Goal: Transaction & Acquisition: Purchase product/service

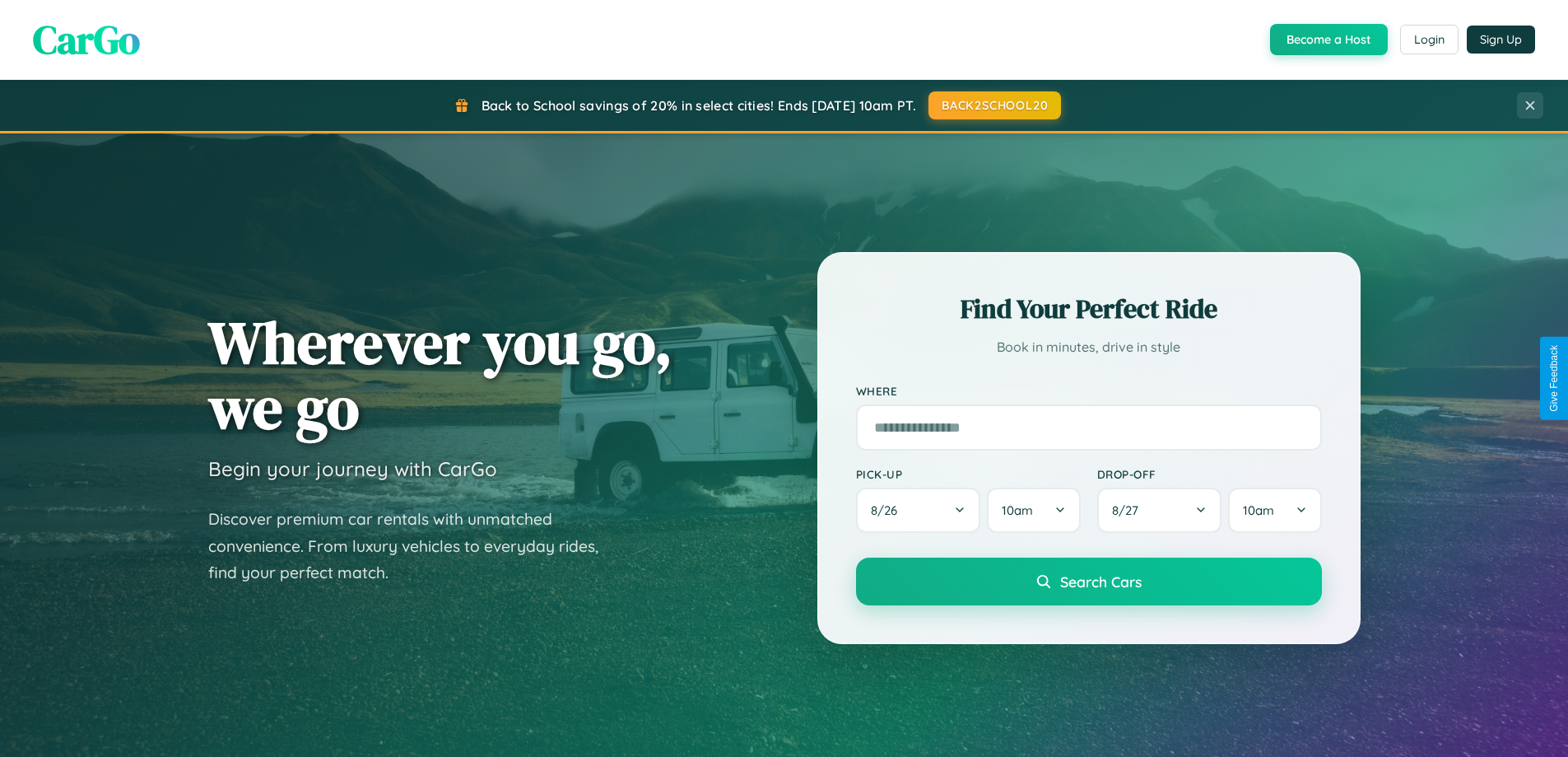
scroll to position [1929, 0]
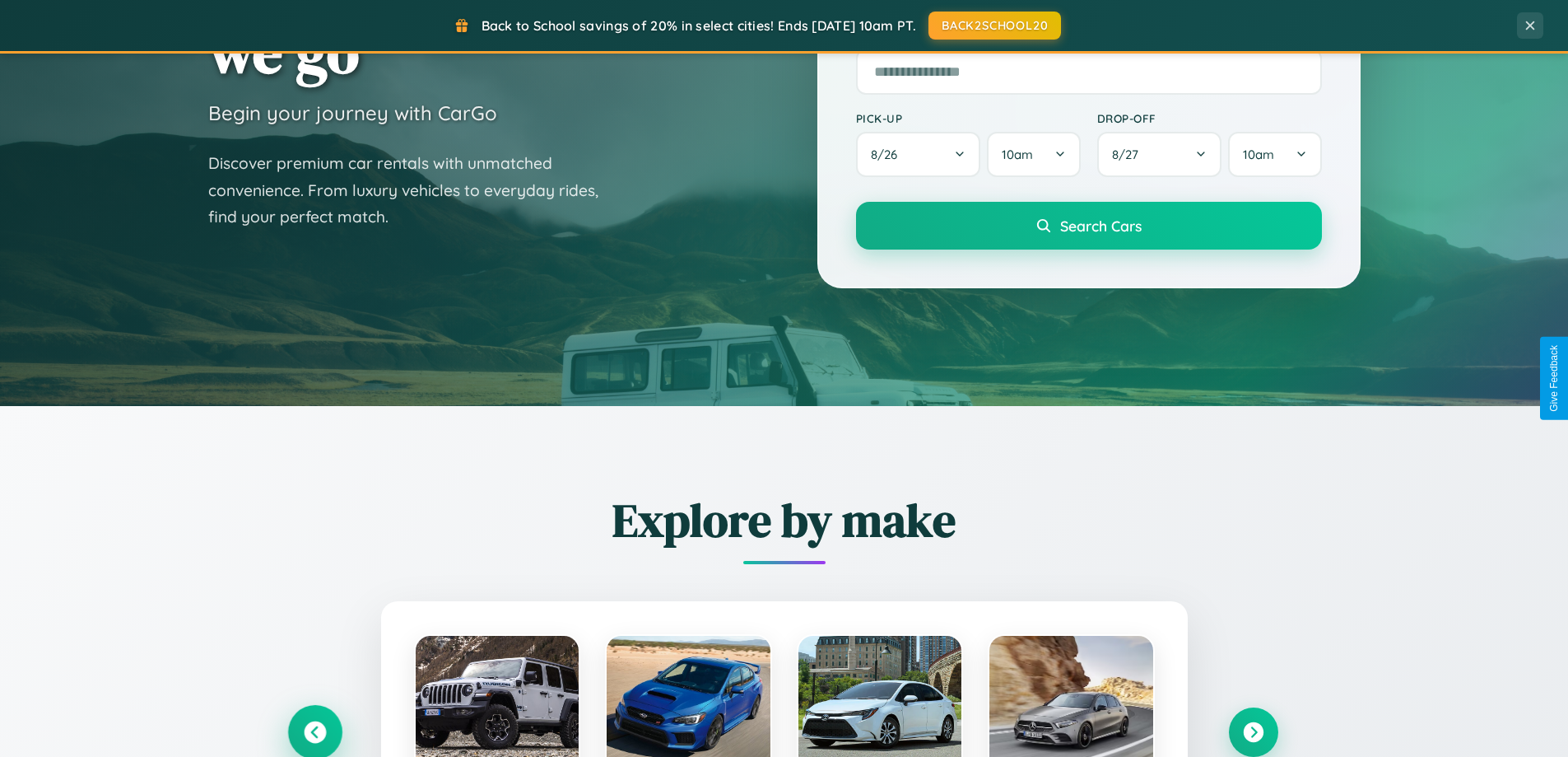
click at [314, 731] on icon at bounding box center [314, 731] width 22 height 22
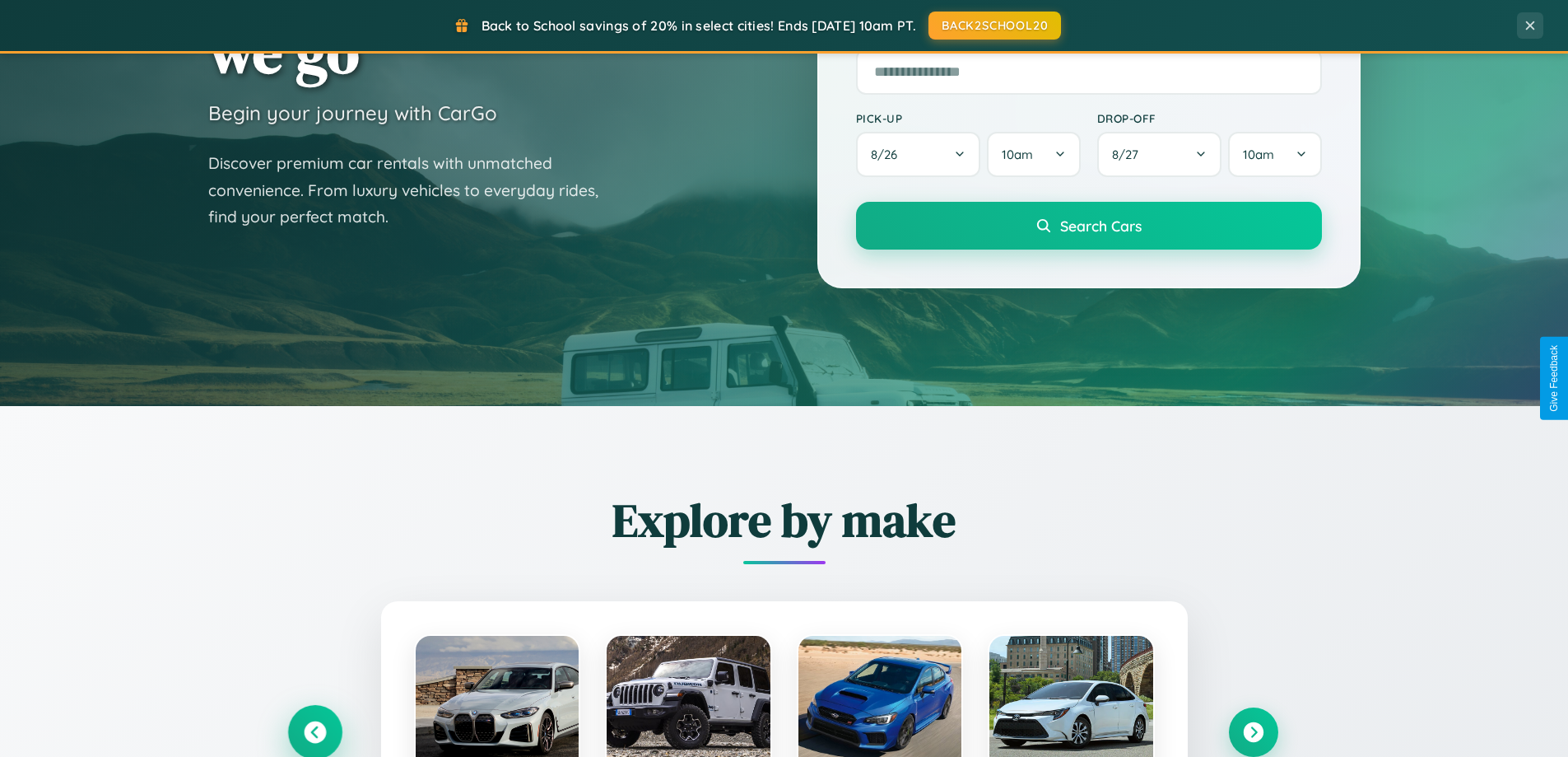
click at [314, 731] on icon at bounding box center [314, 731] width 27 height 27
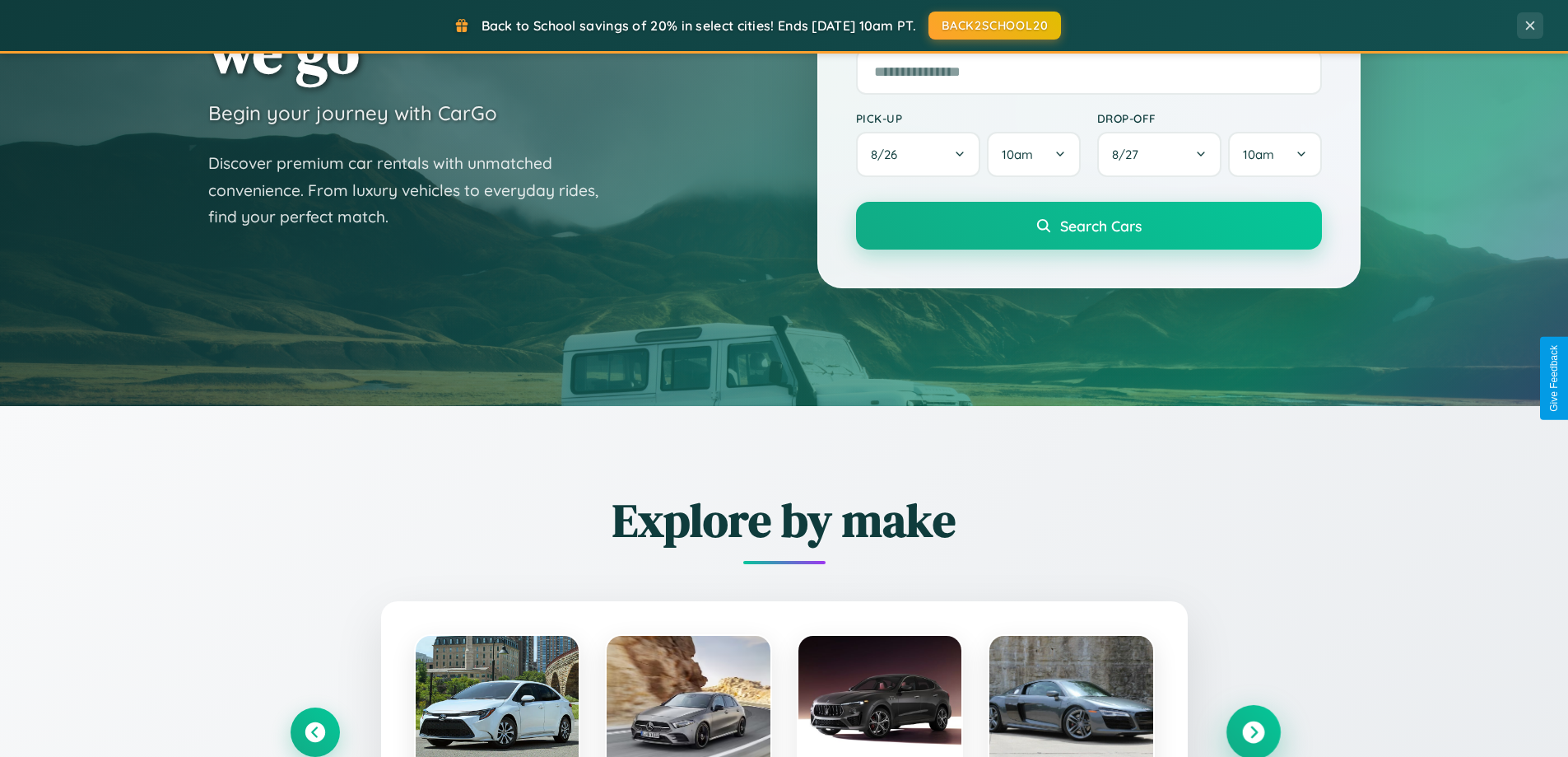
click at [1252, 731] on icon at bounding box center [1252, 731] width 22 height 22
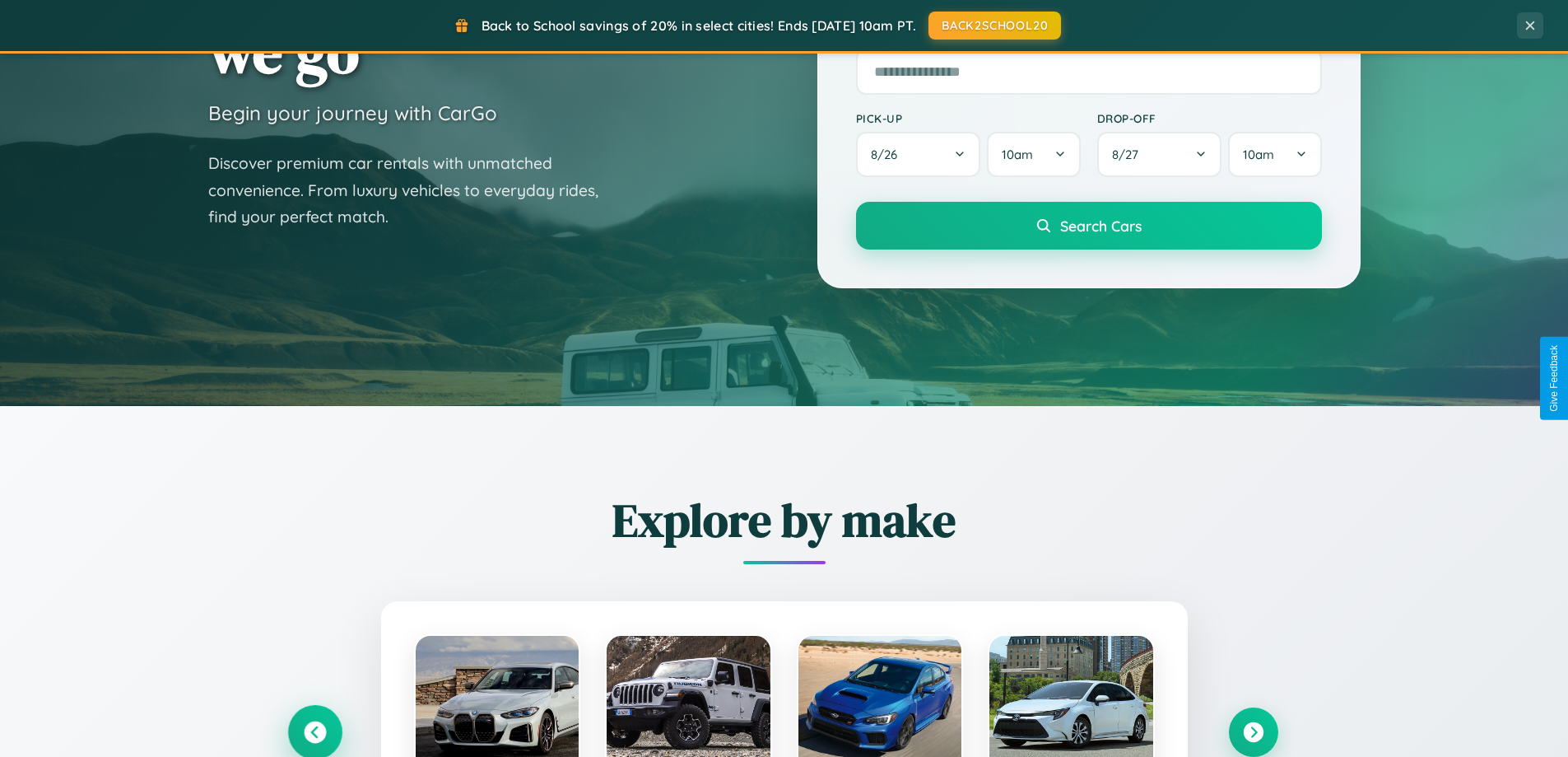
click at [314, 731] on icon at bounding box center [314, 731] width 22 height 22
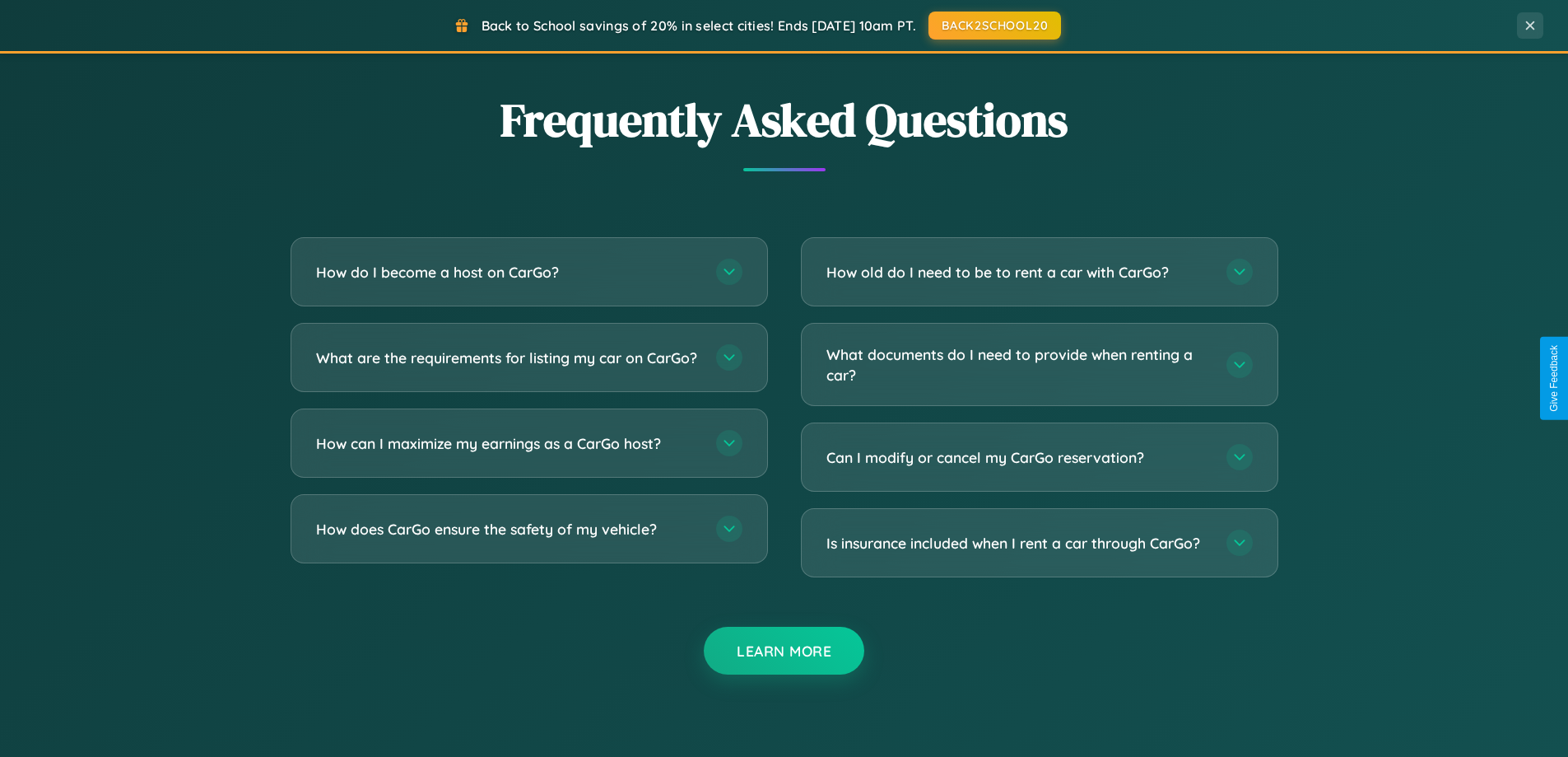
scroll to position [3168, 0]
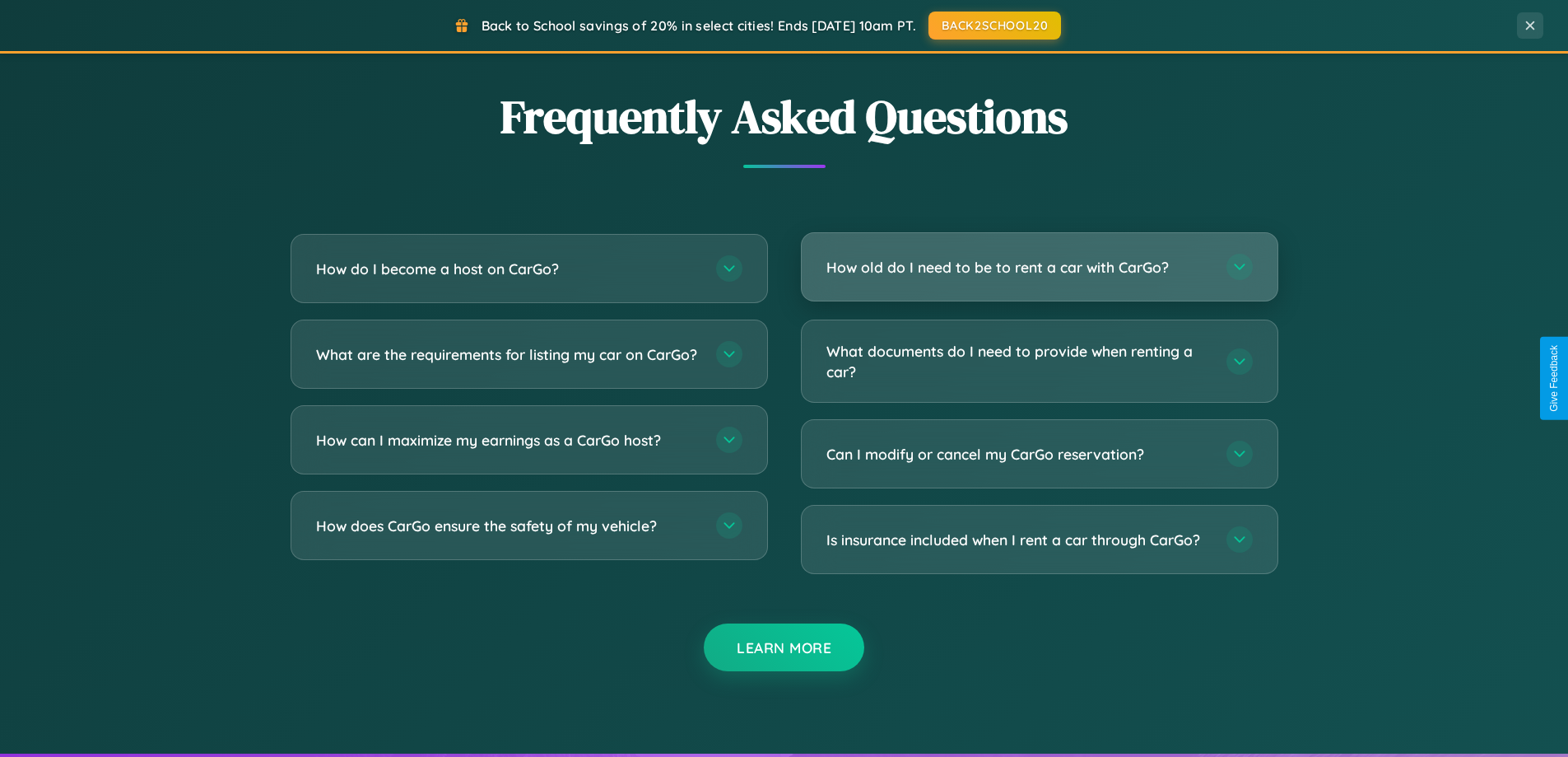
click at [1038, 267] on h3 "How old do I need to be to rent a car with CarGo?" at bounding box center [1018, 267] width 384 height 20
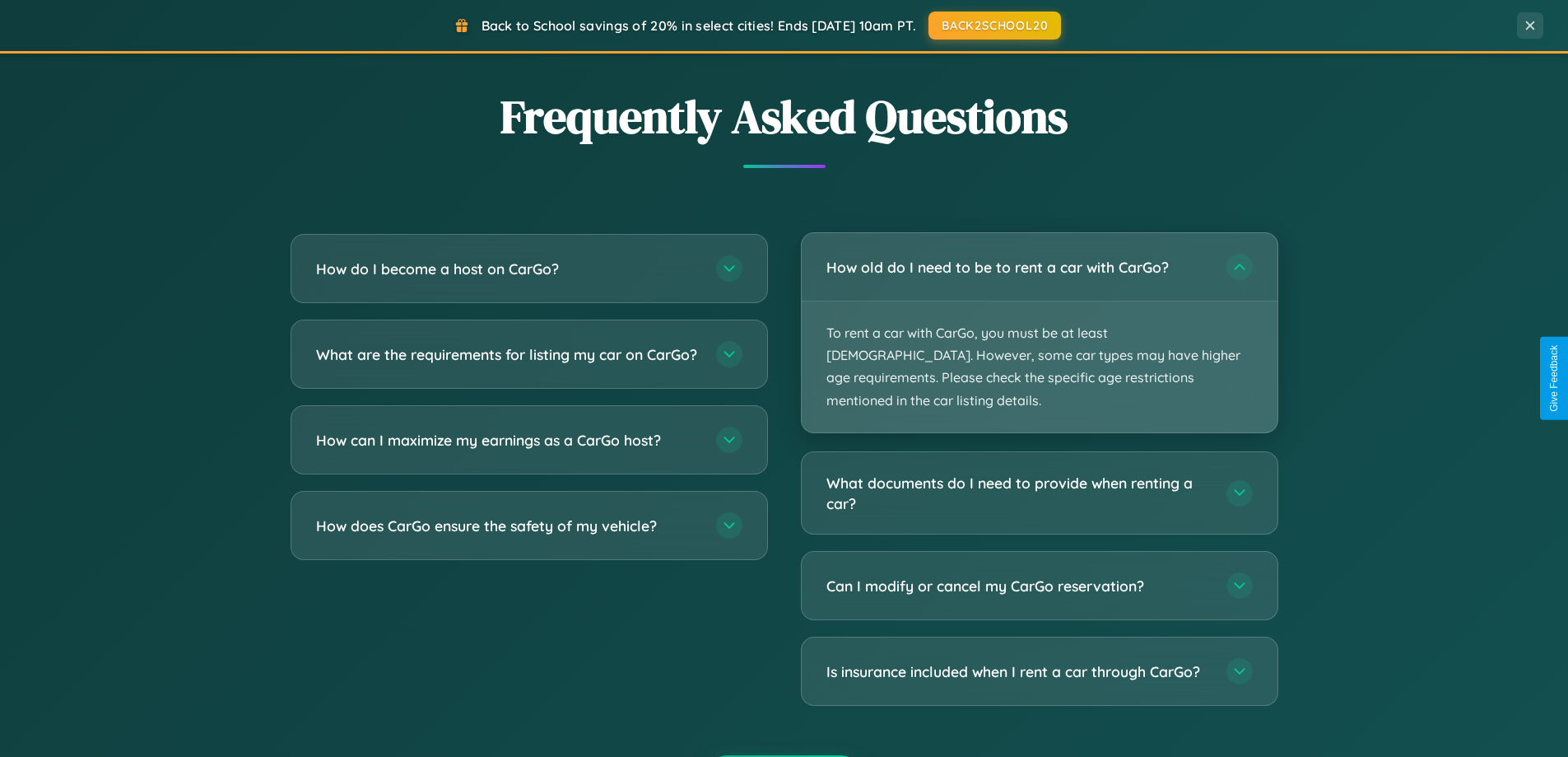
click at [1038, 321] on p "To rent a car with CarGo, you must be at least [DEMOGRAPHIC_DATA]. However, som…" at bounding box center [1039, 366] width 476 height 131
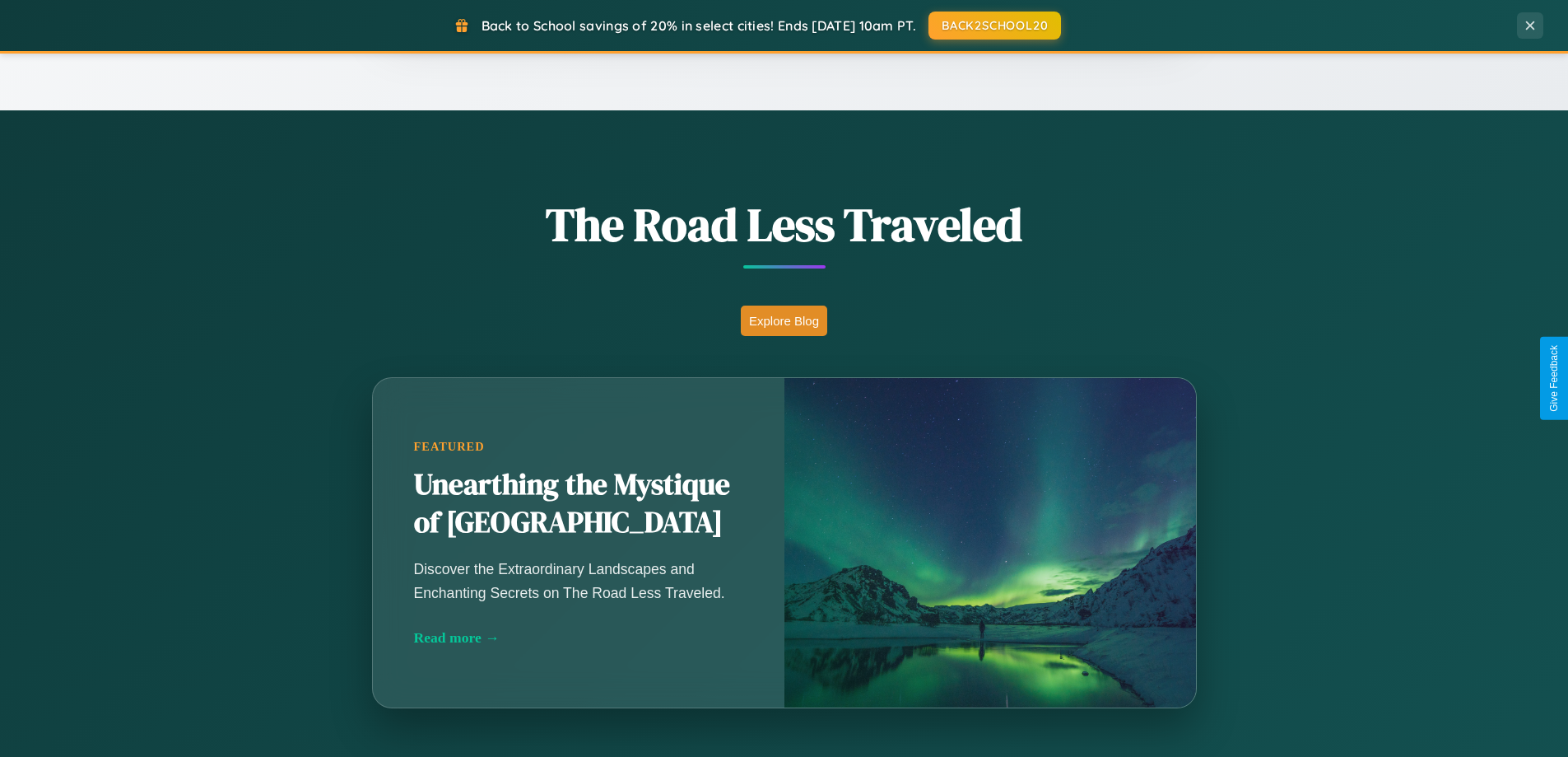
scroll to position [1133, 0]
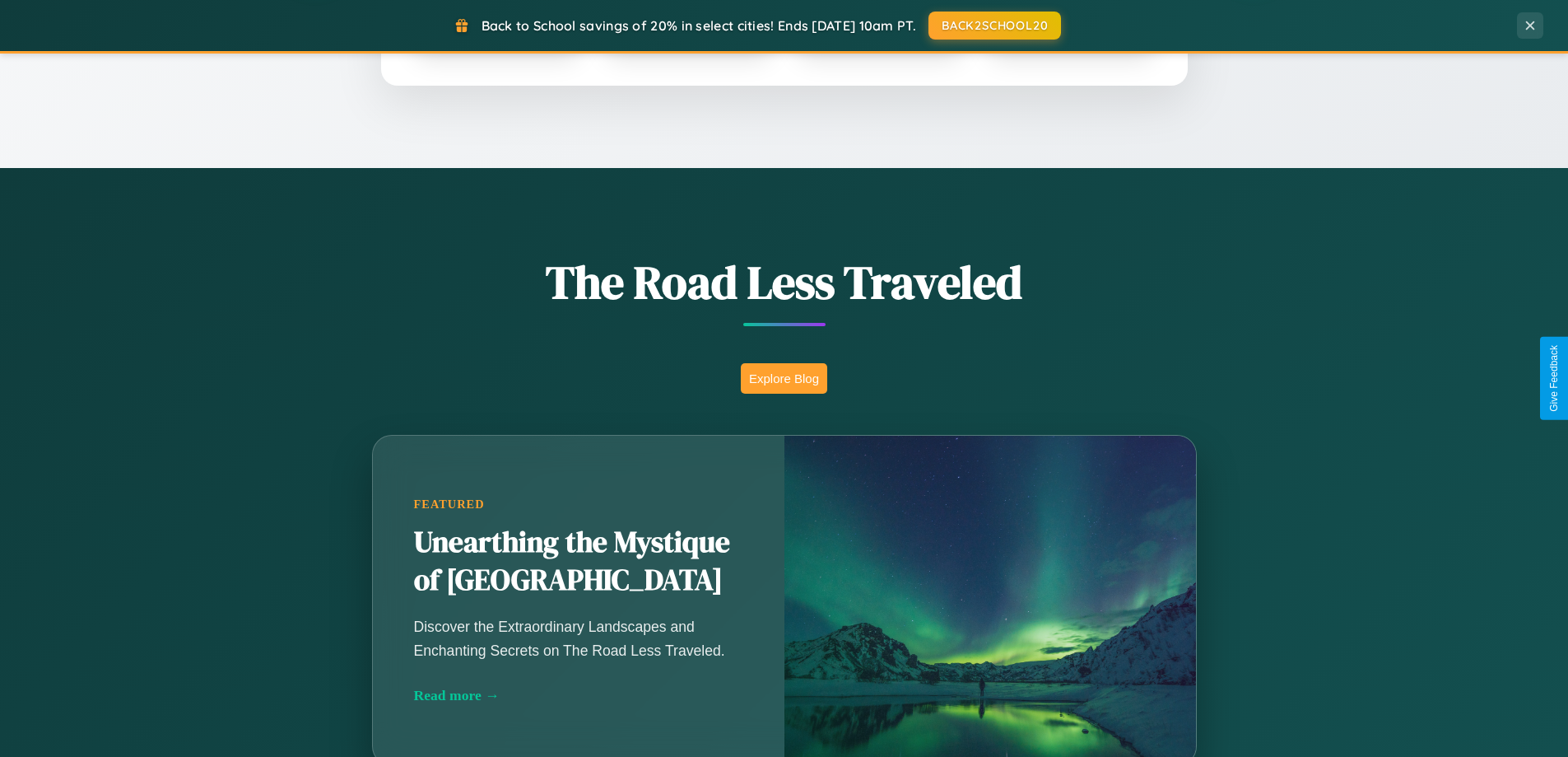
click at [783, 378] on button "Explore Blog" at bounding box center [784, 378] width 86 height 31
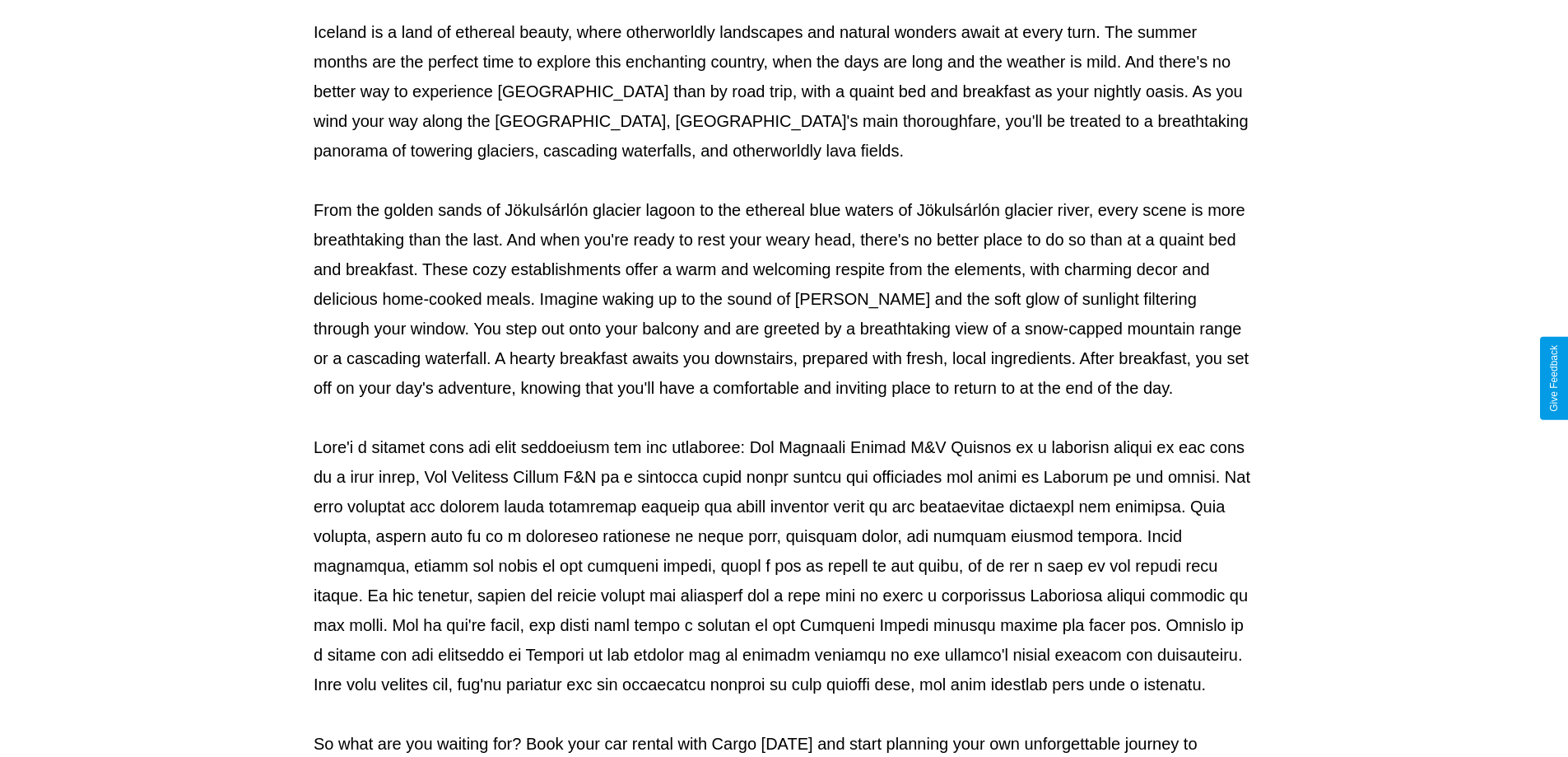
scroll to position [533, 0]
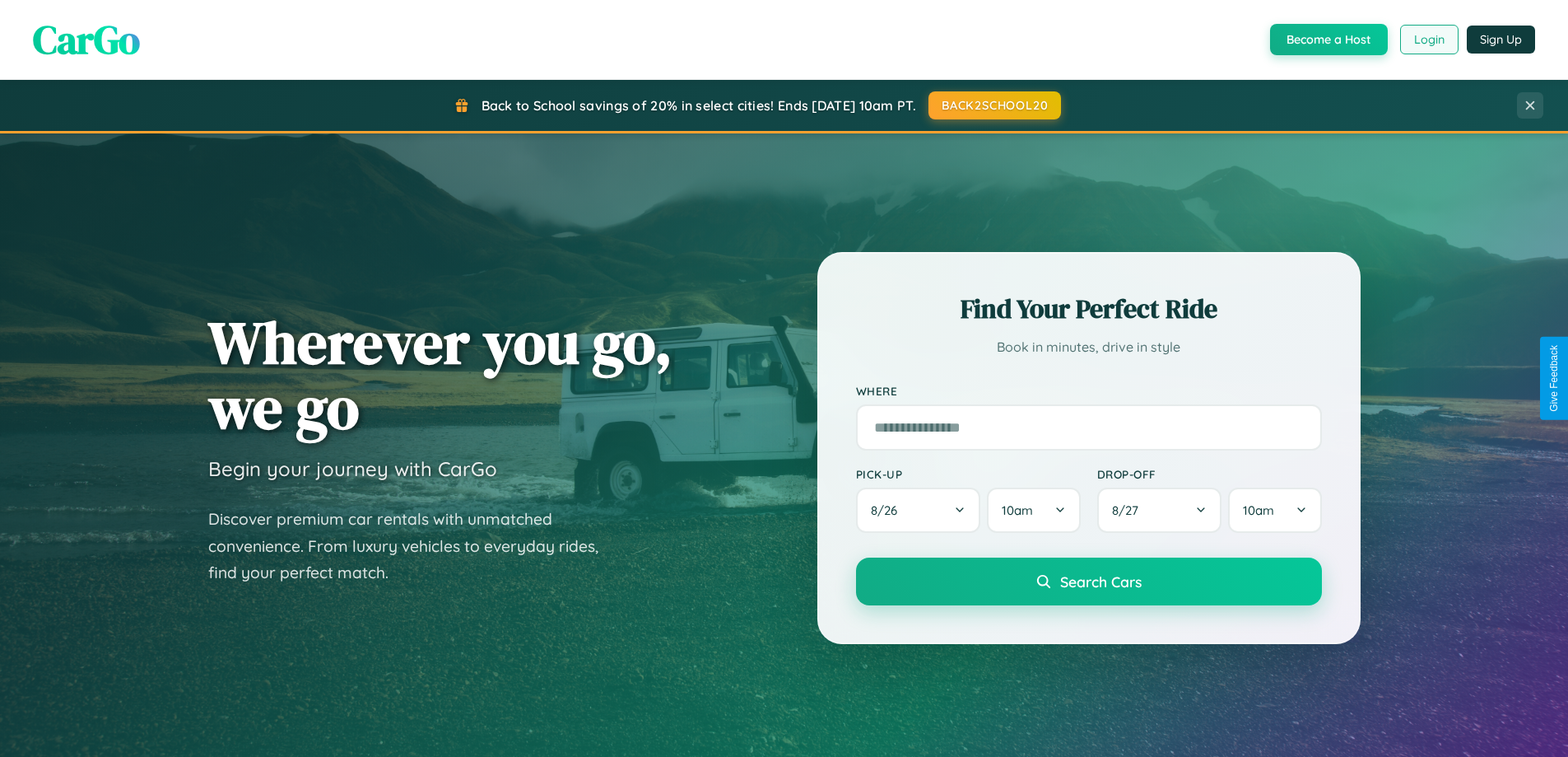
click at [1428, 40] on button "Login" at bounding box center [1429, 40] width 58 height 30
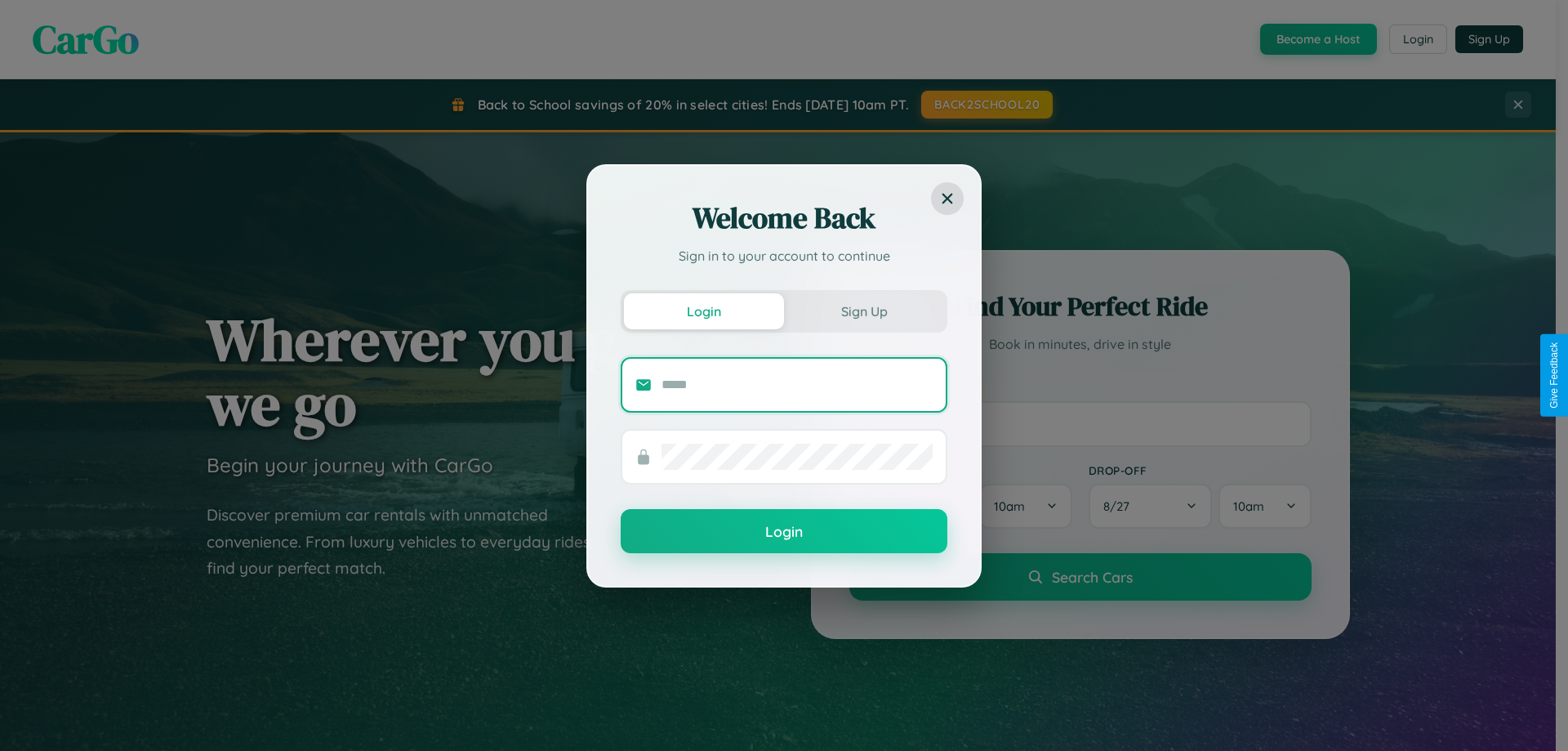
click at [797, 384] on input "text" at bounding box center [797, 385] width 272 height 26
type input "**********"
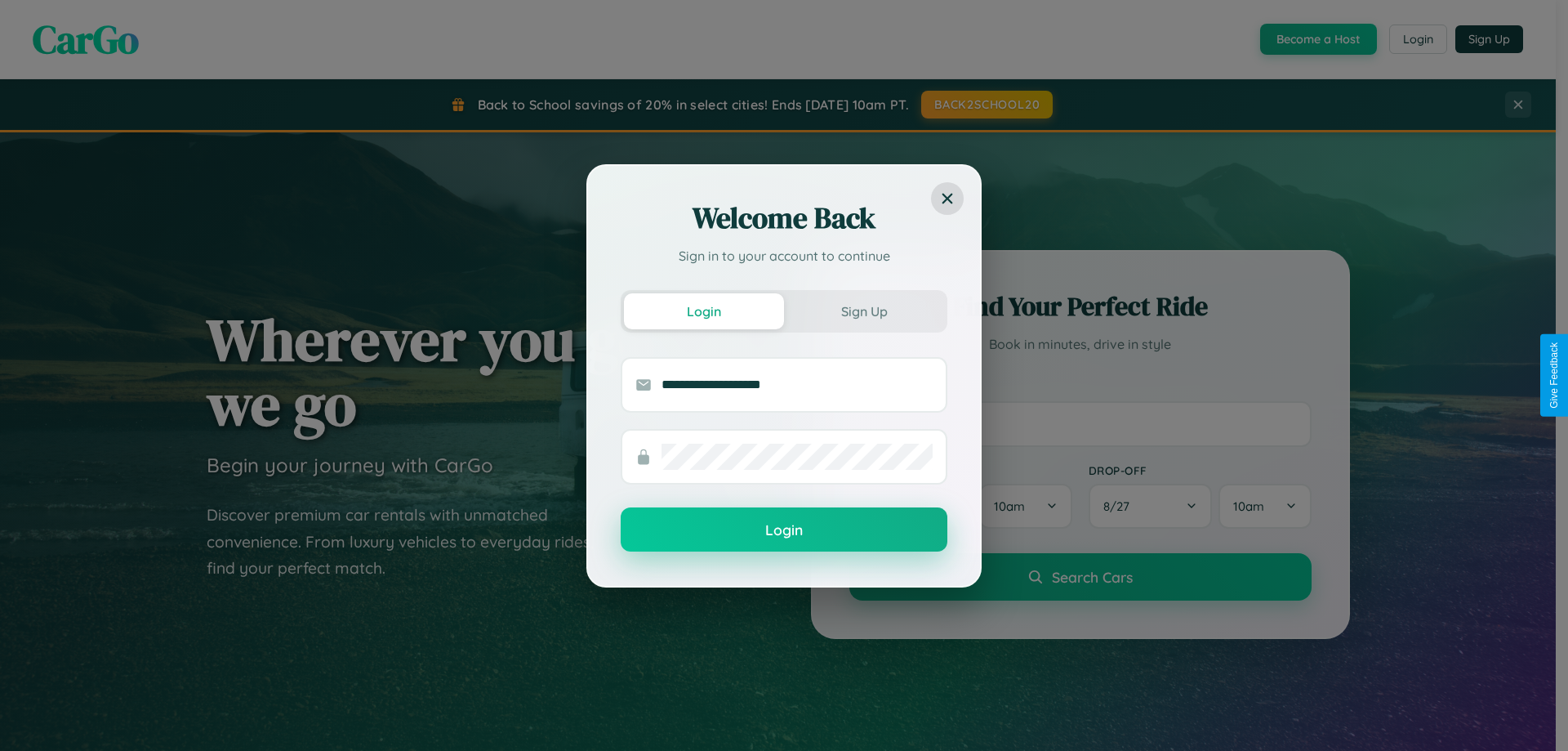
click at [784, 529] on button "Login" at bounding box center [784, 529] width 327 height 45
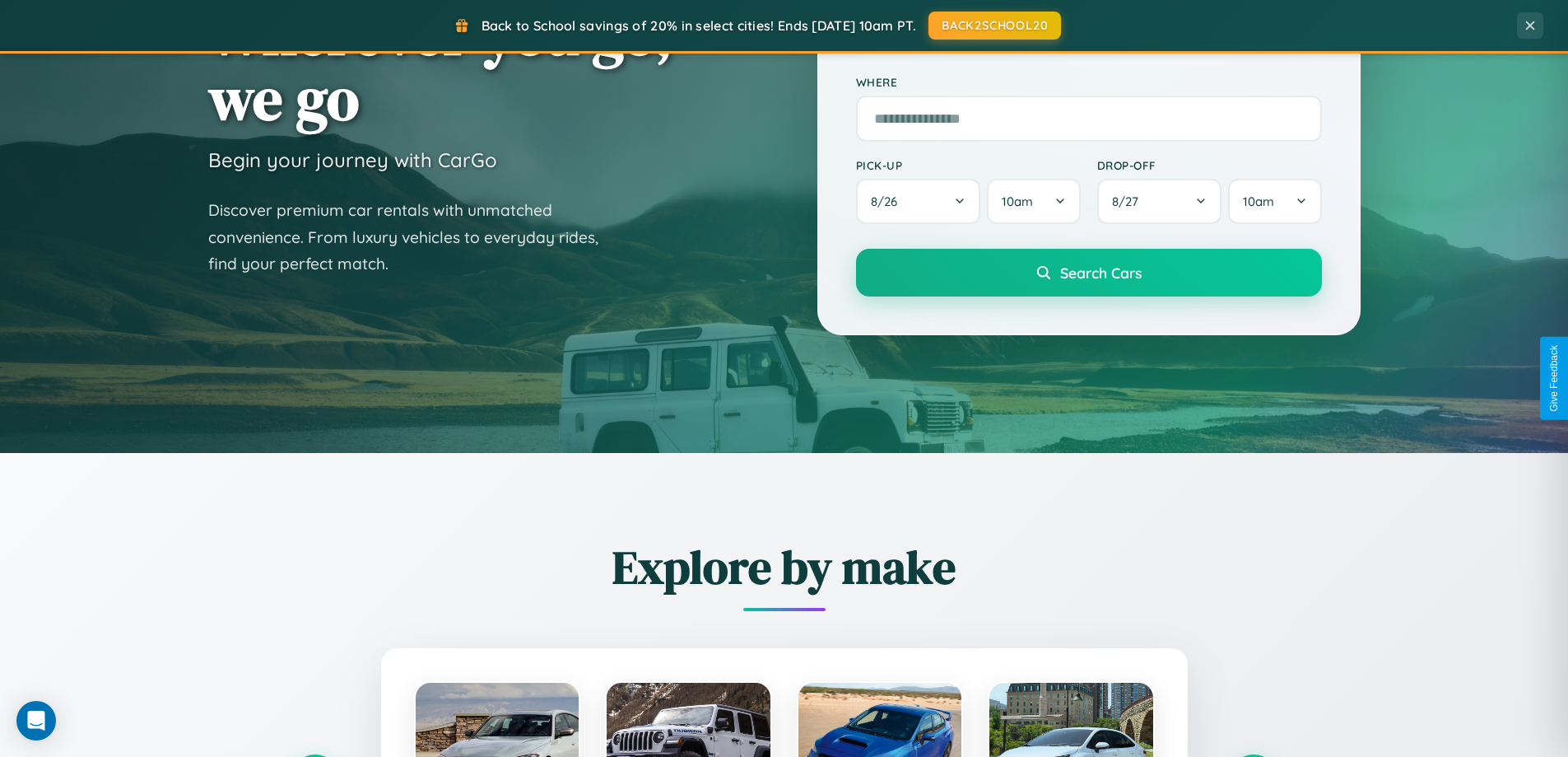
scroll to position [2645, 0]
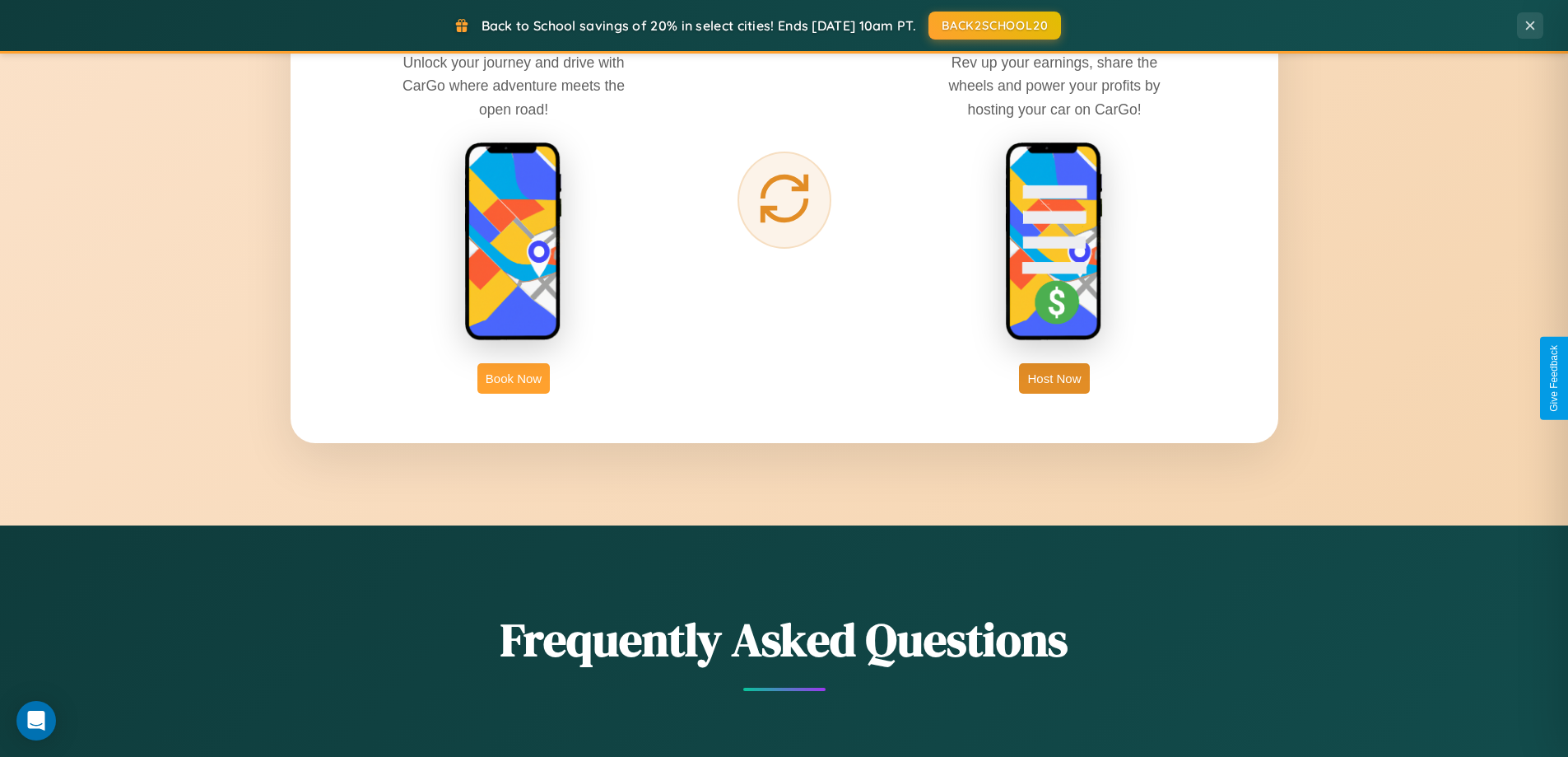
click at [514, 378] on button "Book Now" at bounding box center [513, 378] width 72 height 31
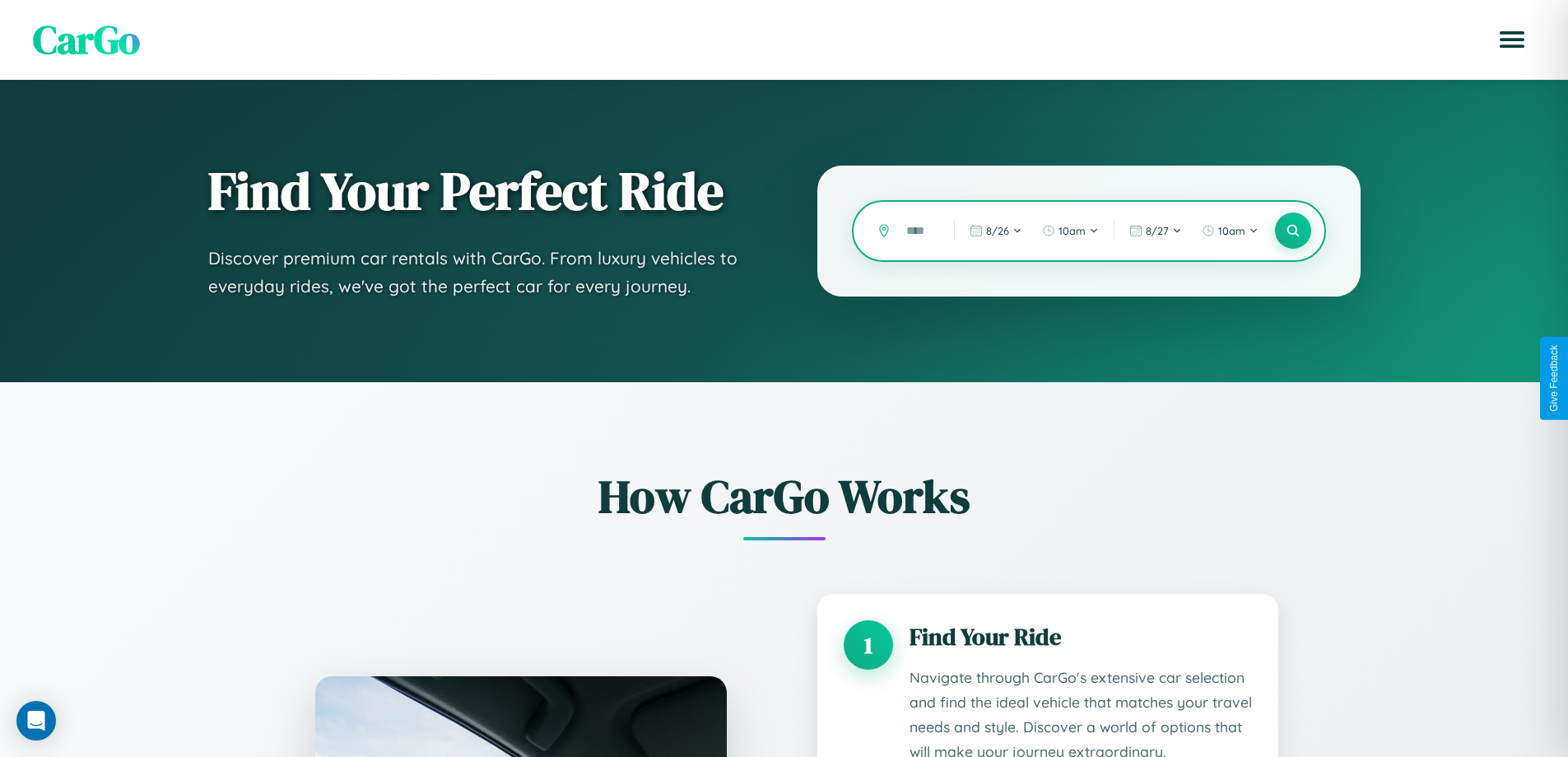
click at [918, 231] on input "text" at bounding box center [917, 231] width 40 height 29
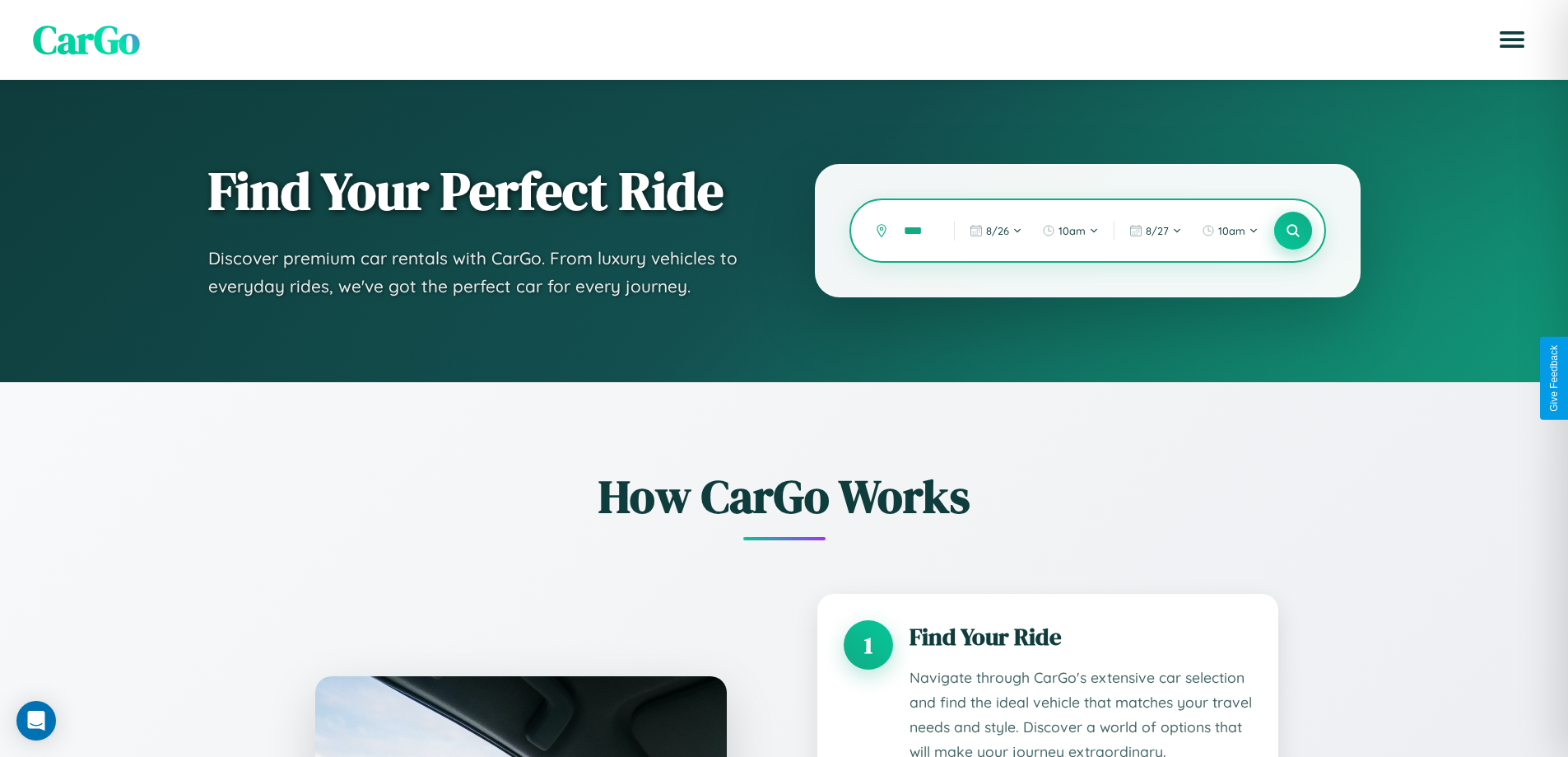
type input "****"
click at [1292, 231] on icon at bounding box center [1293, 231] width 16 height 16
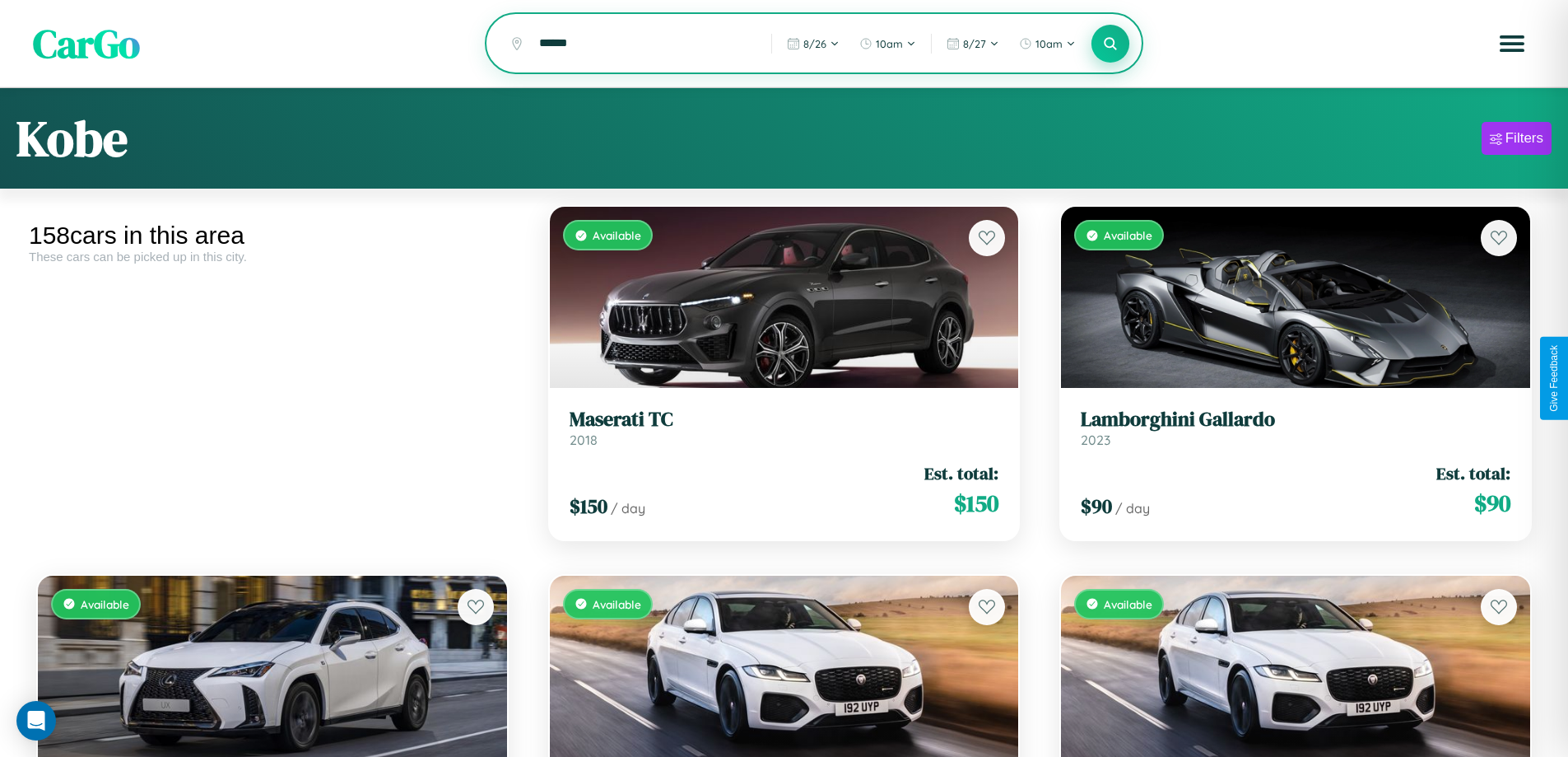
click at [1110, 45] on icon at bounding box center [1110, 43] width 16 height 16
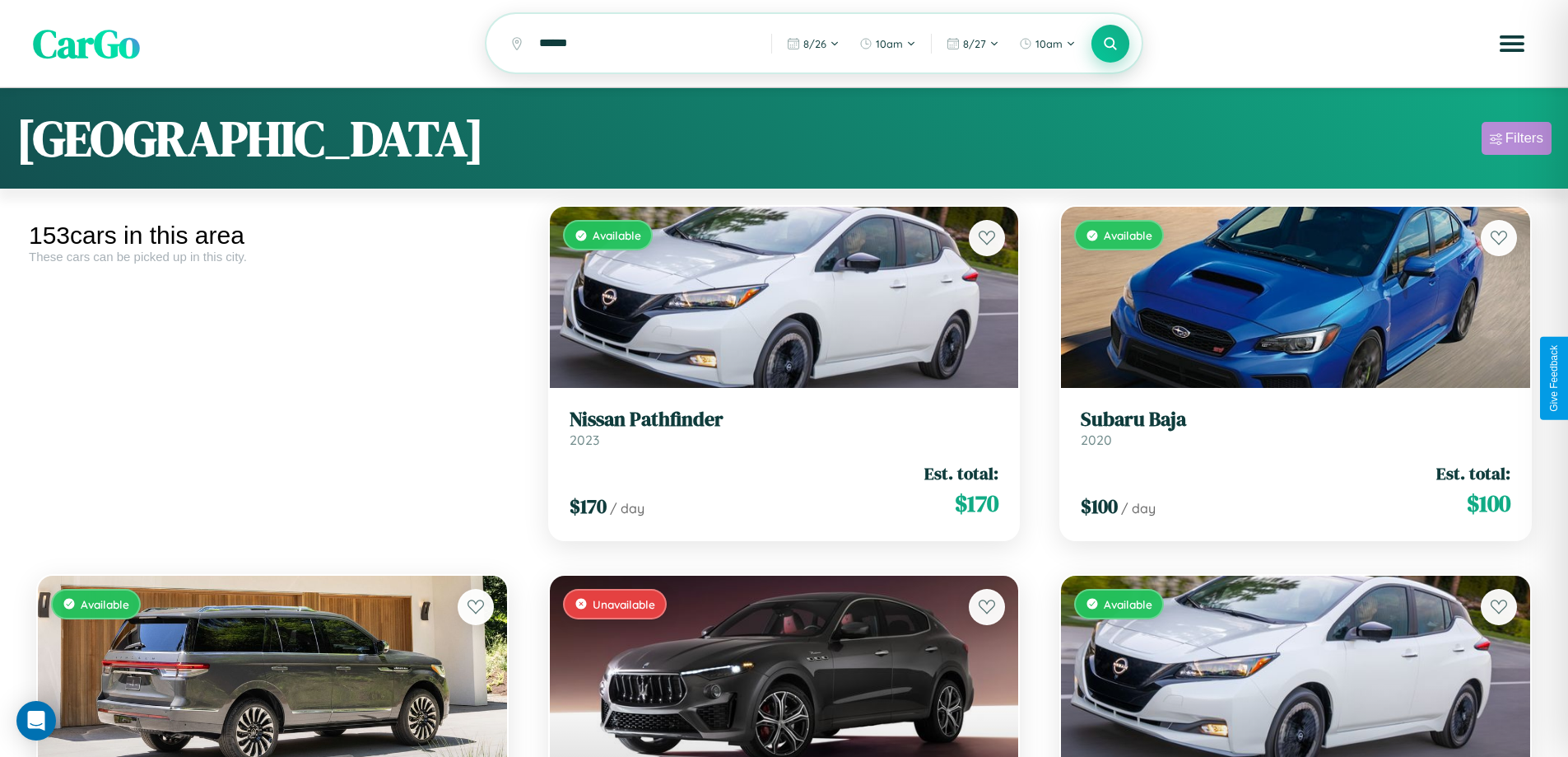
click at [1516, 141] on div "Filters" at bounding box center [1524, 138] width 38 height 17
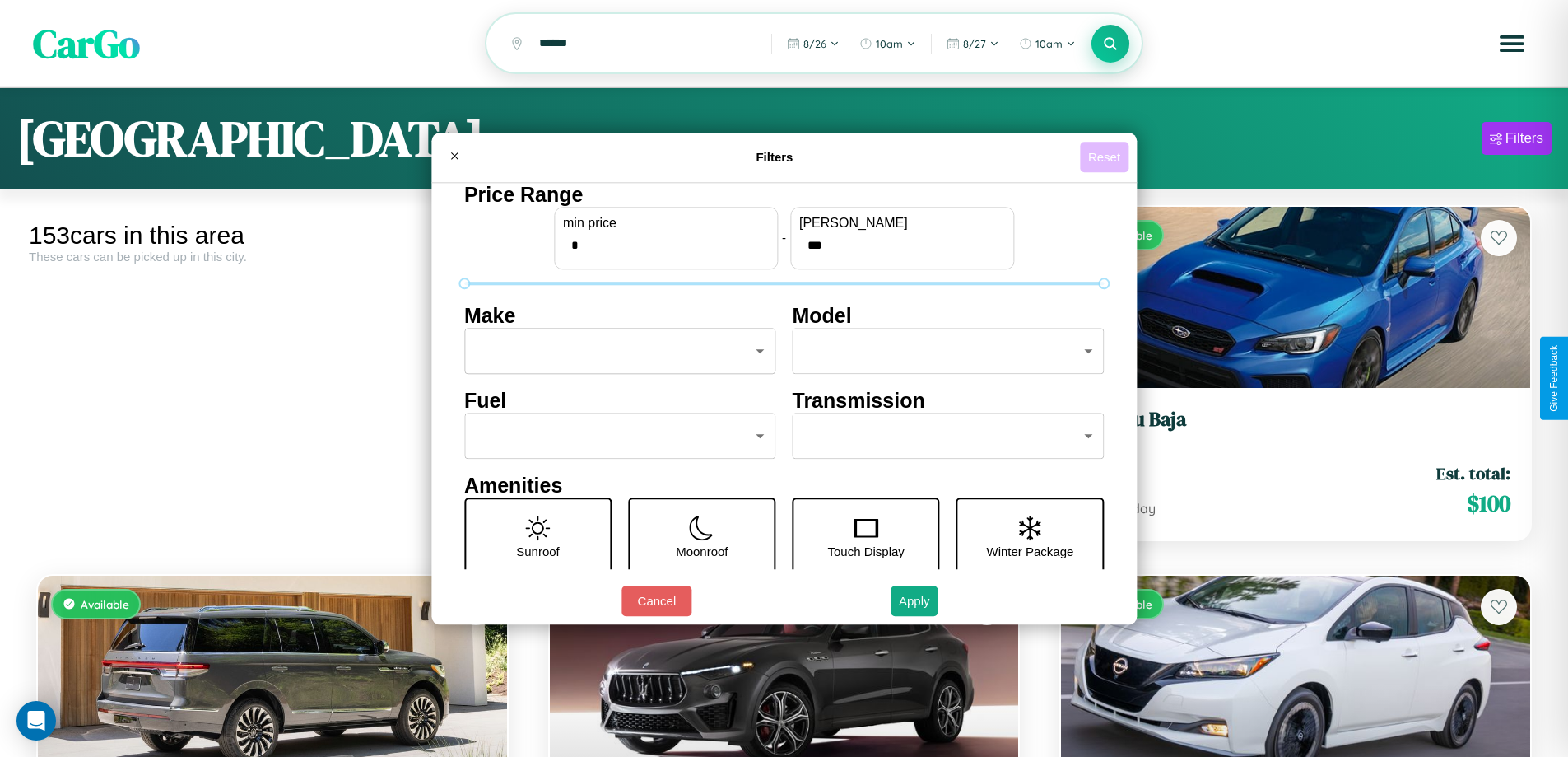
click at [1106, 157] on button "Reset" at bounding box center [1103, 157] width 48 height 31
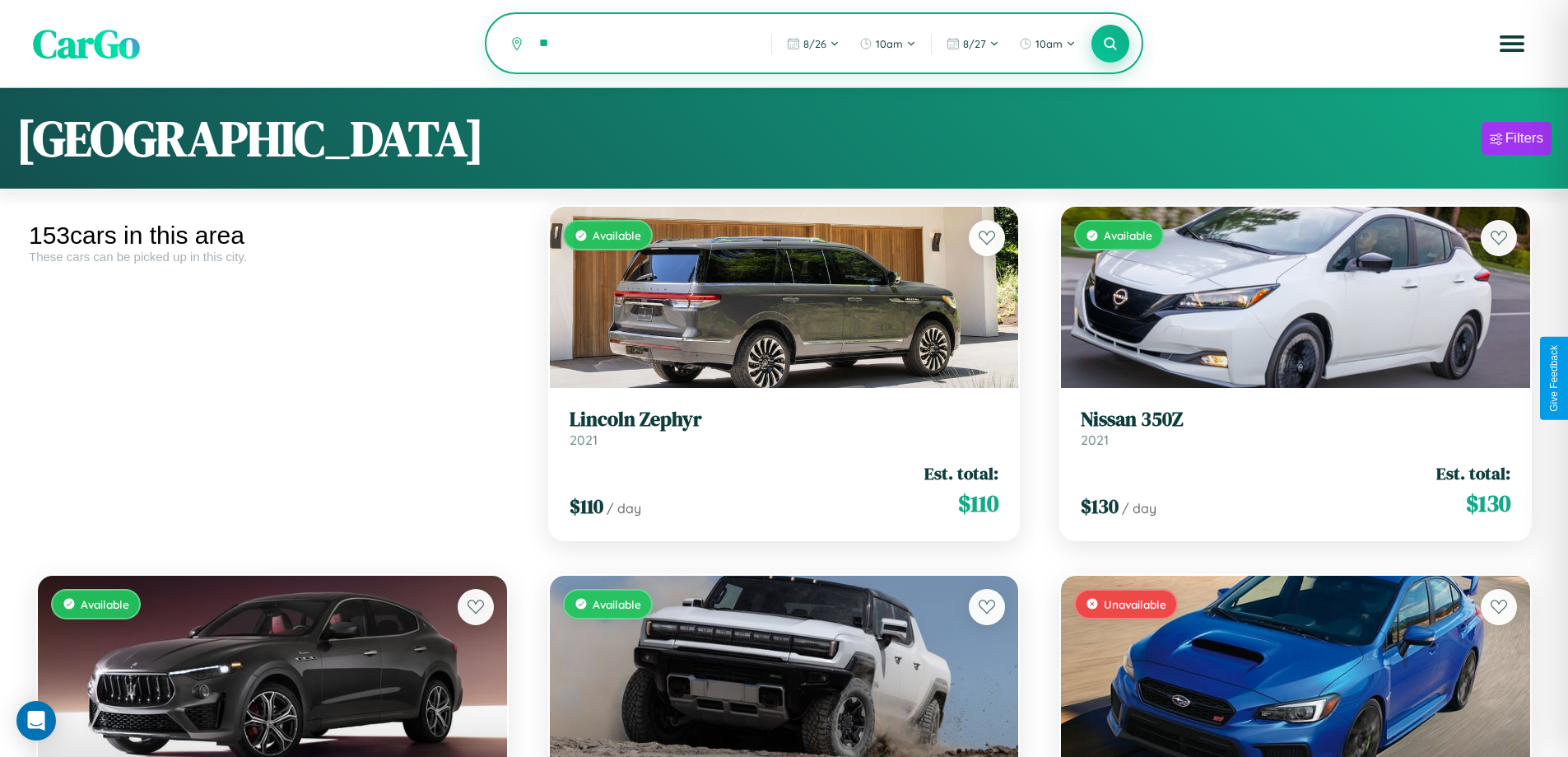
type input "*"
type input "******"
click at [1110, 45] on icon at bounding box center [1110, 43] width 16 height 16
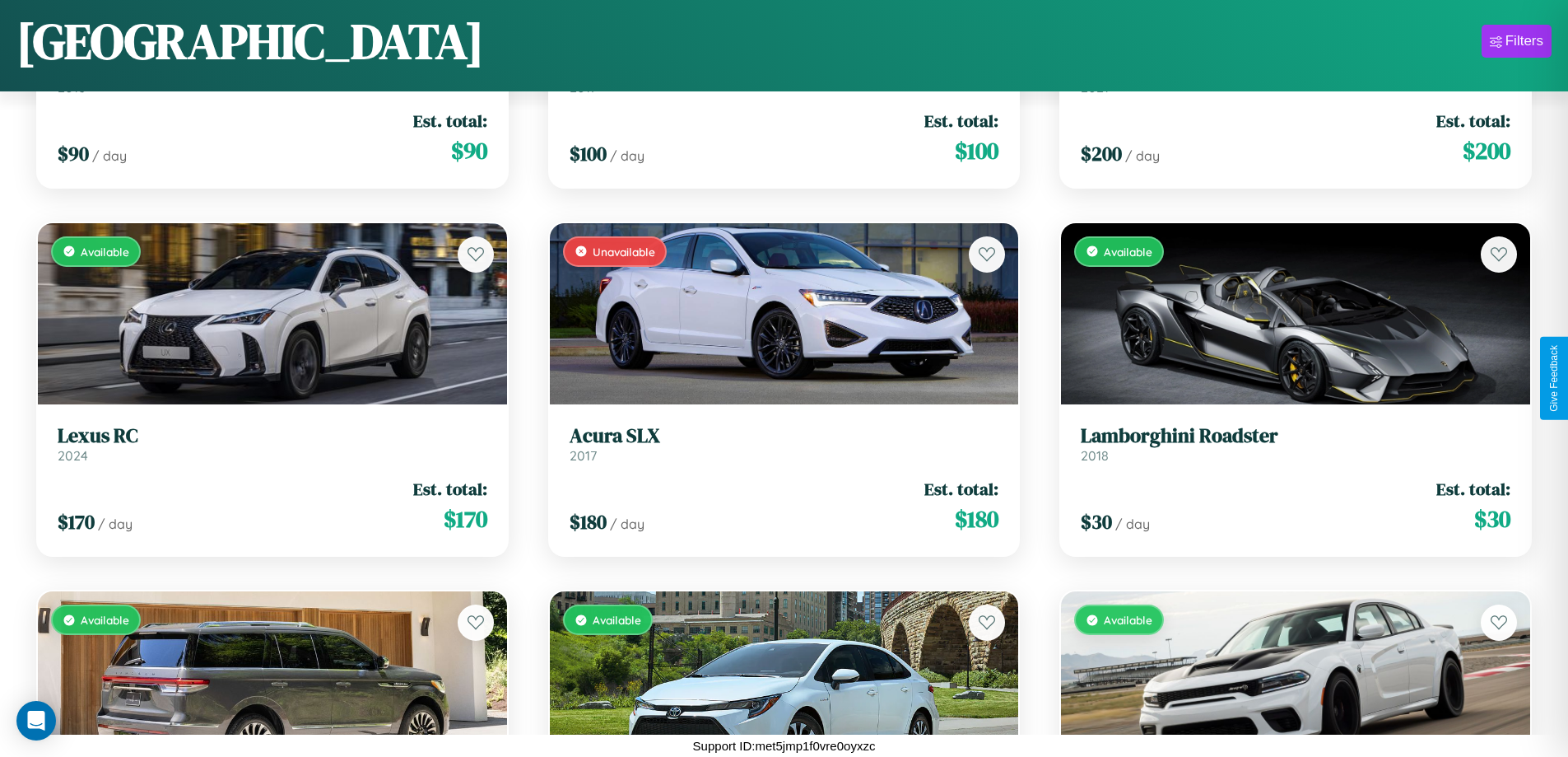
scroll to position [17926, 0]
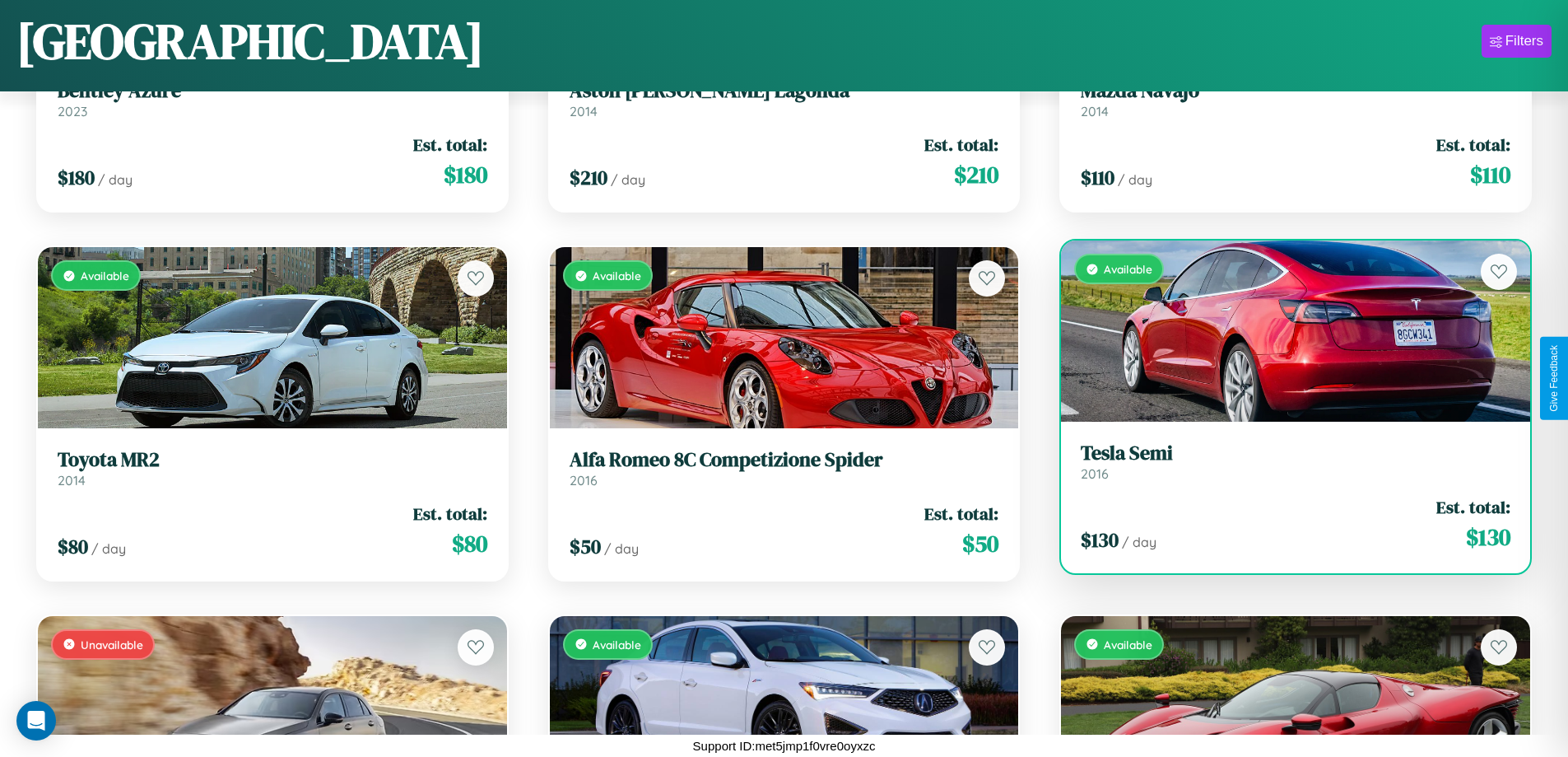
click at [1285, 464] on link "Tesla Semi 2016" at bounding box center [1295, 461] width 429 height 40
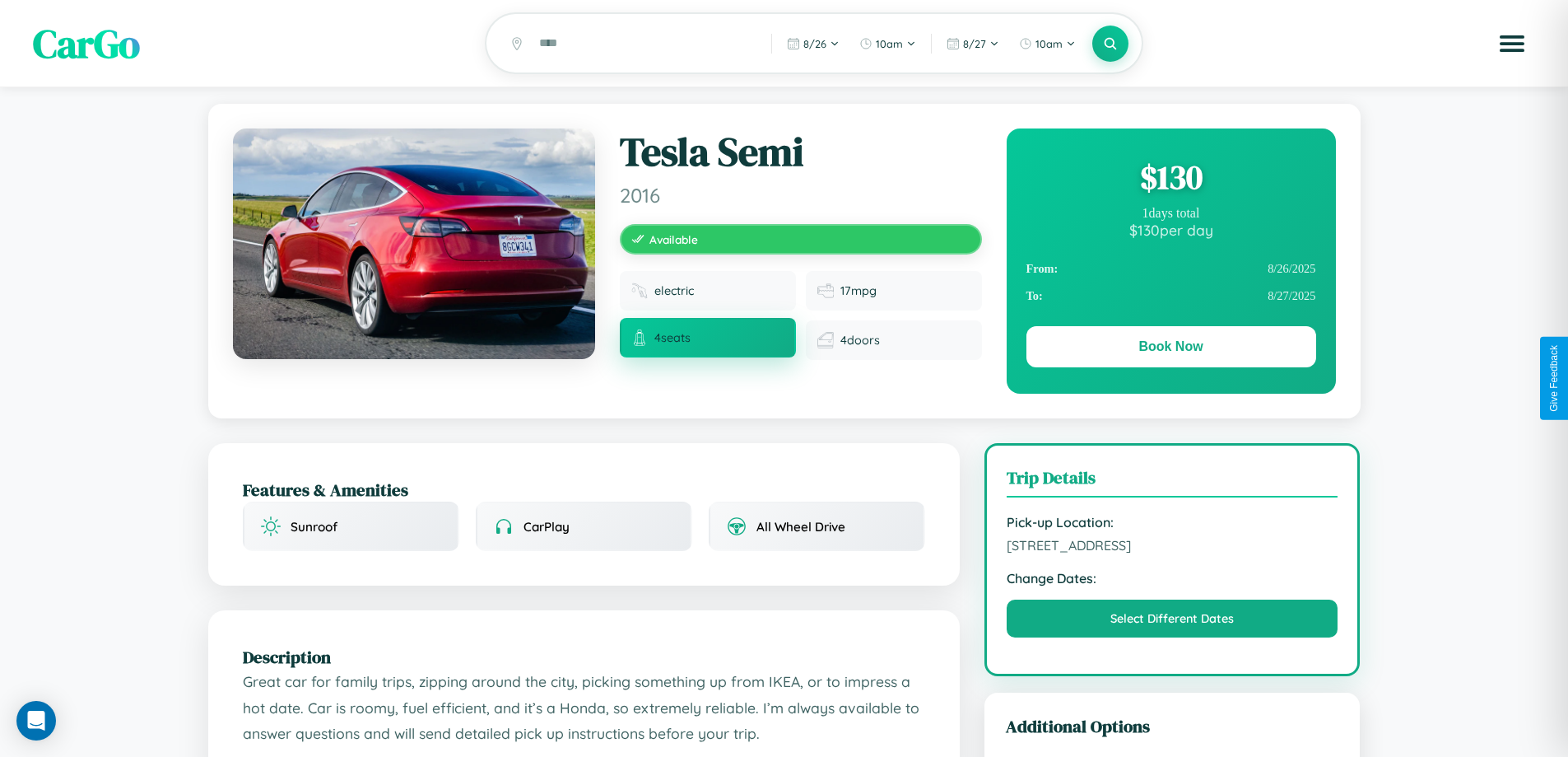
scroll to position [178, 0]
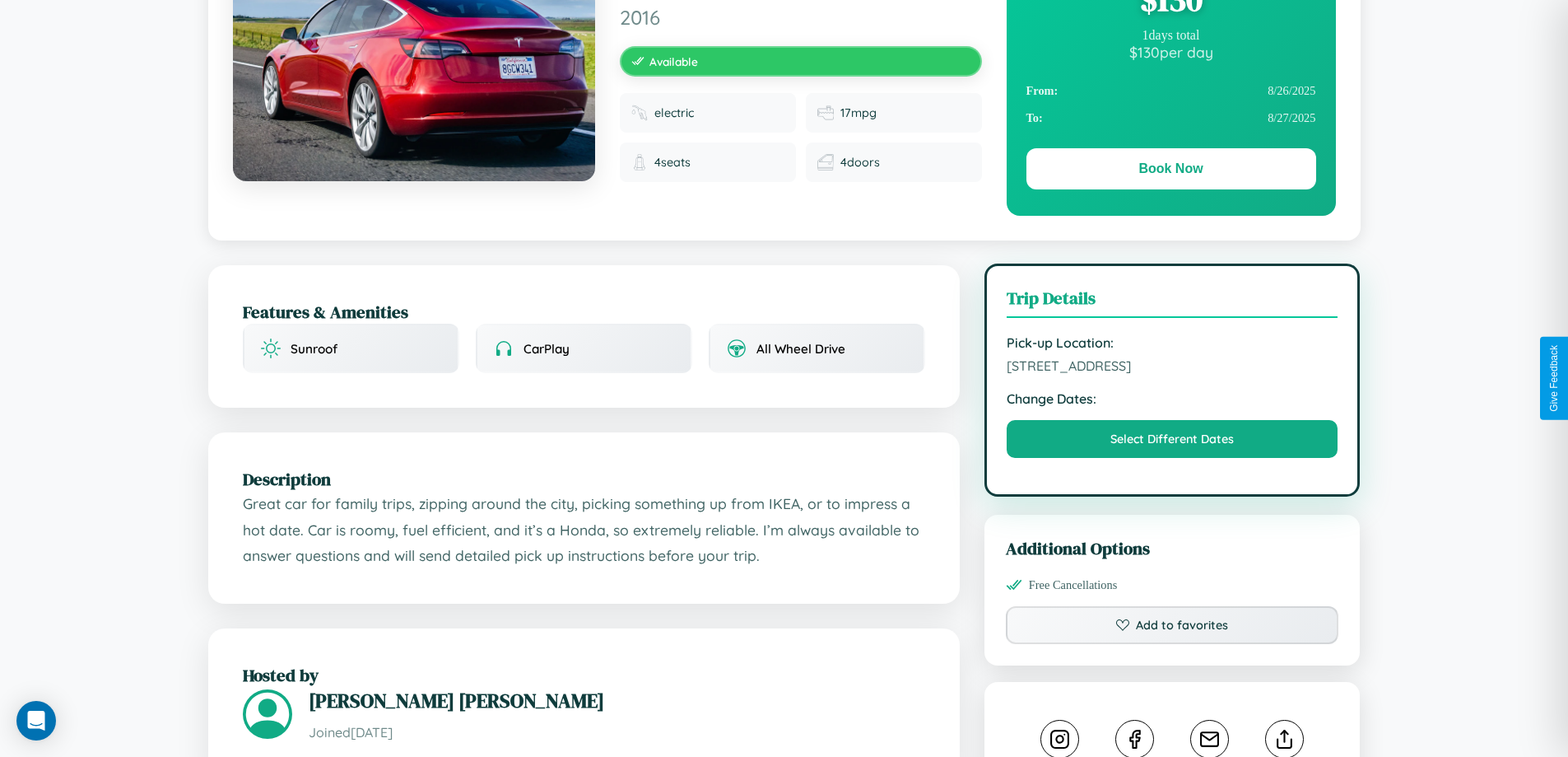
click at [1172, 374] on span "4038 Pine Street Sydney New South Wales 15183 Australia" at bounding box center [1172, 365] width 332 height 17
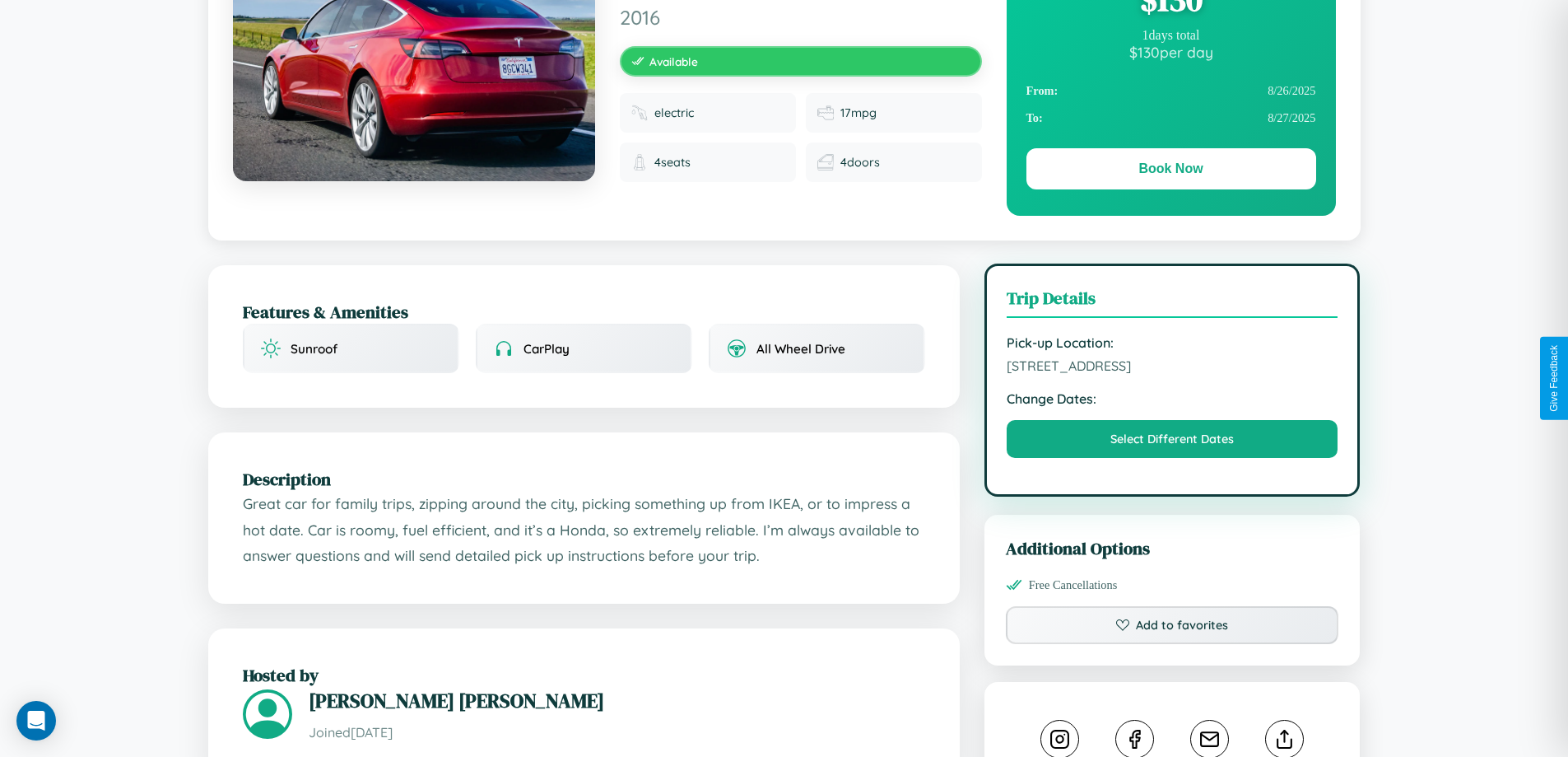
click at [1172, 374] on span "4038 Pine Street Sydney New South Wales 15183 Australia" at bounding box center [1172, 365] width 332 height 17
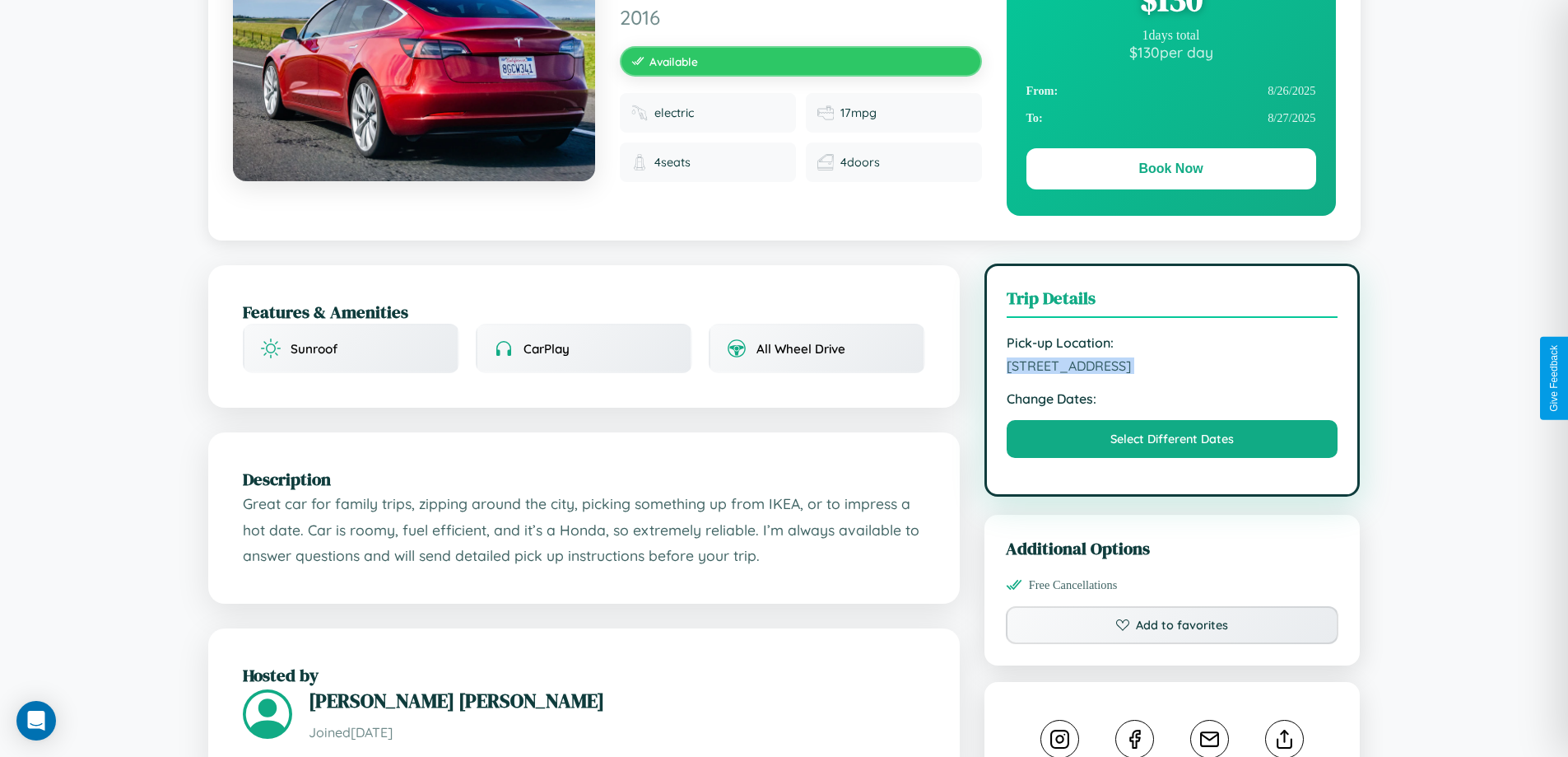
click at [1172, 374] on span "4038 Pine Street Sydney New South Wales 15183 Australia" at bounding box center [1172, 365] width 332 height 17
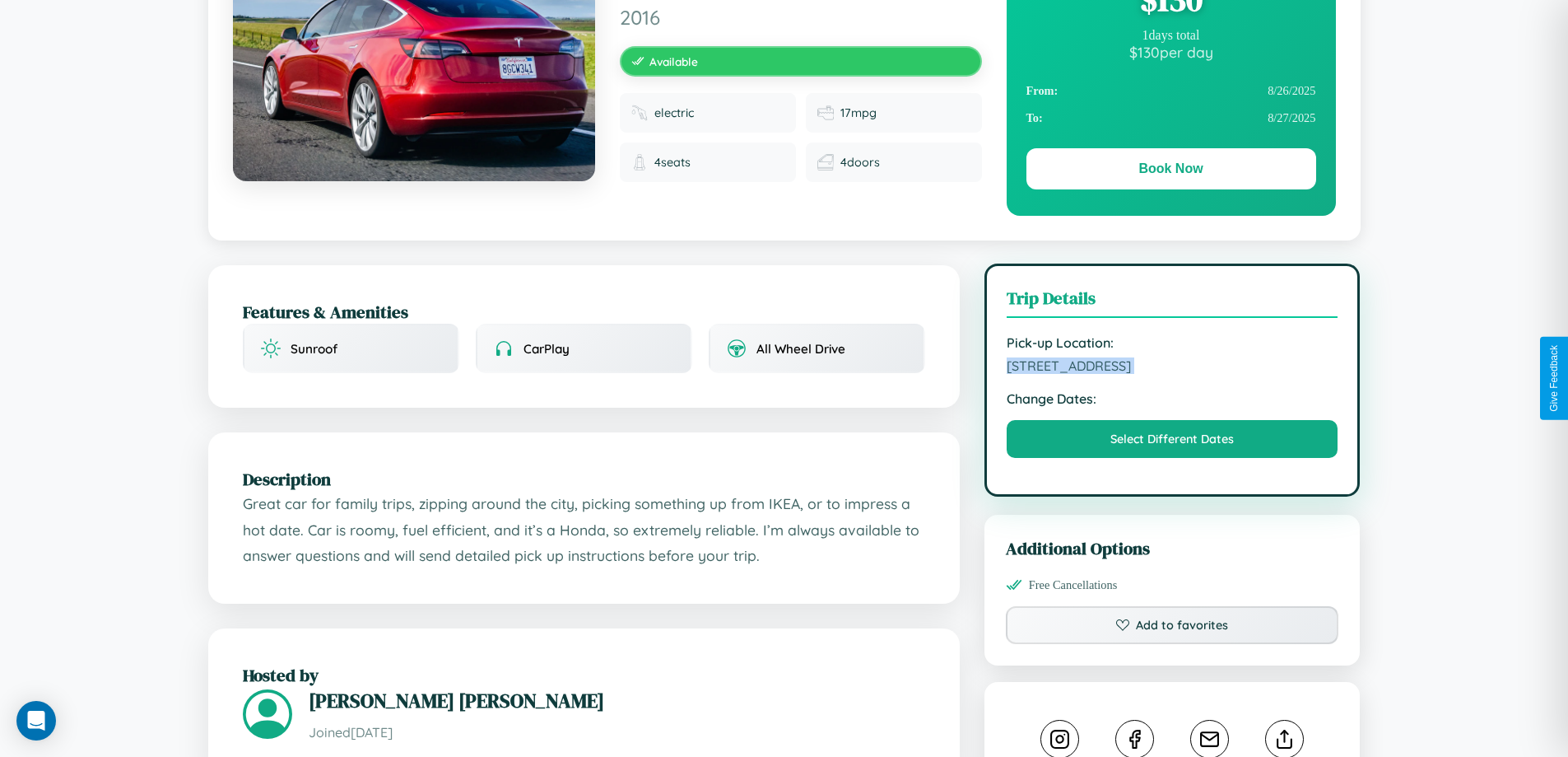
click at [1172, 374] on span "4038 Pine Street Sydney New South Wales 15183 Australia" at bounding box center [1172, 365] width 332 height 17
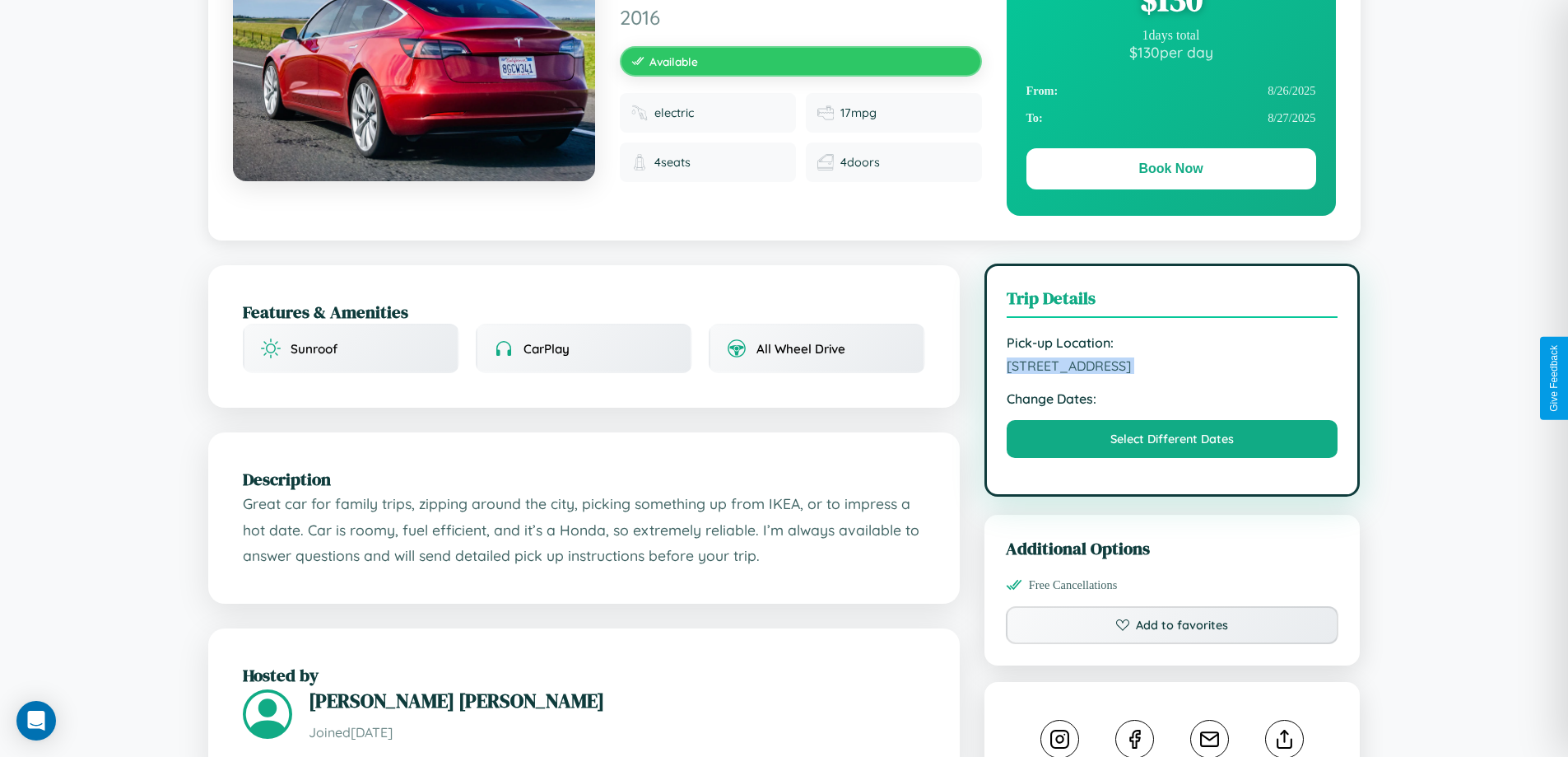
click at [1172, 374] on span "4038 Pine Street Sydney New South Wales 15183 Australia" at bounding box center [1172, 365] width 332 height 17
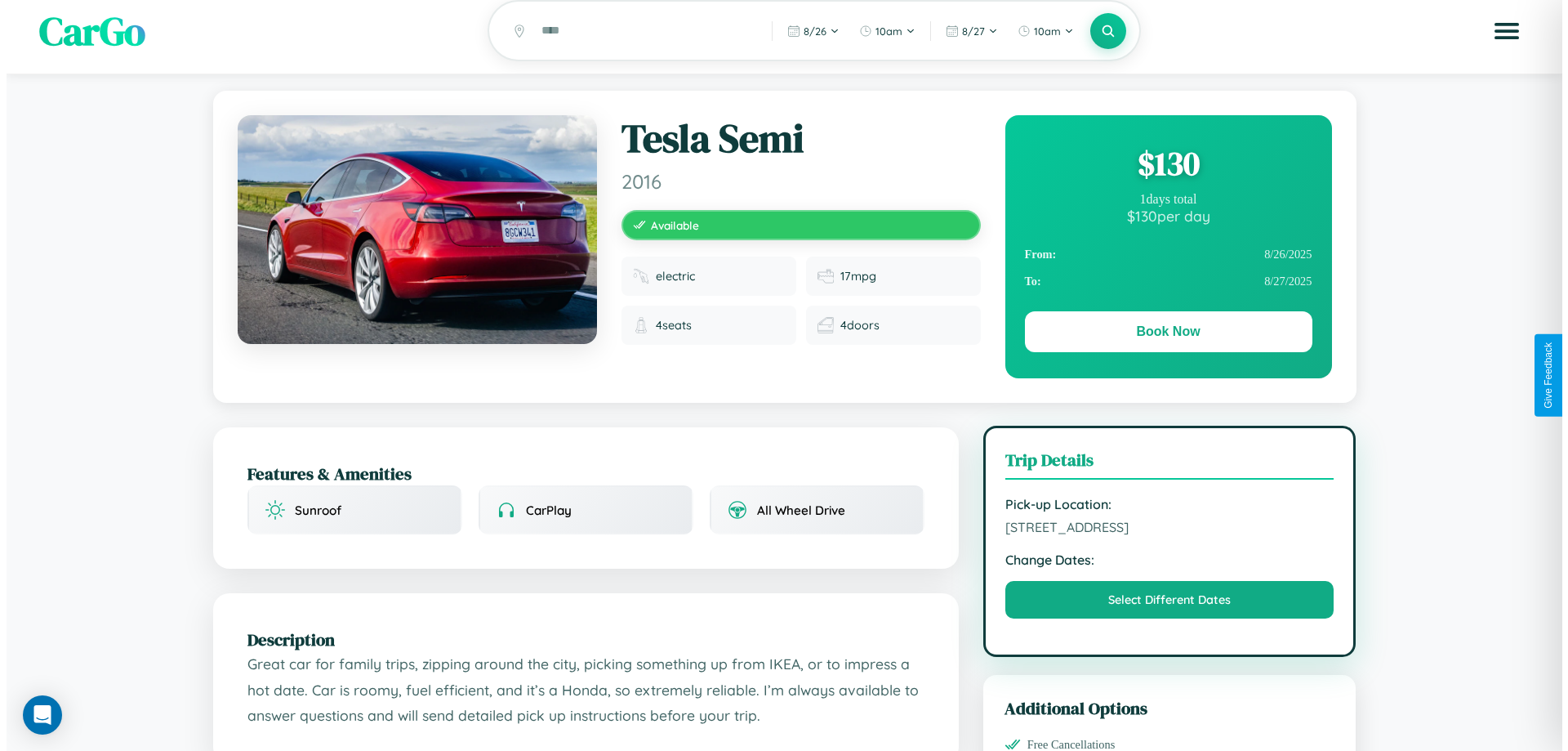
scroll to position [0, 0]
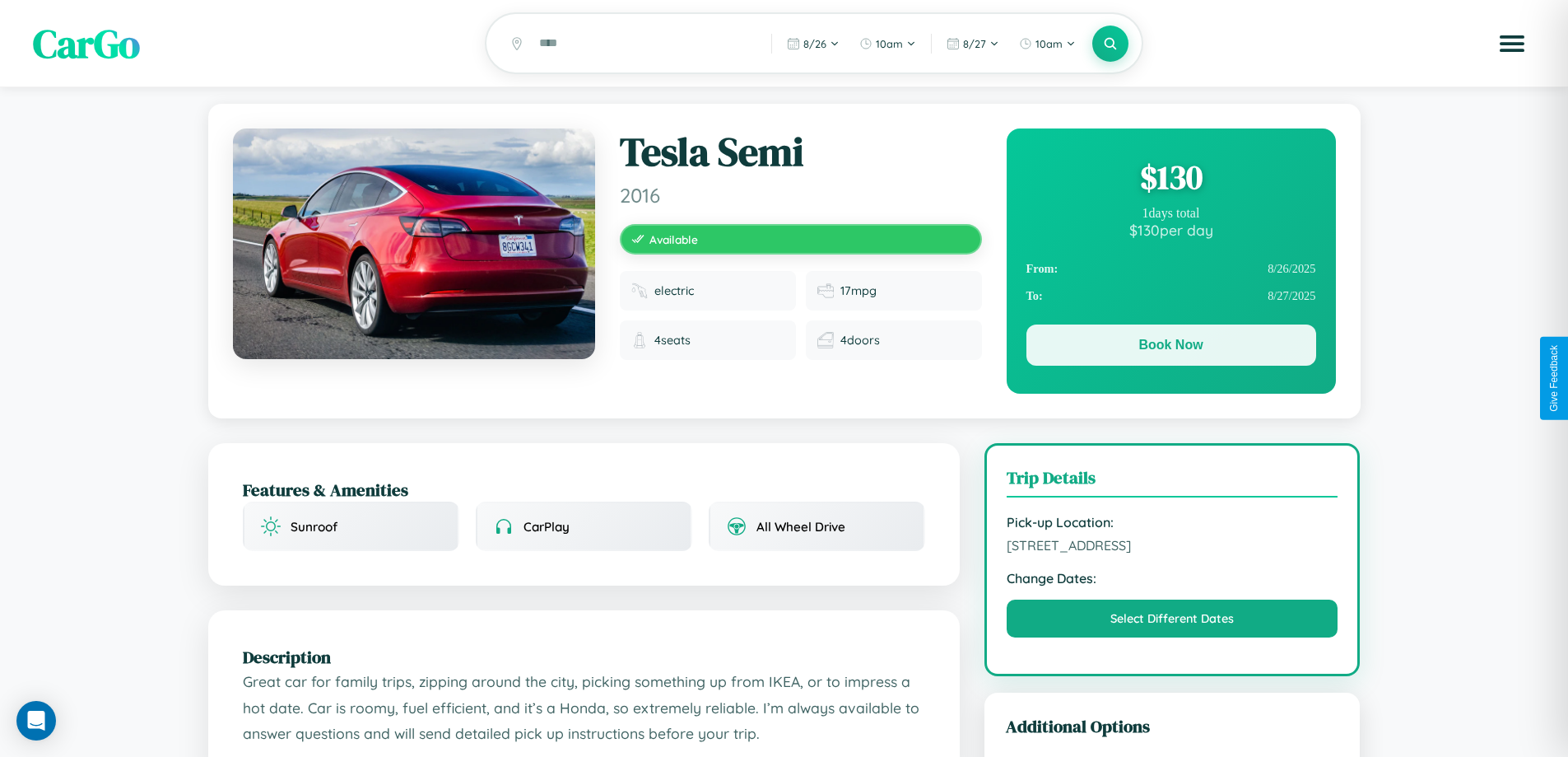
click at [1170, 348] on button "Book Now" at bounding box center [1170, 344] width 289 height 41
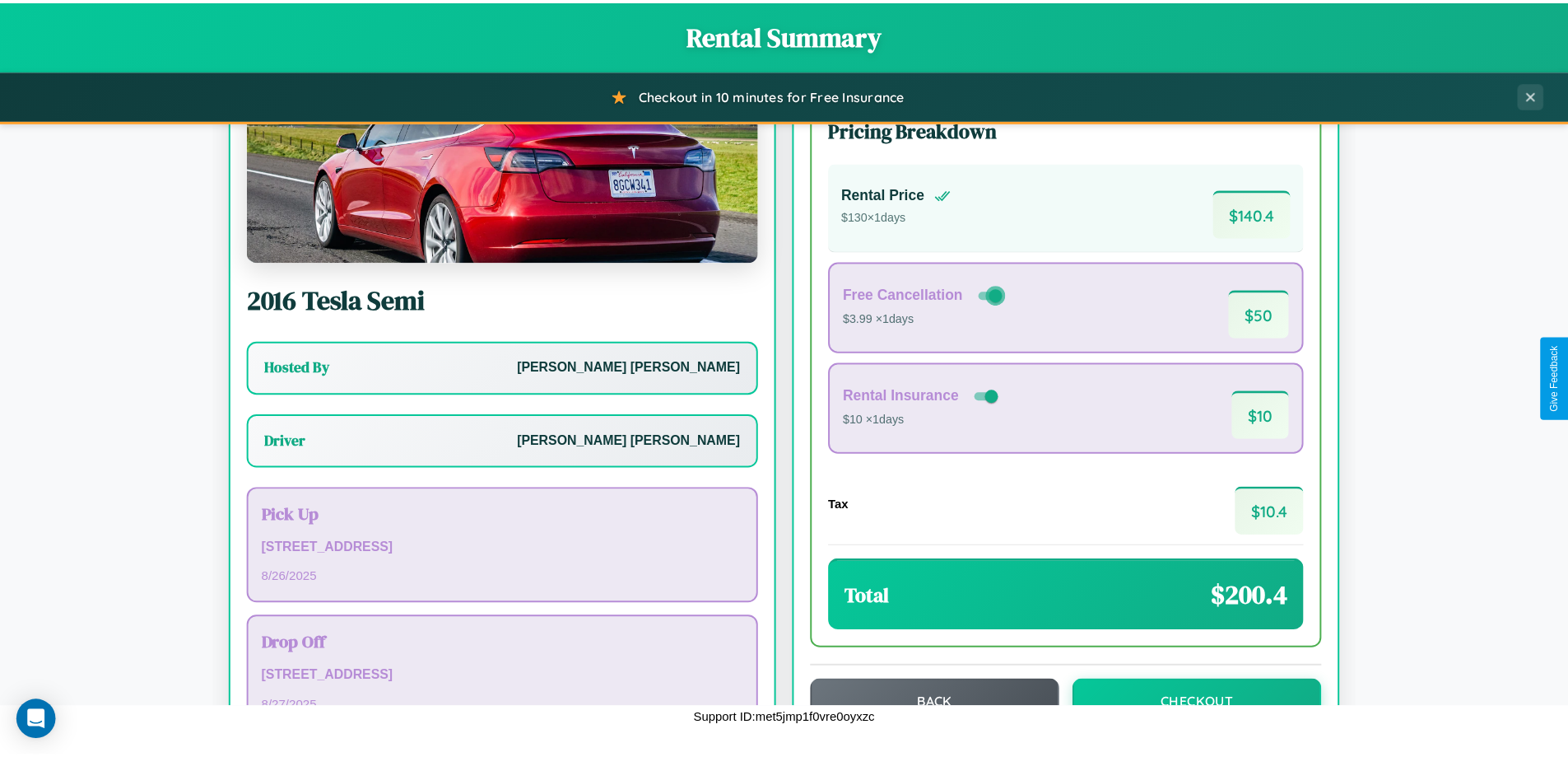
scroll to position [119, 0]
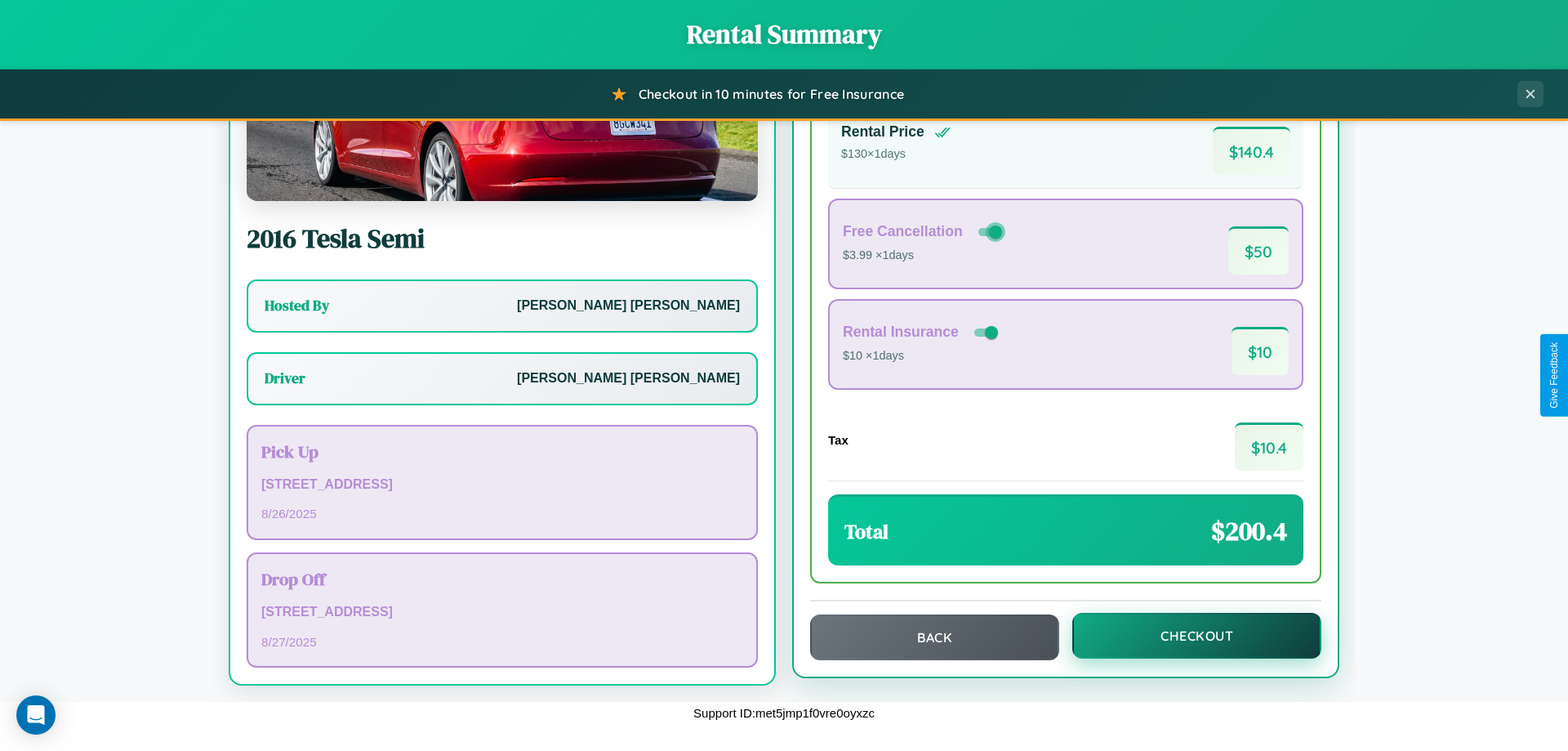
click at [1186, 636] on button "Checkout" at bounding box center [1196, 635] width 249 height 45
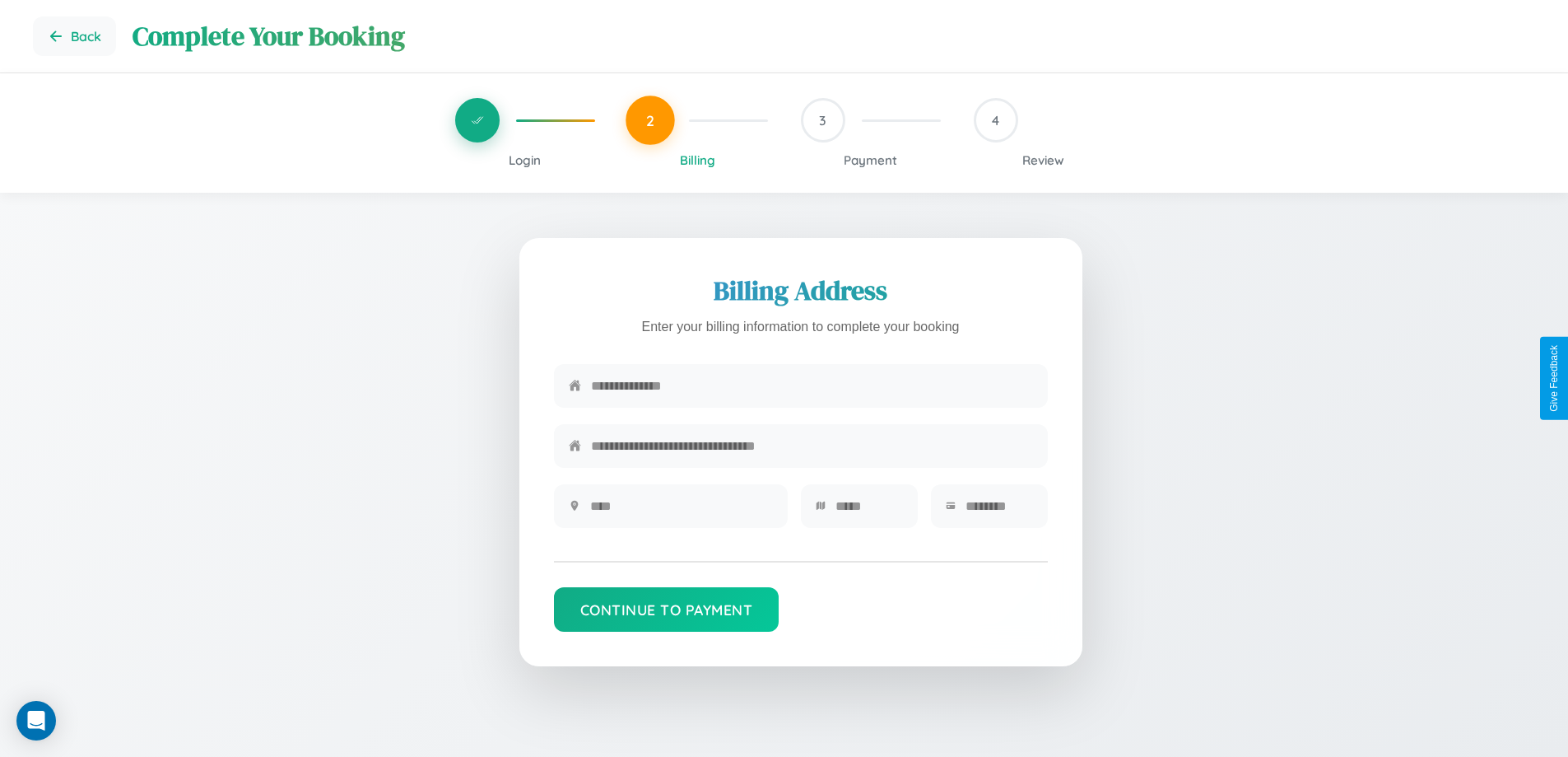
click at [811, 387] on input "text" at bounding box center [812, 386] width 442 height 40
type input "**********"
click at [680, 511] on input "text" at bounding box center [682, 506] width 183 height 40
type input "********"
click at [868, 511] on input "text" at bounding box center [868, 506] width 68 height 40
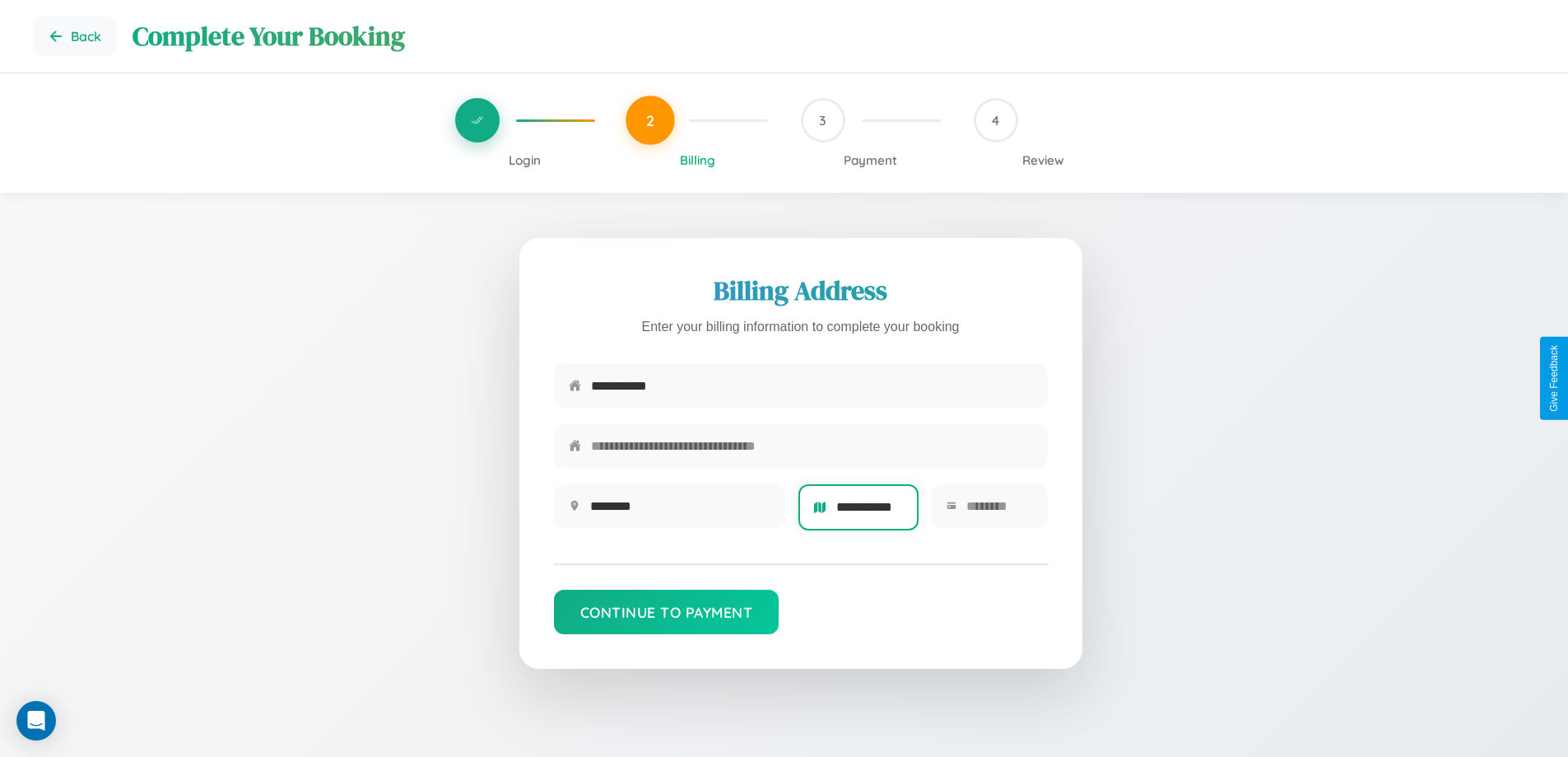
scroll to position [0, 6]
type input "**********"
click at [998, 511] on input "text" at bounding box center [999, 506] width 66 height 40
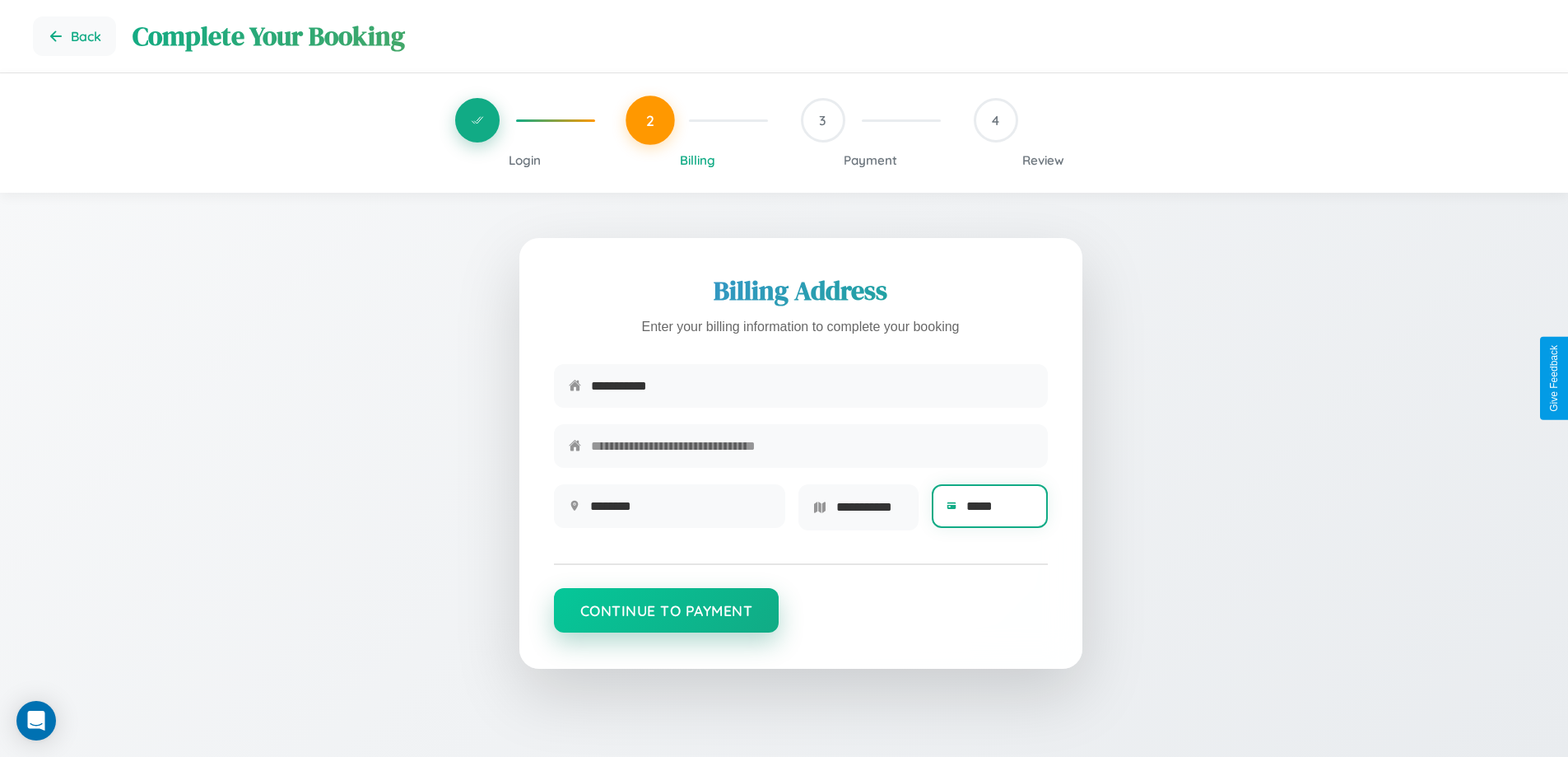
type input "*****"
click at [666, 616] on button "Continue to Payment" at bounding box center [666, 610] width 225 height 45
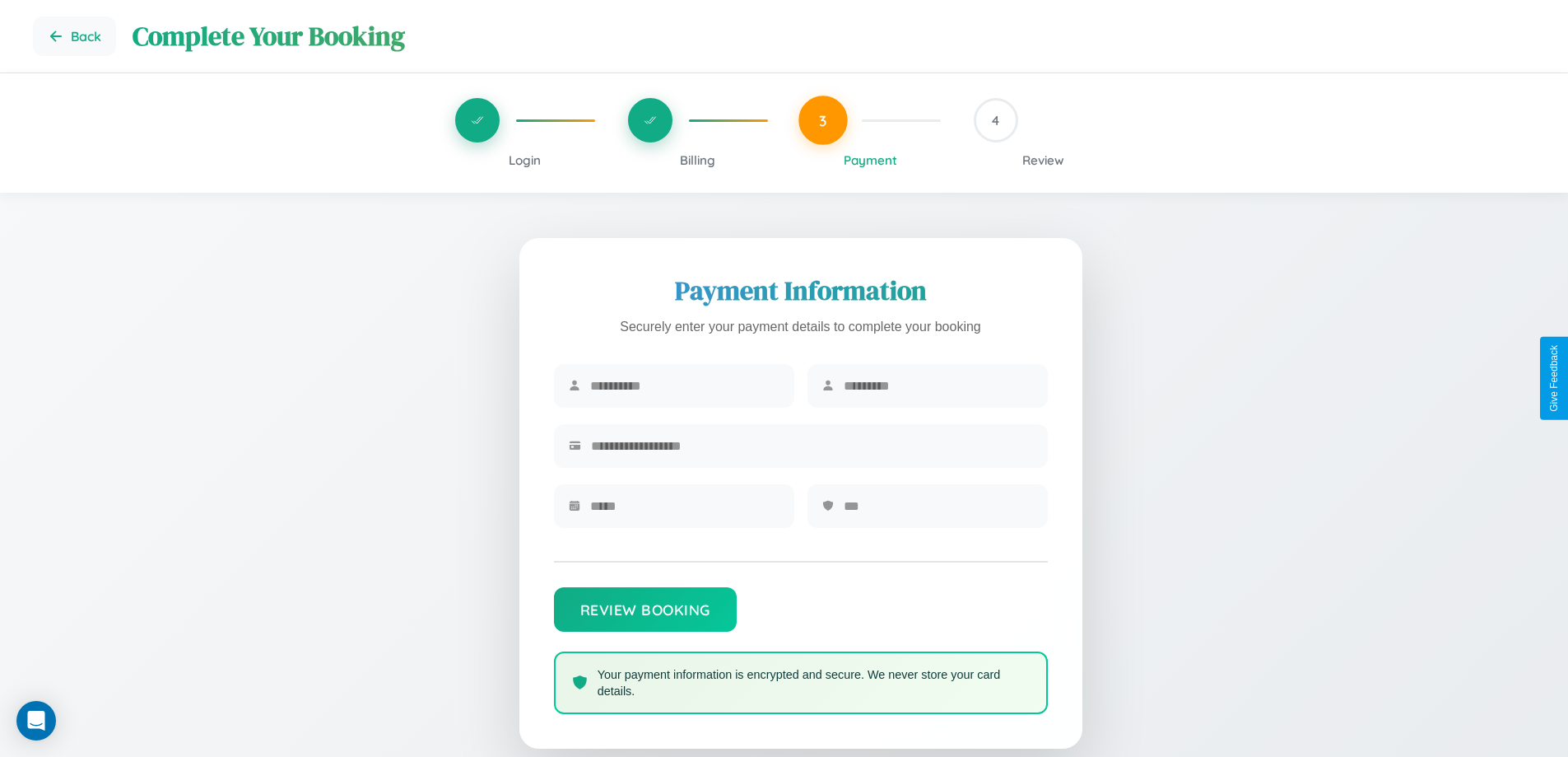
click at [684, 386] on input "text" at bounding box center [685, 386] width 189 height 40
type input "******"
click at [937, 386] on input "text" at bounding box center [938, 386] width 189 height 40
type input "******"
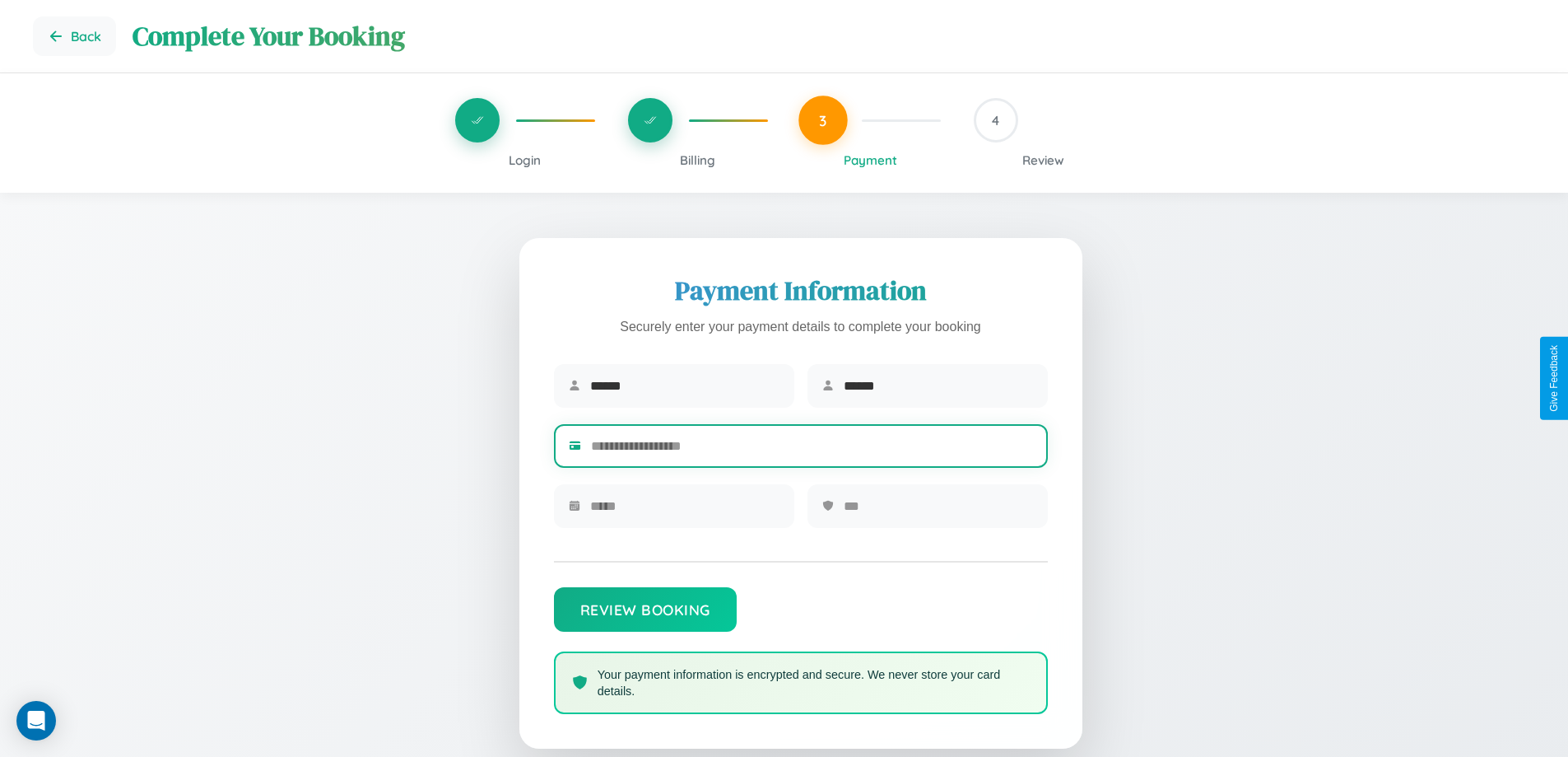
click at [811, 449] on input "text" at bounding box center [812, 446] width 442 height 40
type input "**********"
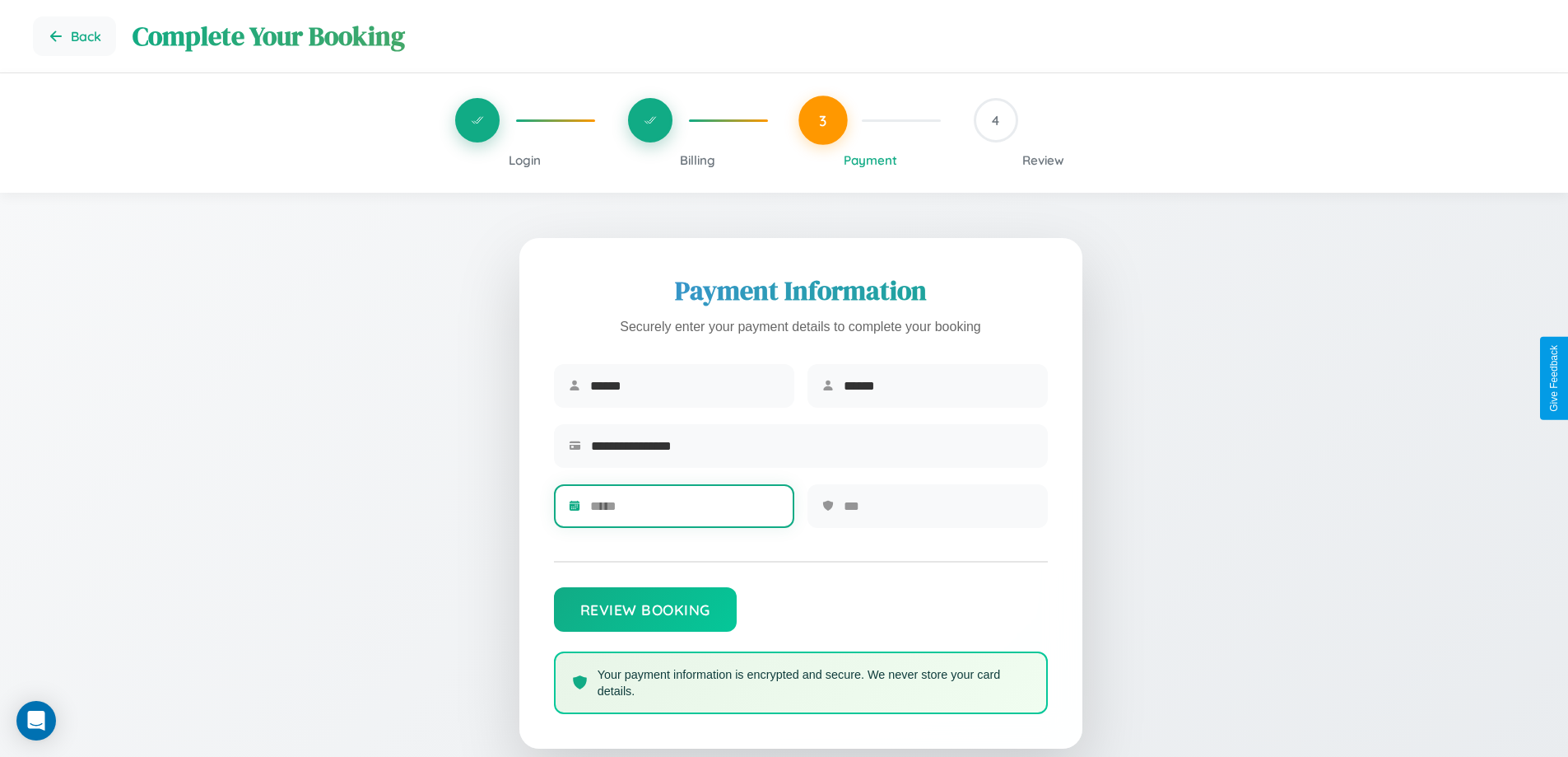
click at [684, 511] on input "text" at bounding box center [685, 506] width 189 height 40
type input "*****"
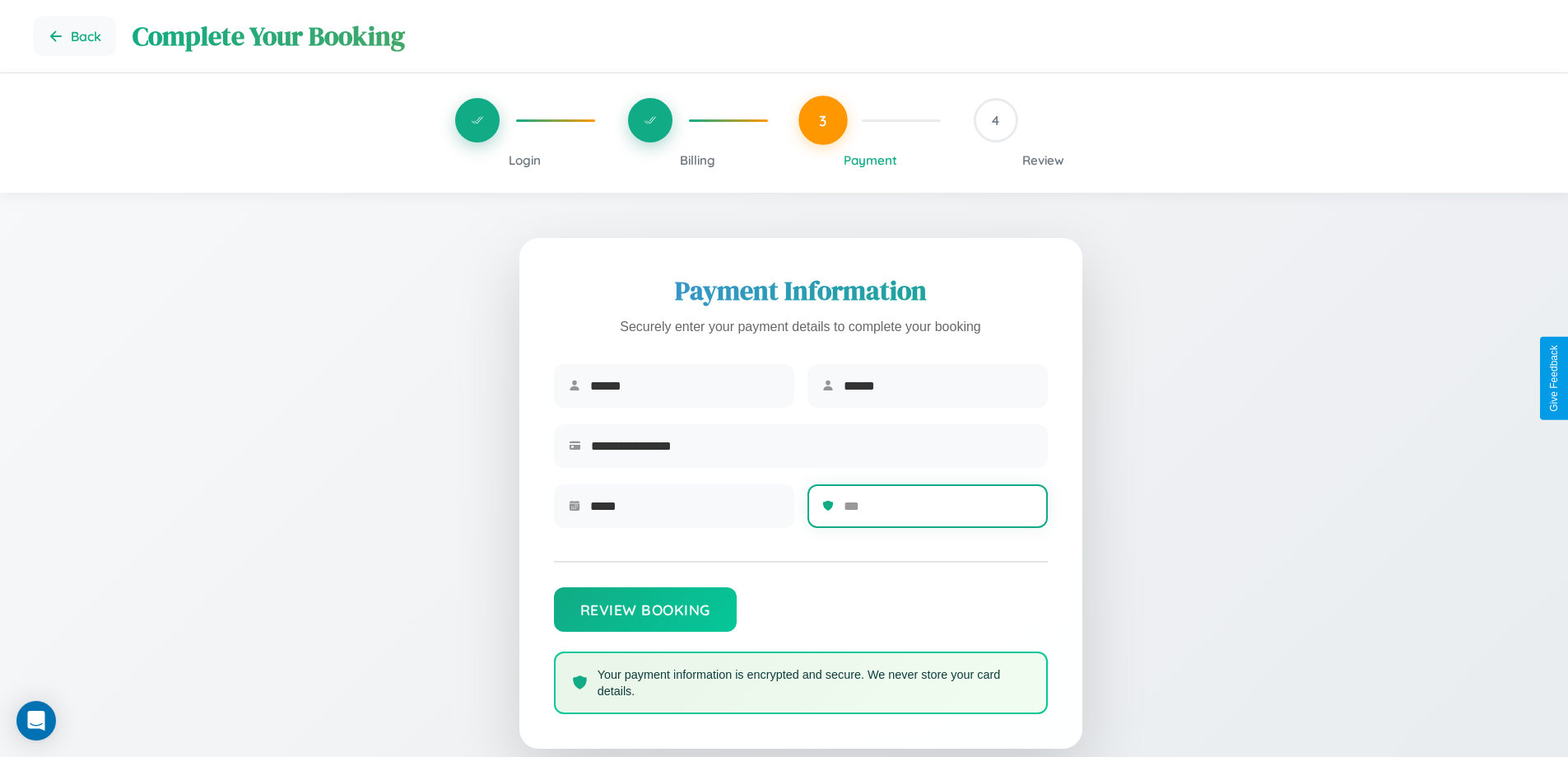
click at [937, 511] on input "text" at bounding box center [938, 506] width 189 height 40
type input "***"
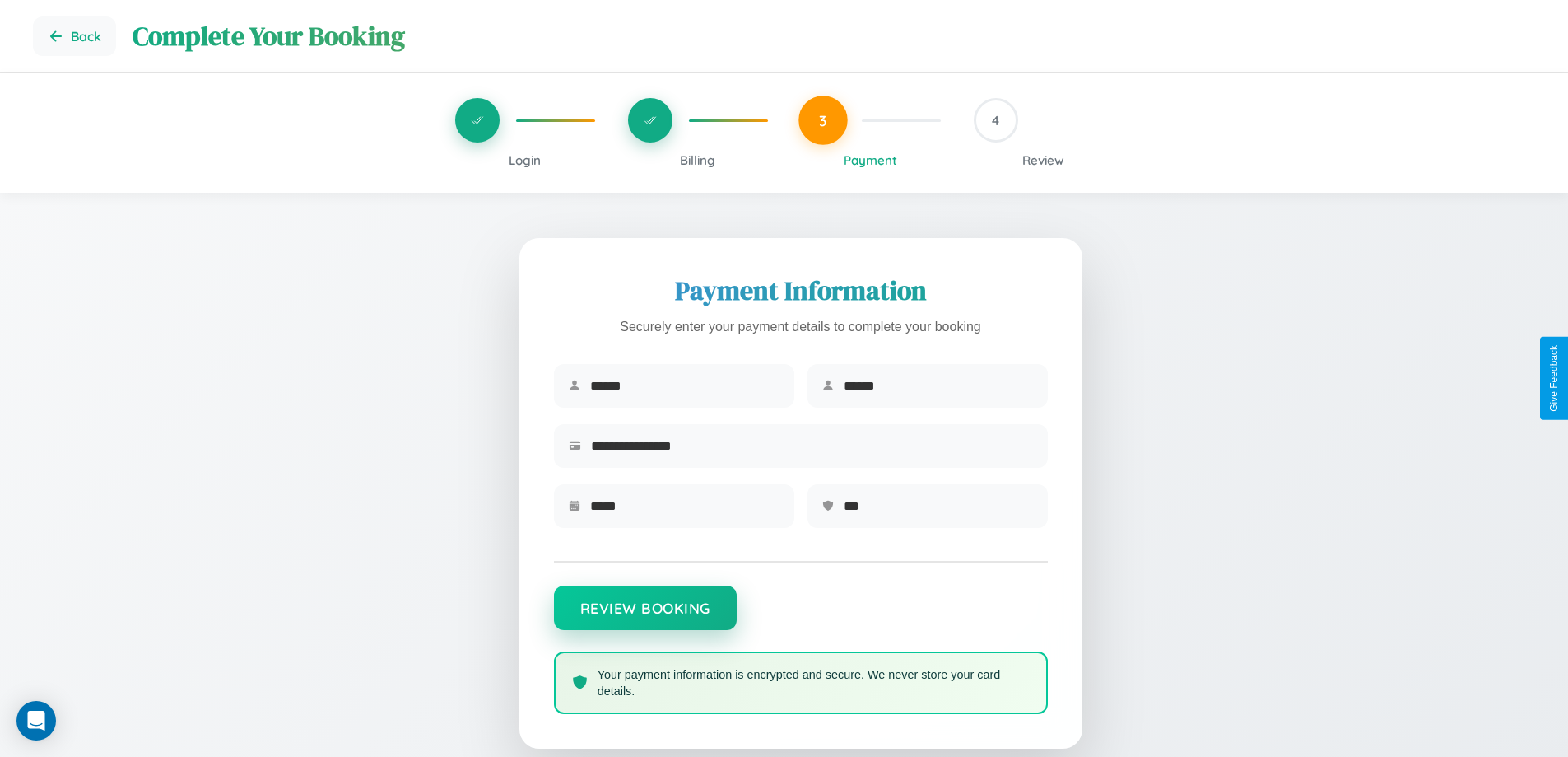
click at [644, 616] on button "Review Booking" at bounding box center [645, 607] width 183 height 45
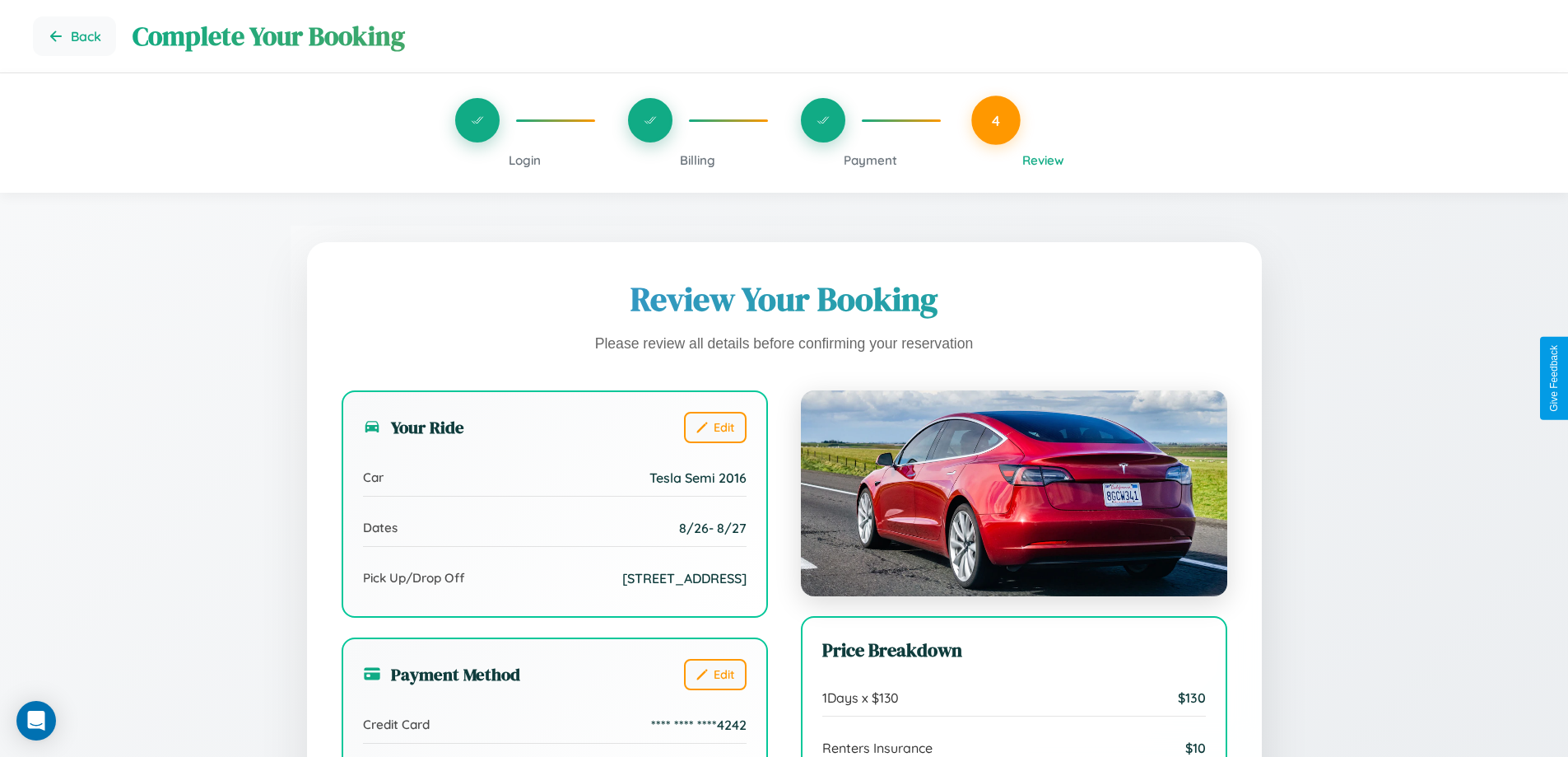
click at [870, 159] on span "Payment" at bounding box center [870, 160] width 54 height 16
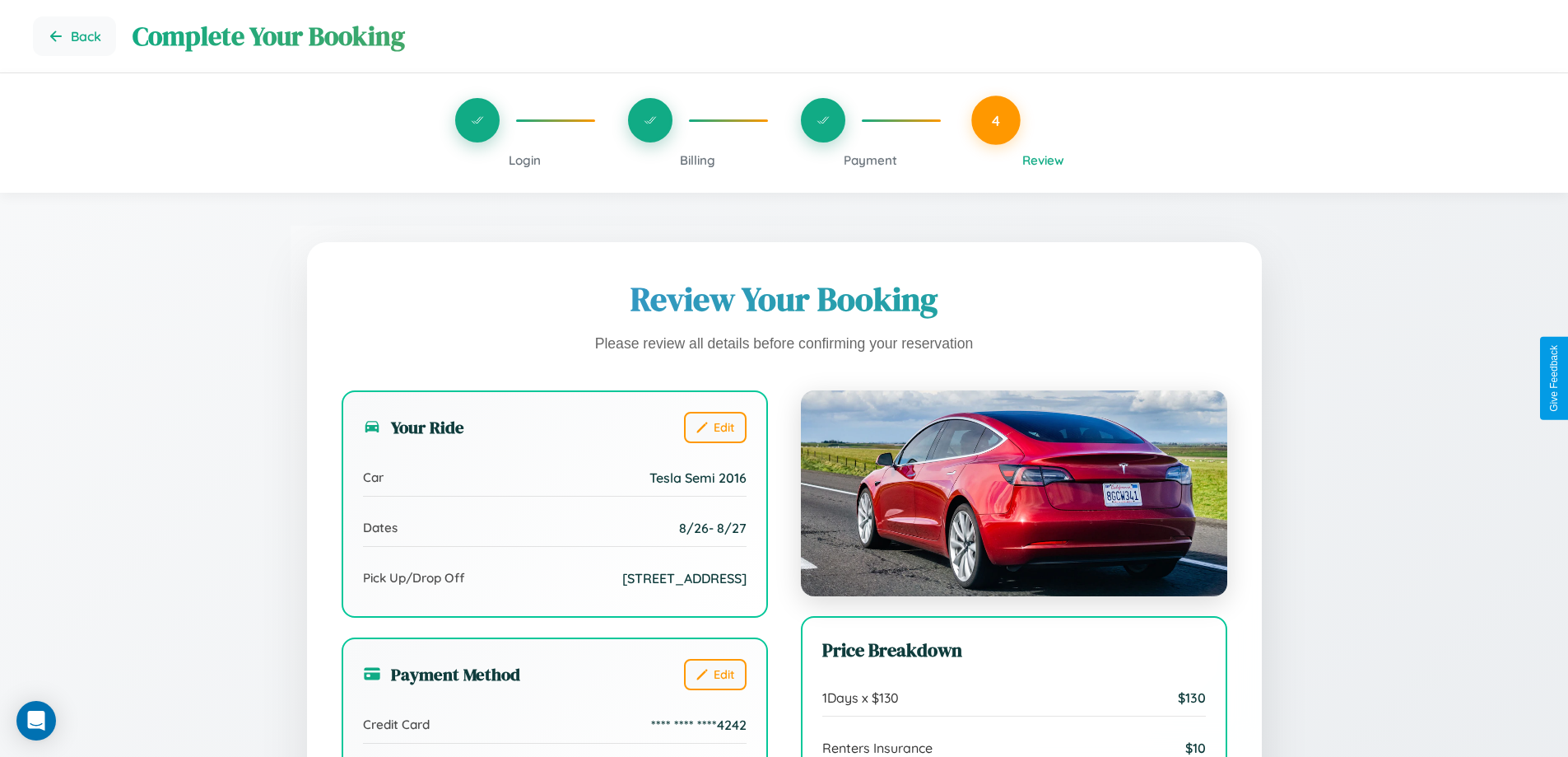
click at [870, 159] on span "Payment" at bounding box center [870, 160] width 54 height 16
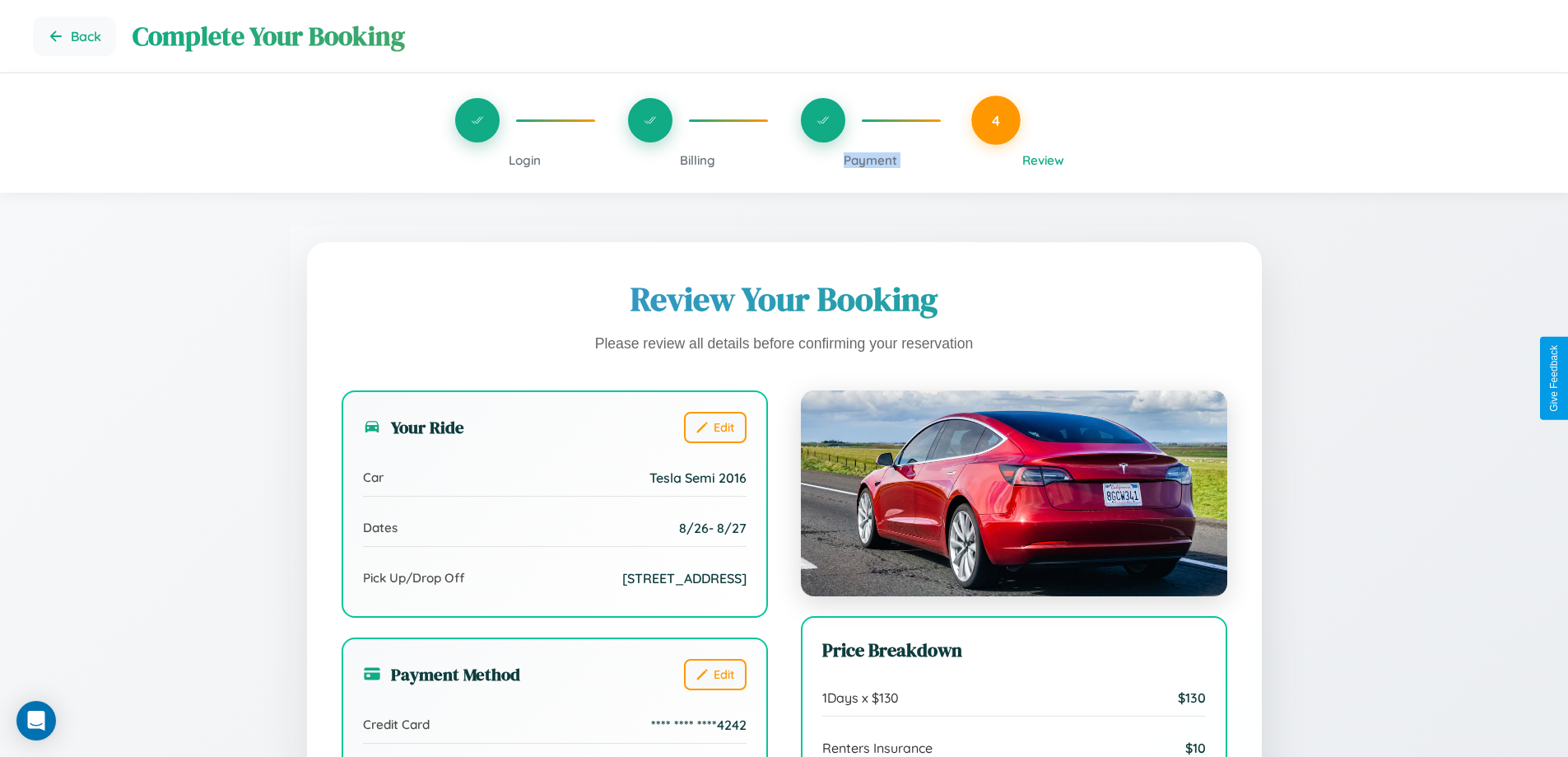
click at [870, 159] on span "Payment" at bounding box center [870, 160] width 54 height 16
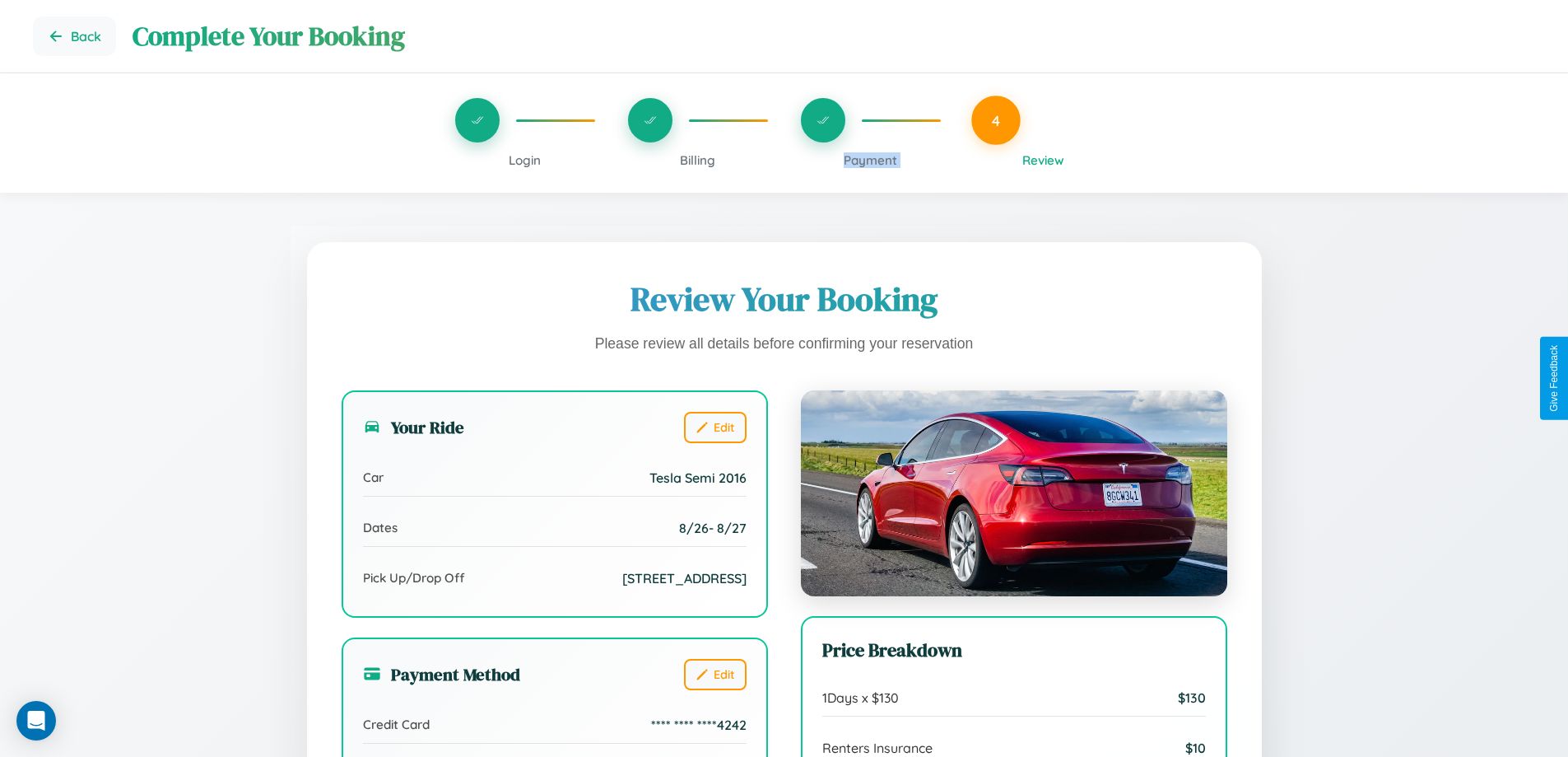
click at [870, 159] on span "Payment" at bounding box center [870, 160] width 54 height 16
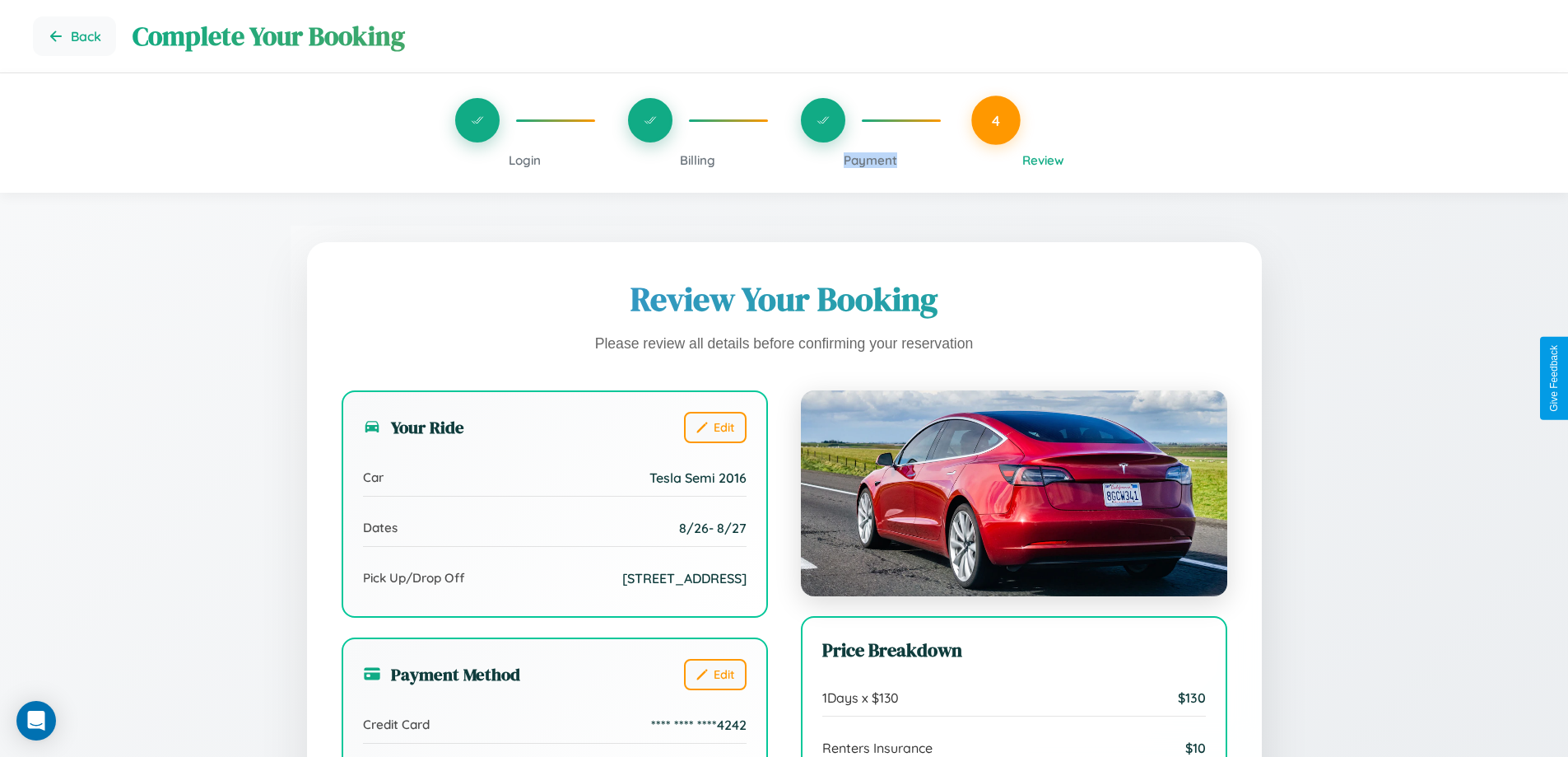
click at [870, 159] on span "Payment" at bounding box center [870, 160] width 54 height 16
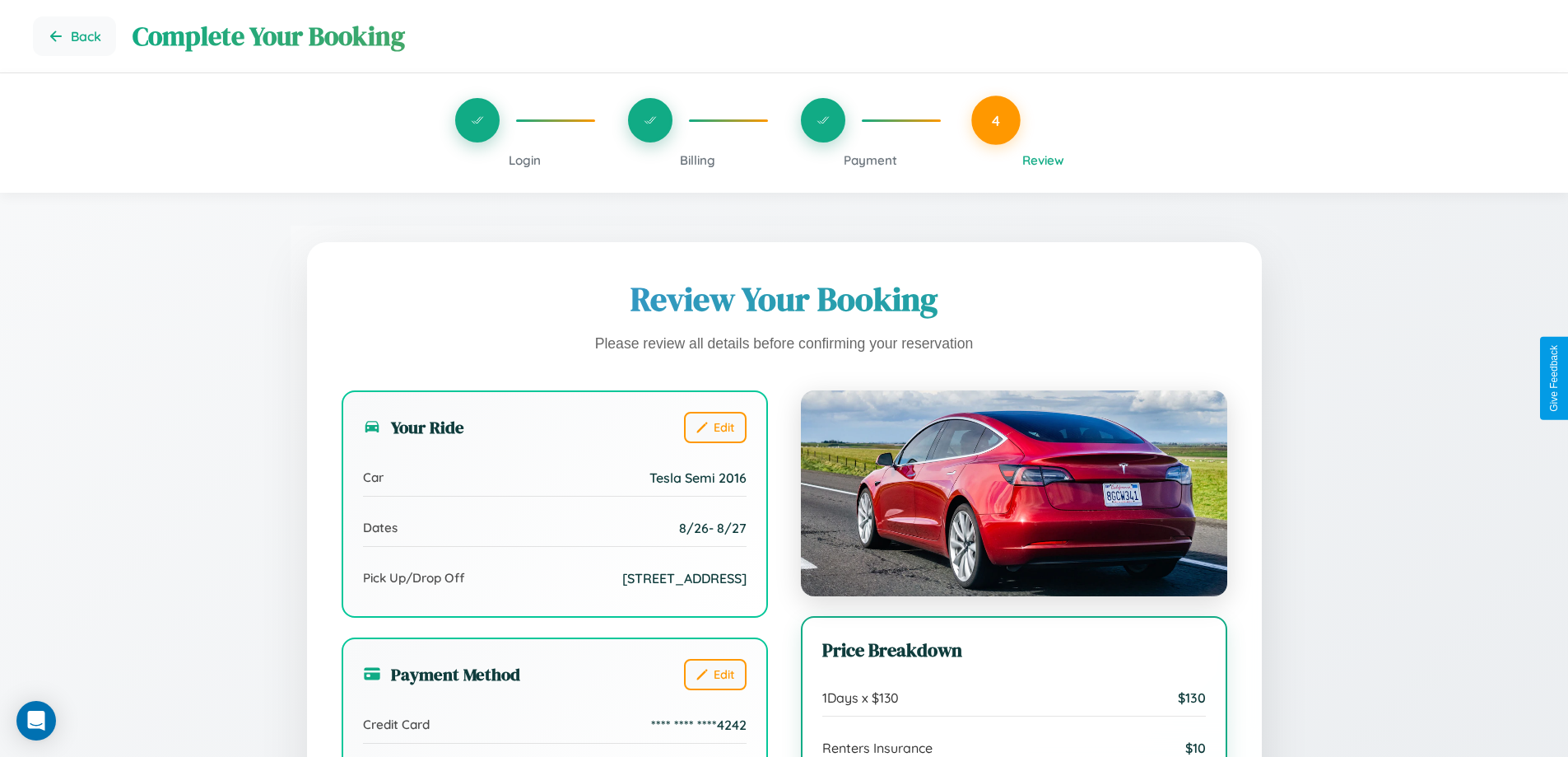
scroll to position [184, 0]
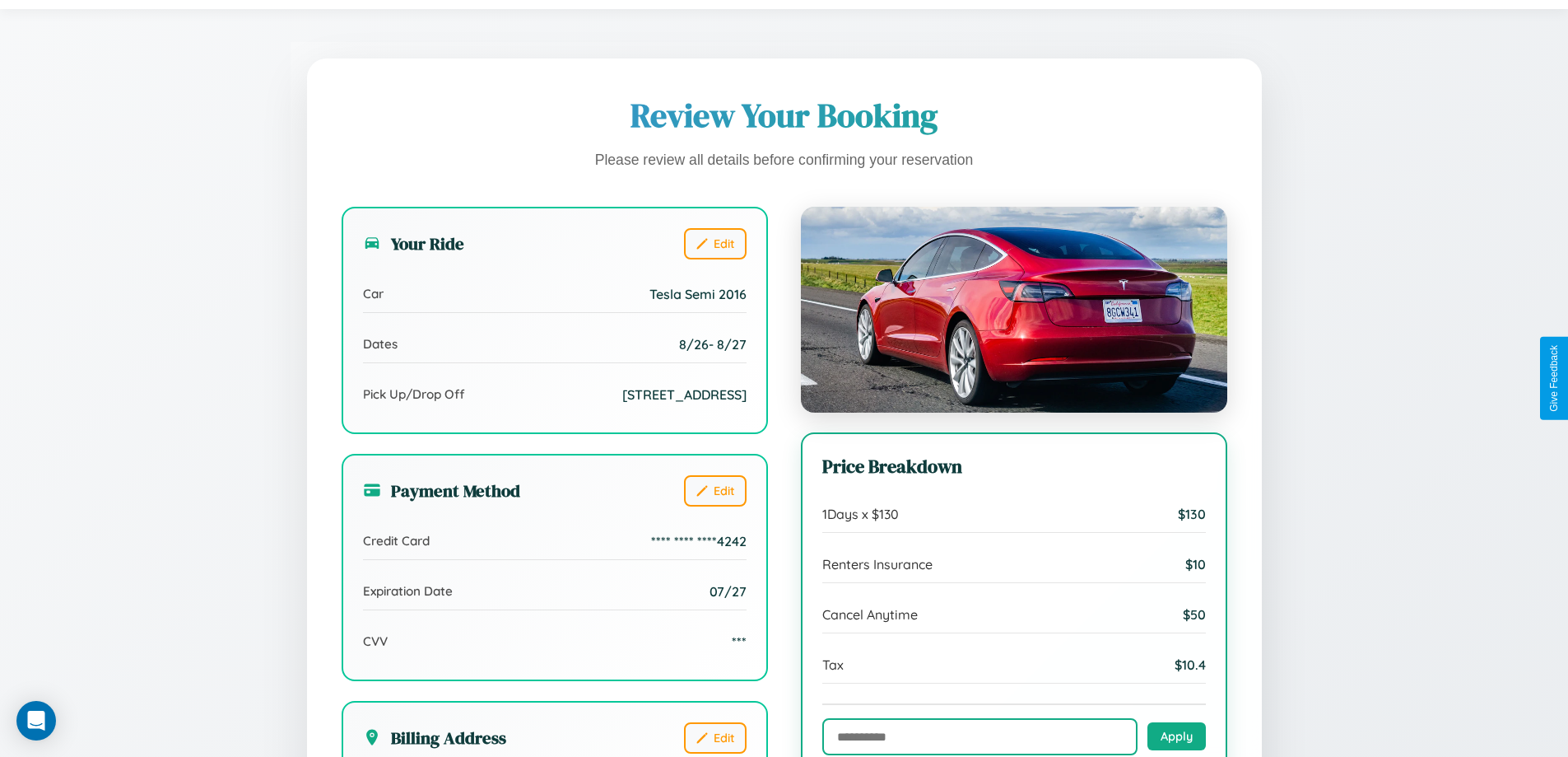
click at [979, 737] on input "text" at bounding box center [979, 737] width 315 height 37
type input "**********"
click at [1176, 736] on button "Apply" at bounding box center [1176, 735] width 58 height 28
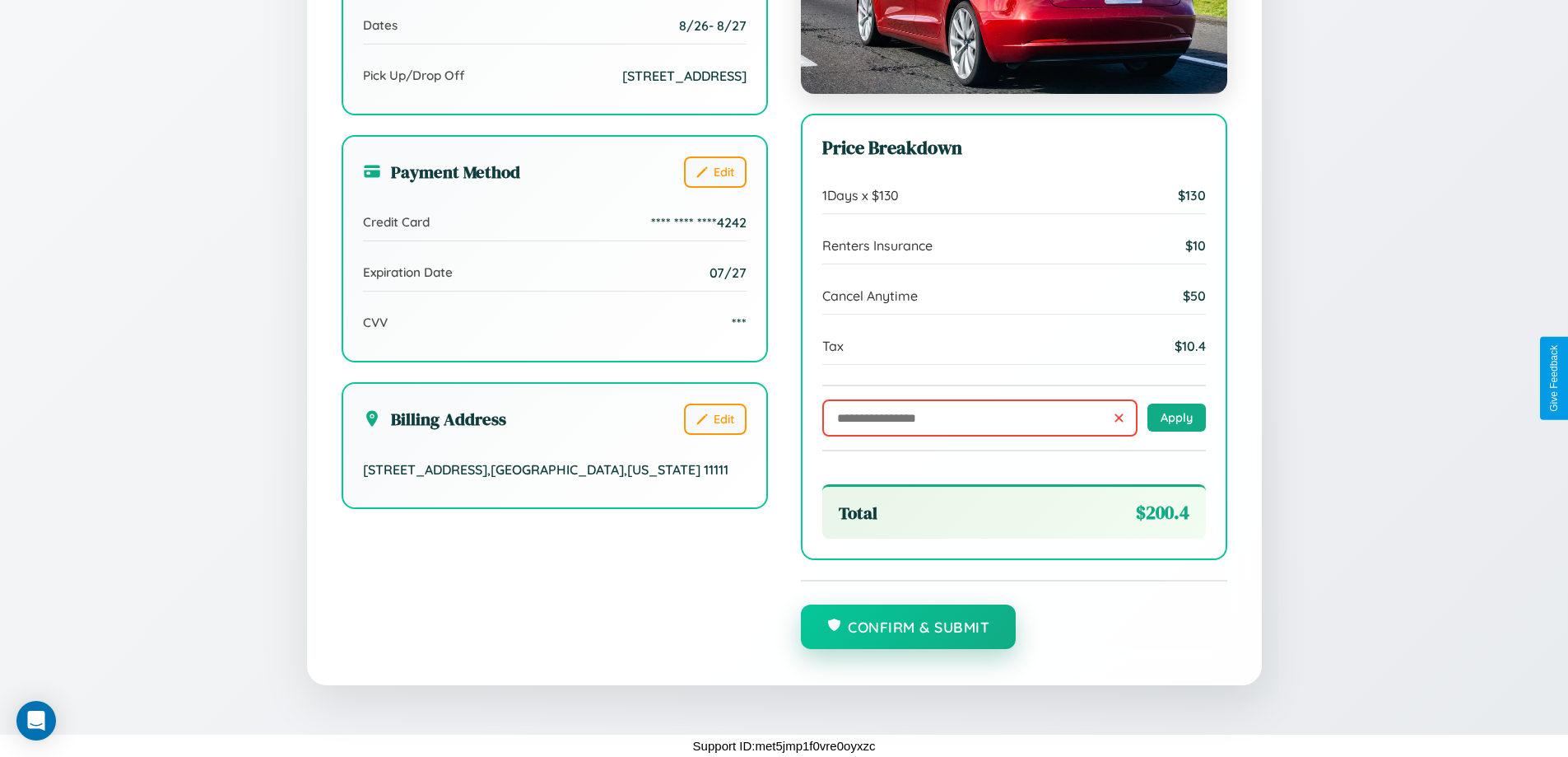
click at [908, 628] on button "Confirm & Submit" at bounding box center [908, 626] width 216 height 45
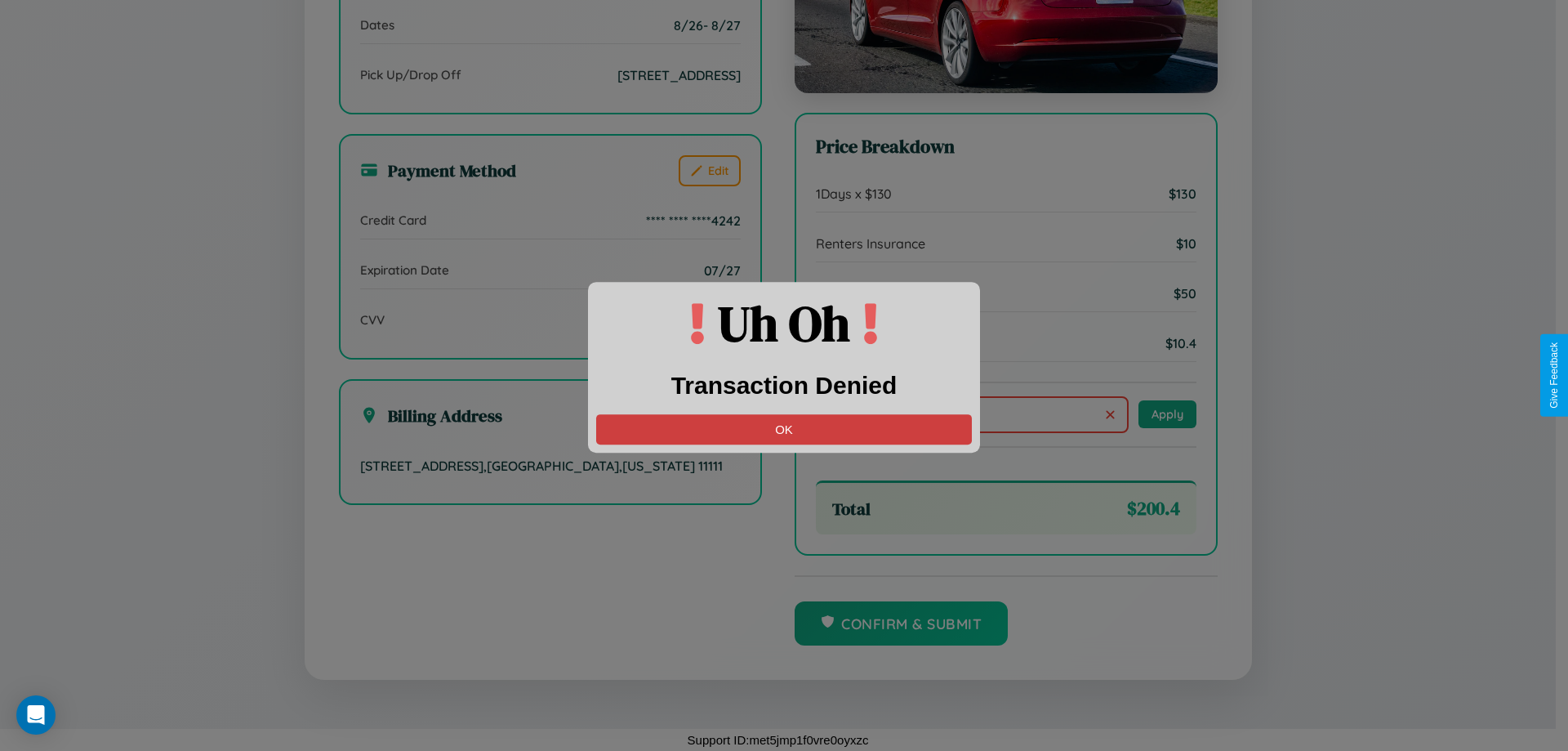
click at [784, 429] on button "OK" at bounding box center [784, 429] width 375 height 31
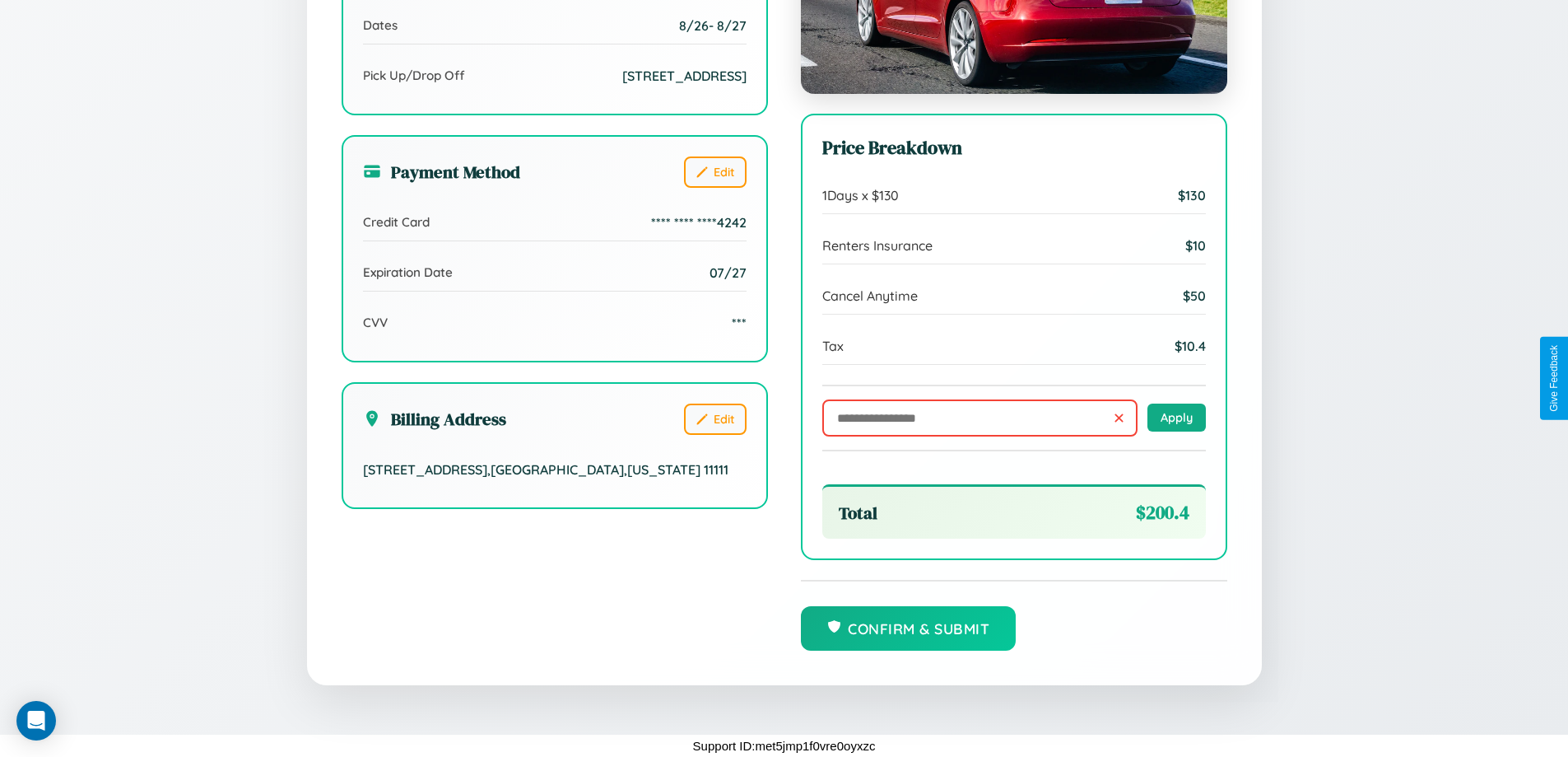
scroll to position [0, 0]
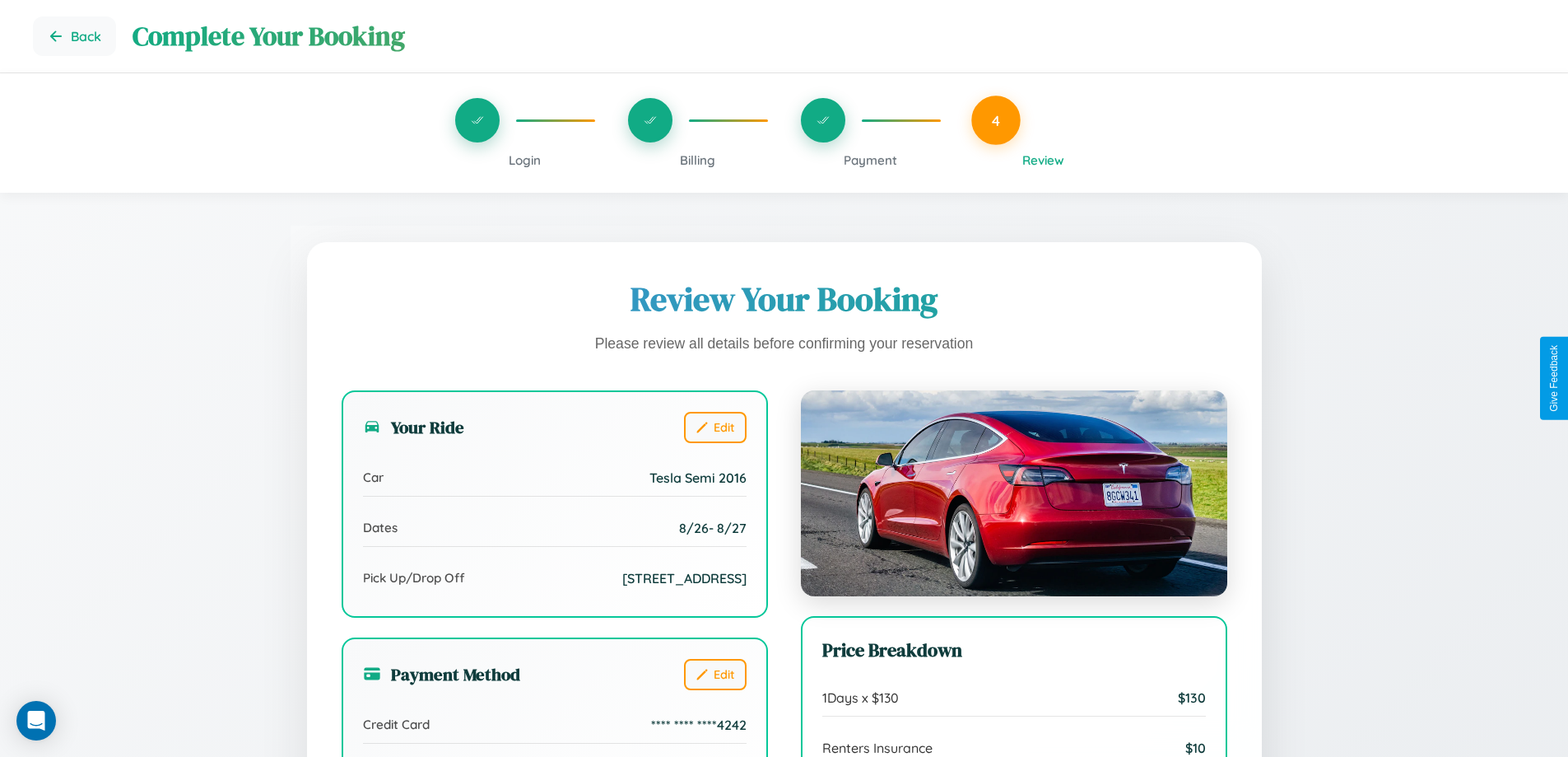
click at [697, 159] on span "Billing" at bounding box center [698, 160] width 35 height 16
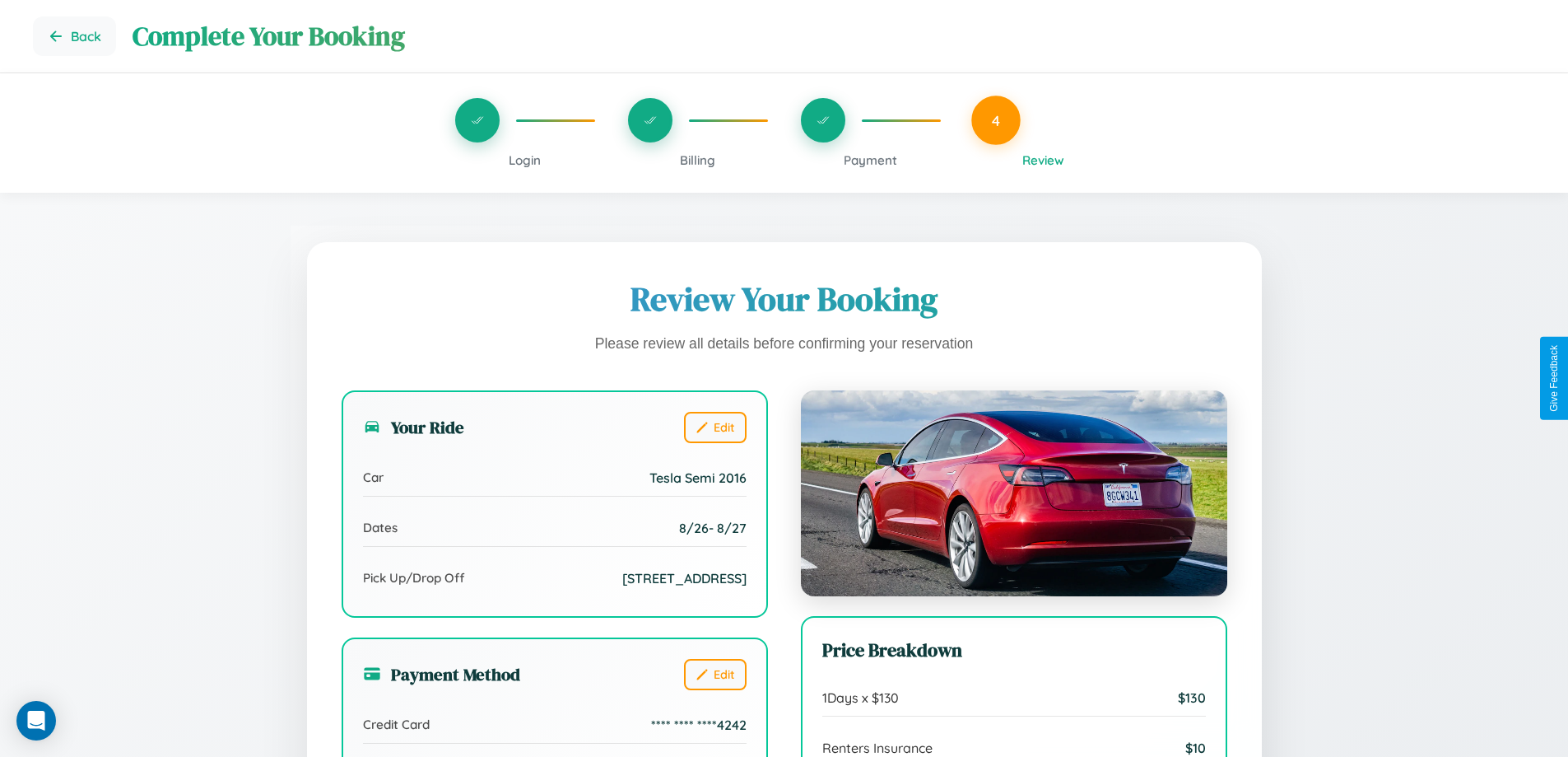
click at [697, 159] on span "Billing" at bounding box center [698, 160] width 35 height 16
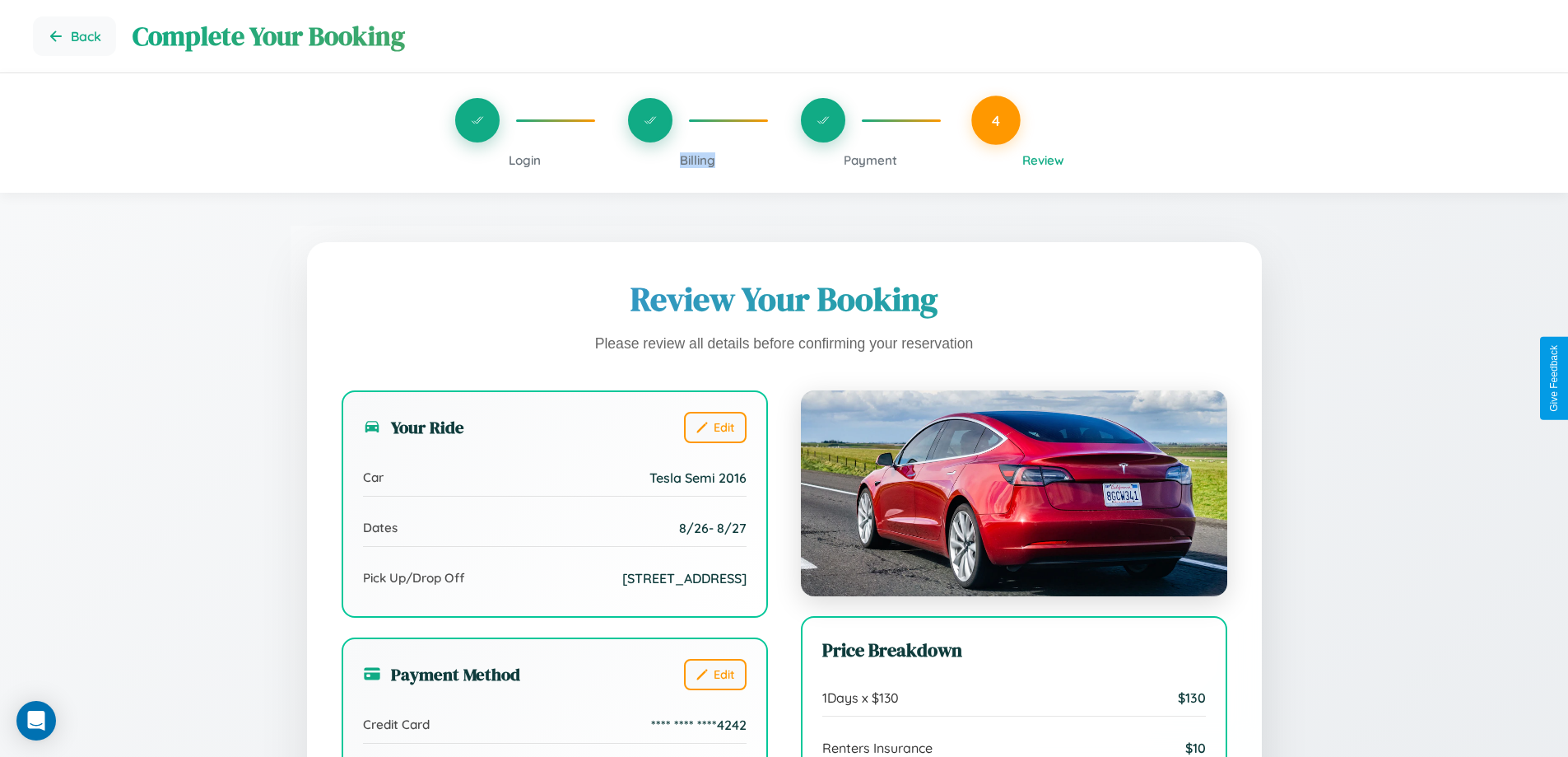
click at [697, 159] on span "Billing" at bounding box center [698, 160] width 35 height 16
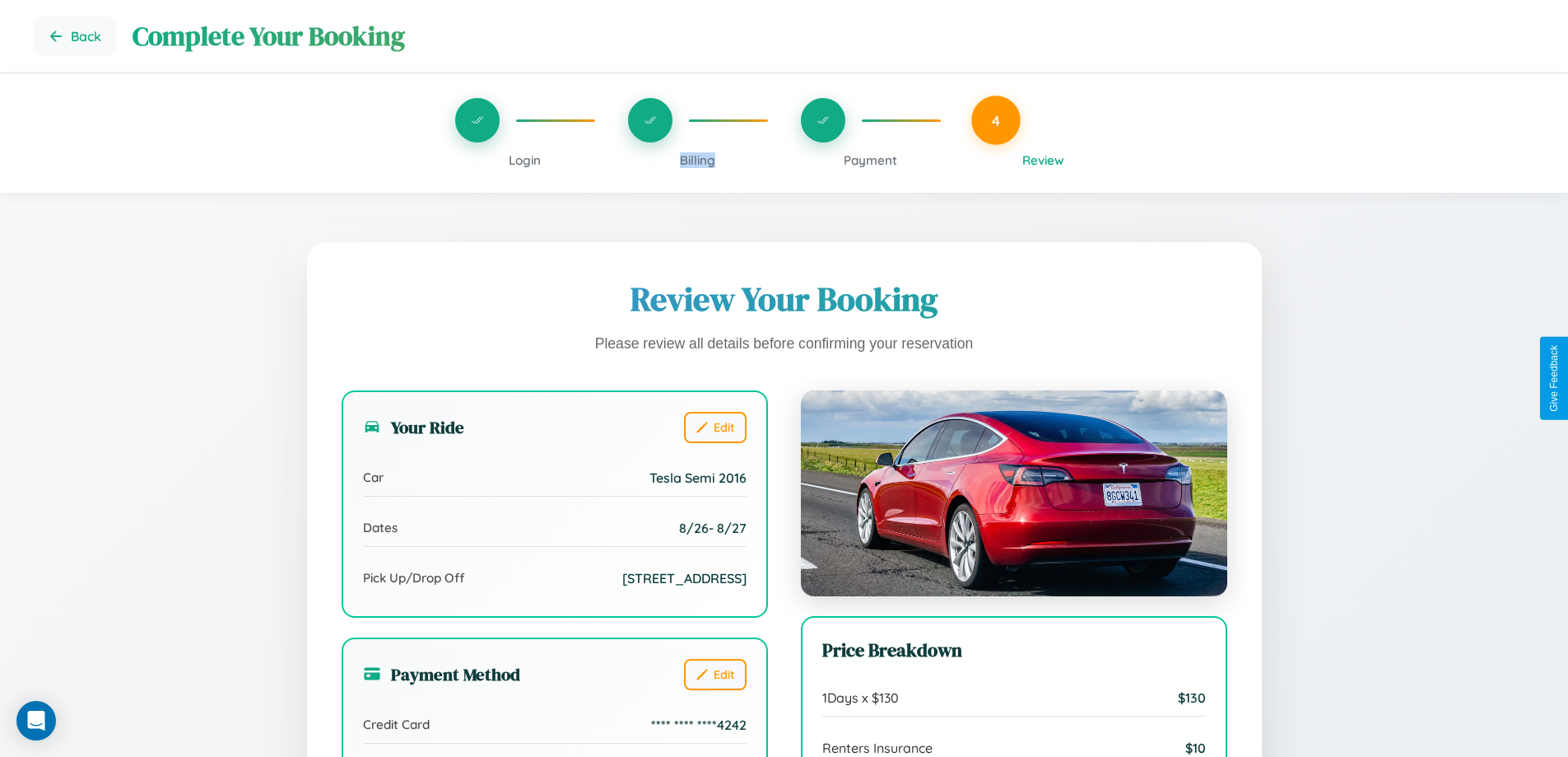
click at [697, 159] on span "Billing" at bounding box center [698, 160] width 35 height 16
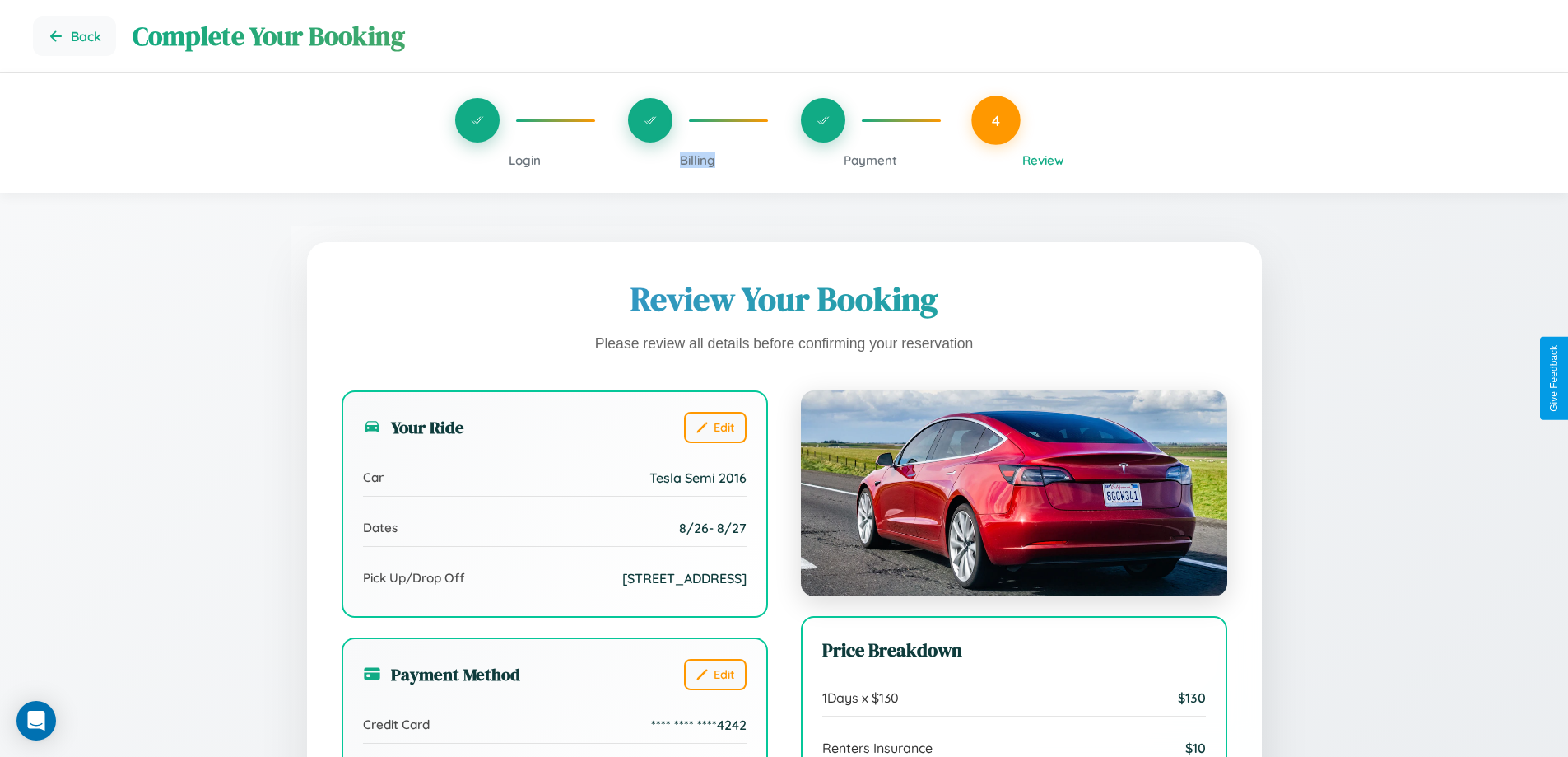
click at [697, 159] on span "Billing" at bounding box center [698, 160] width 35 height 16
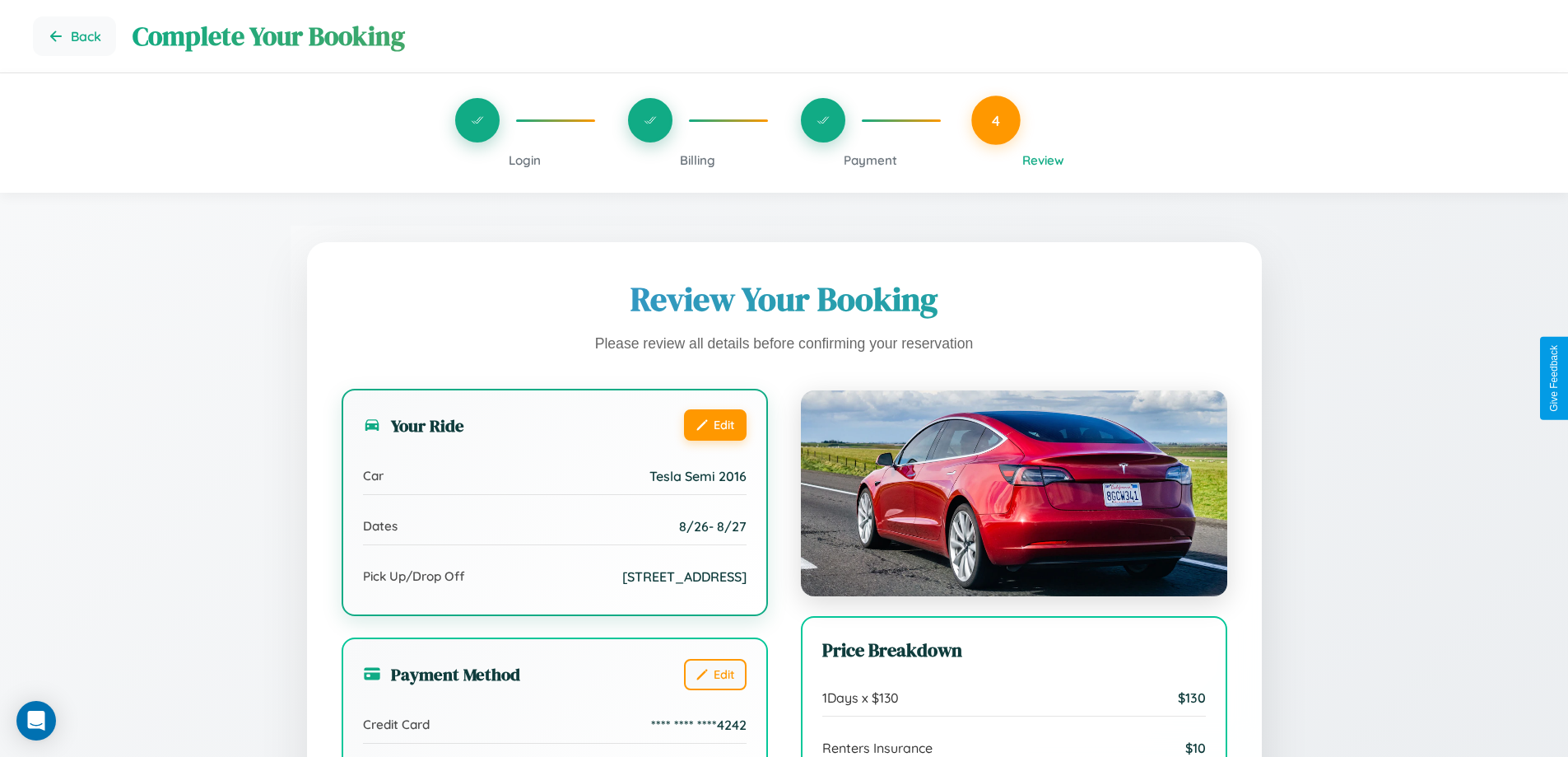
click at [714, 426] on button "Edit" at bounding box center [714, 425] width 62 height 32
click at [714, 424] on button "Edit" at bounding box center [714, 425] width 62 height 32
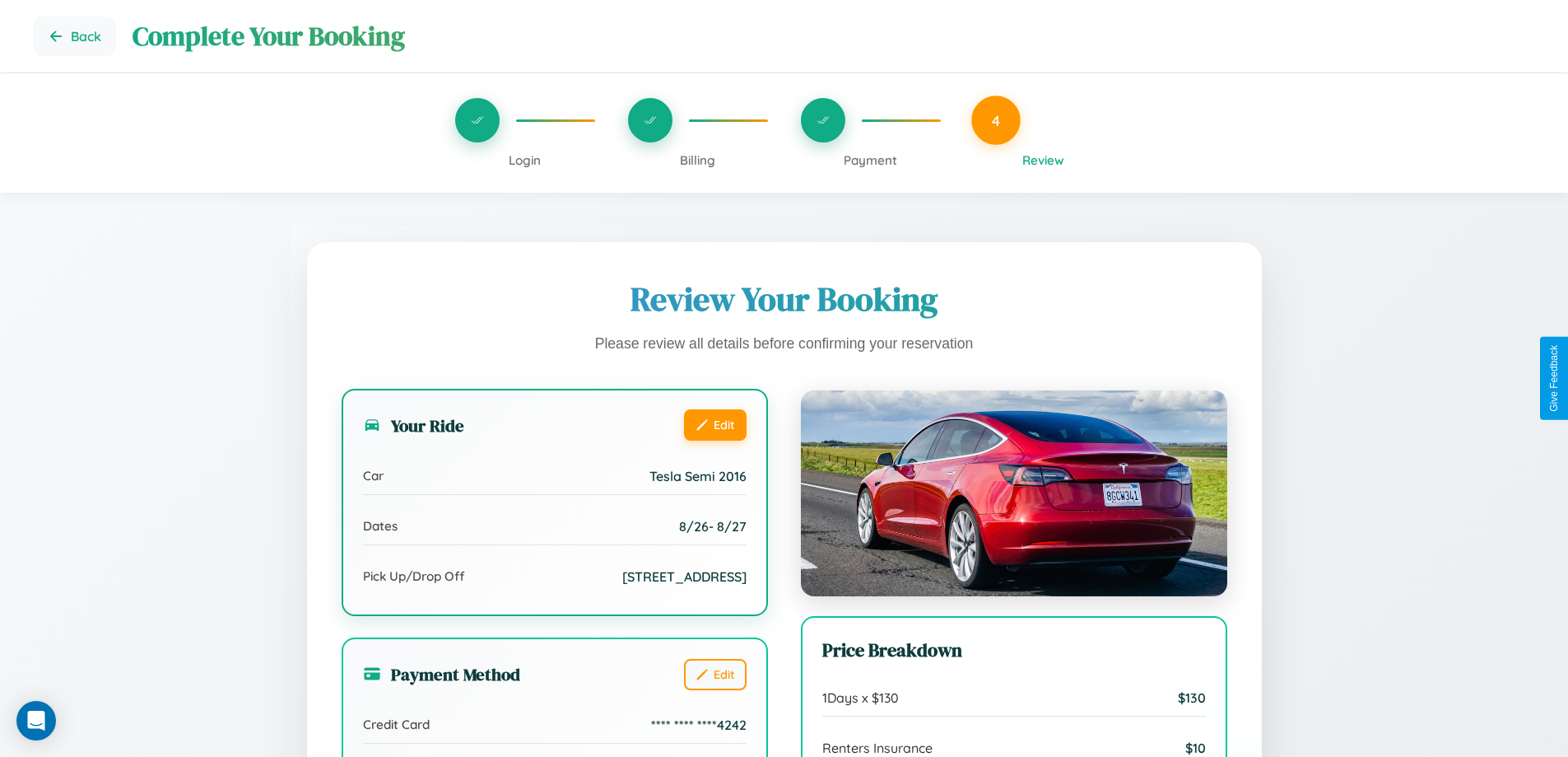
click at [714, 424] on button "Edit" at bounding box center [714, 425] width 62 height 32
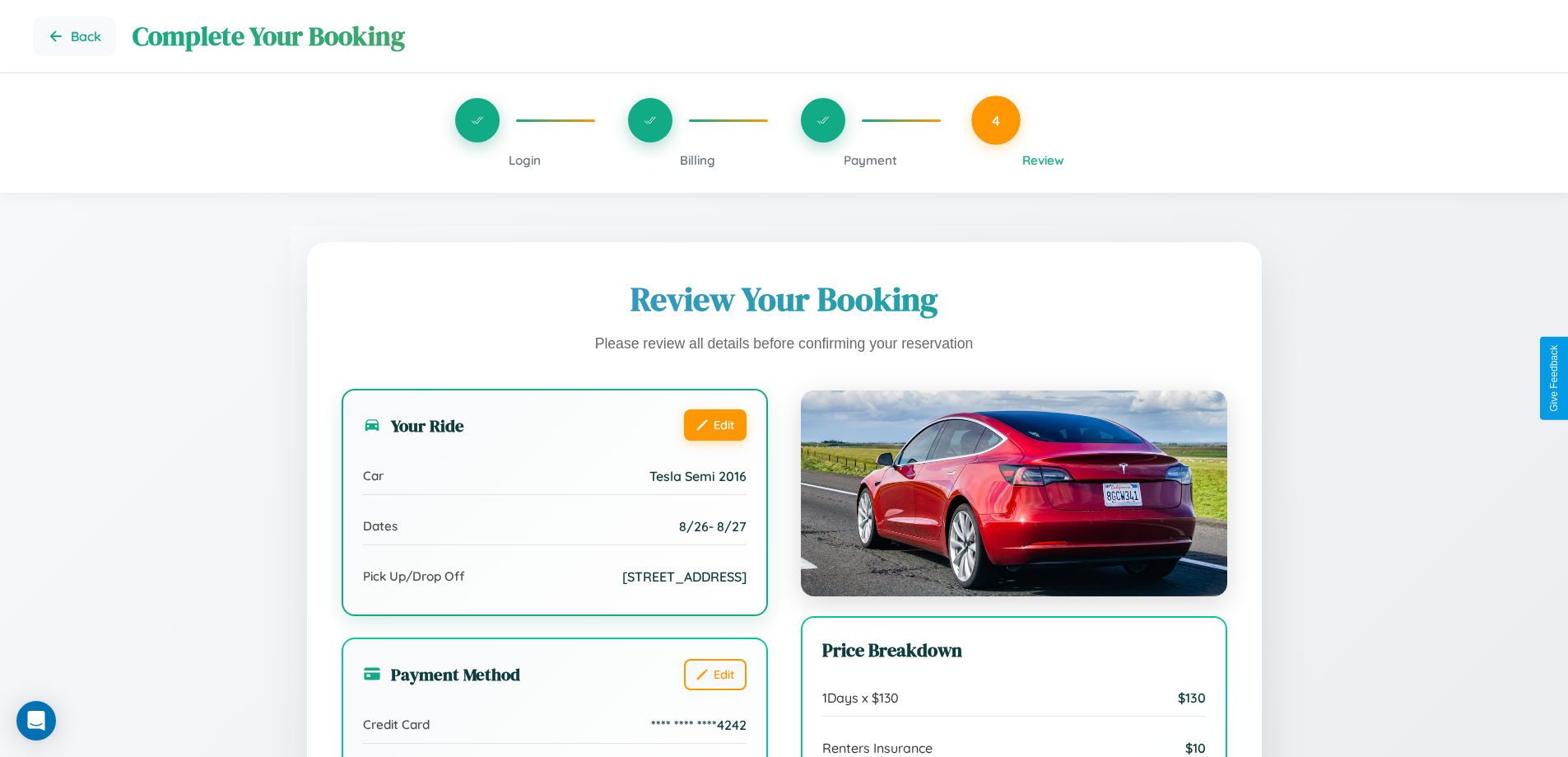
click at [714, 424] on button "Edit" at bounding box center [714, 425] width 62 height 32
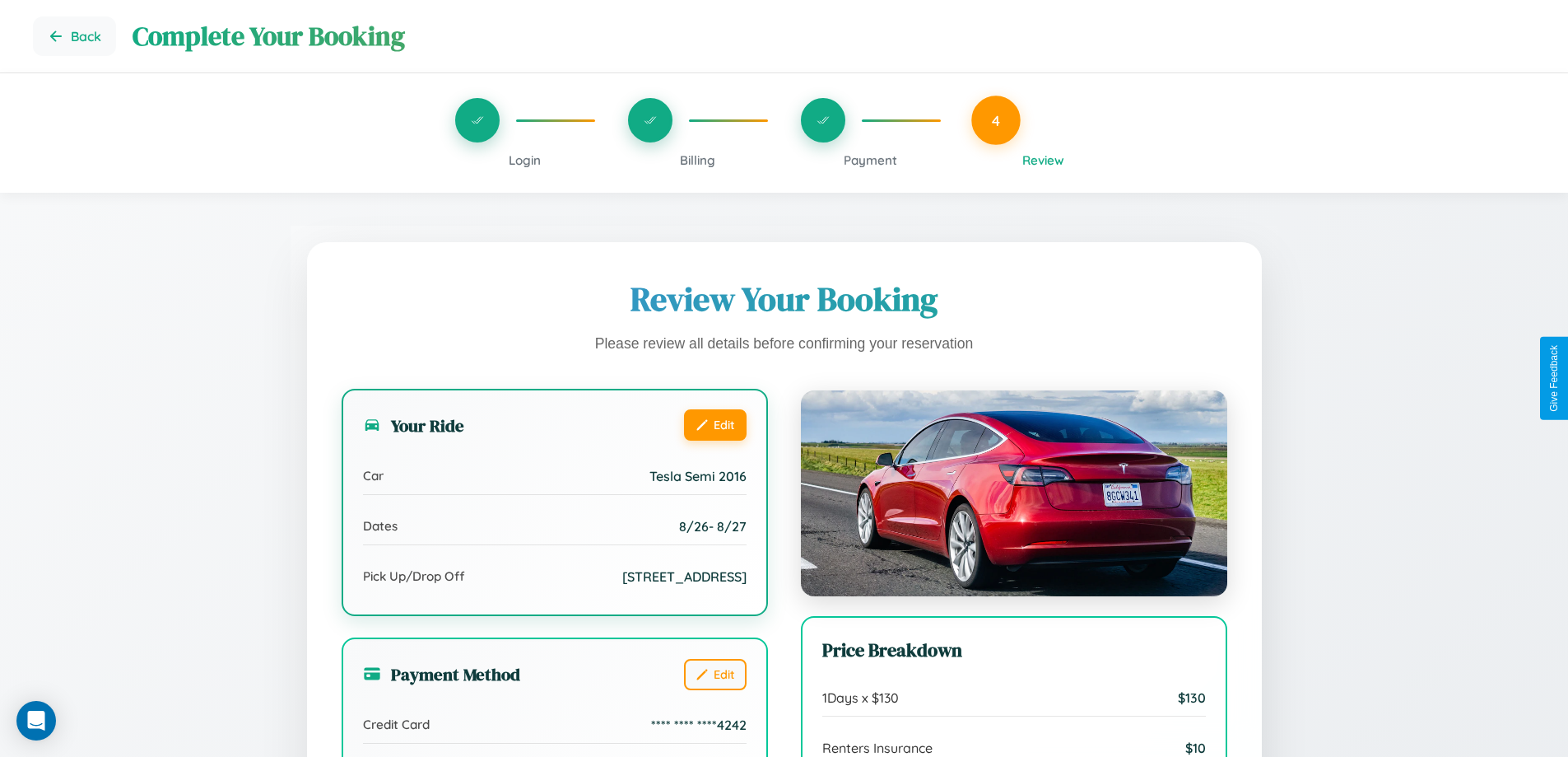
click at [714, 424] on button "Edit" at bounding box center [714, 425] width 62 height 32
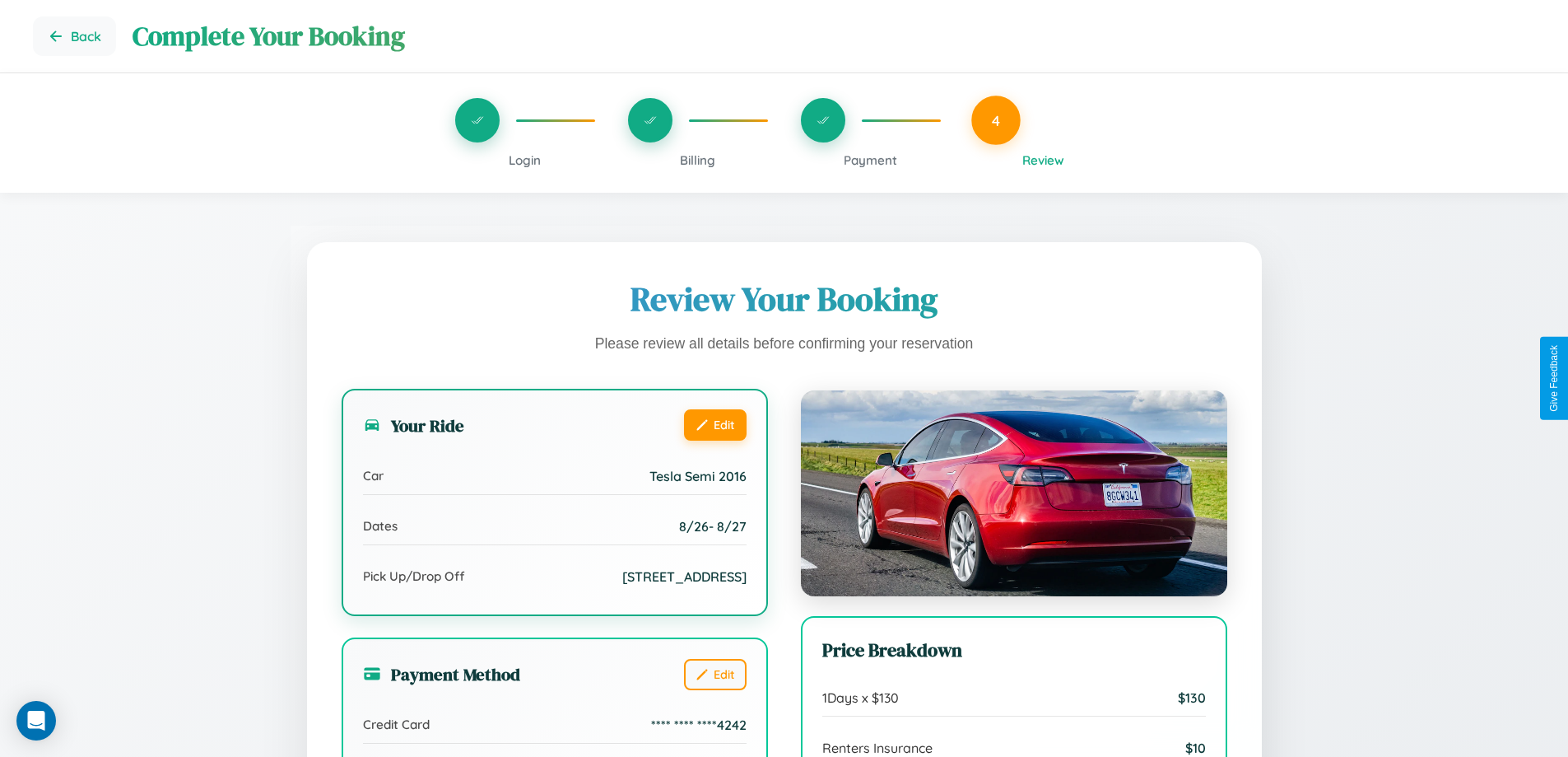
click at [714, 424] on button "Edit" at bounding box center [714, 425] width 62 height 32
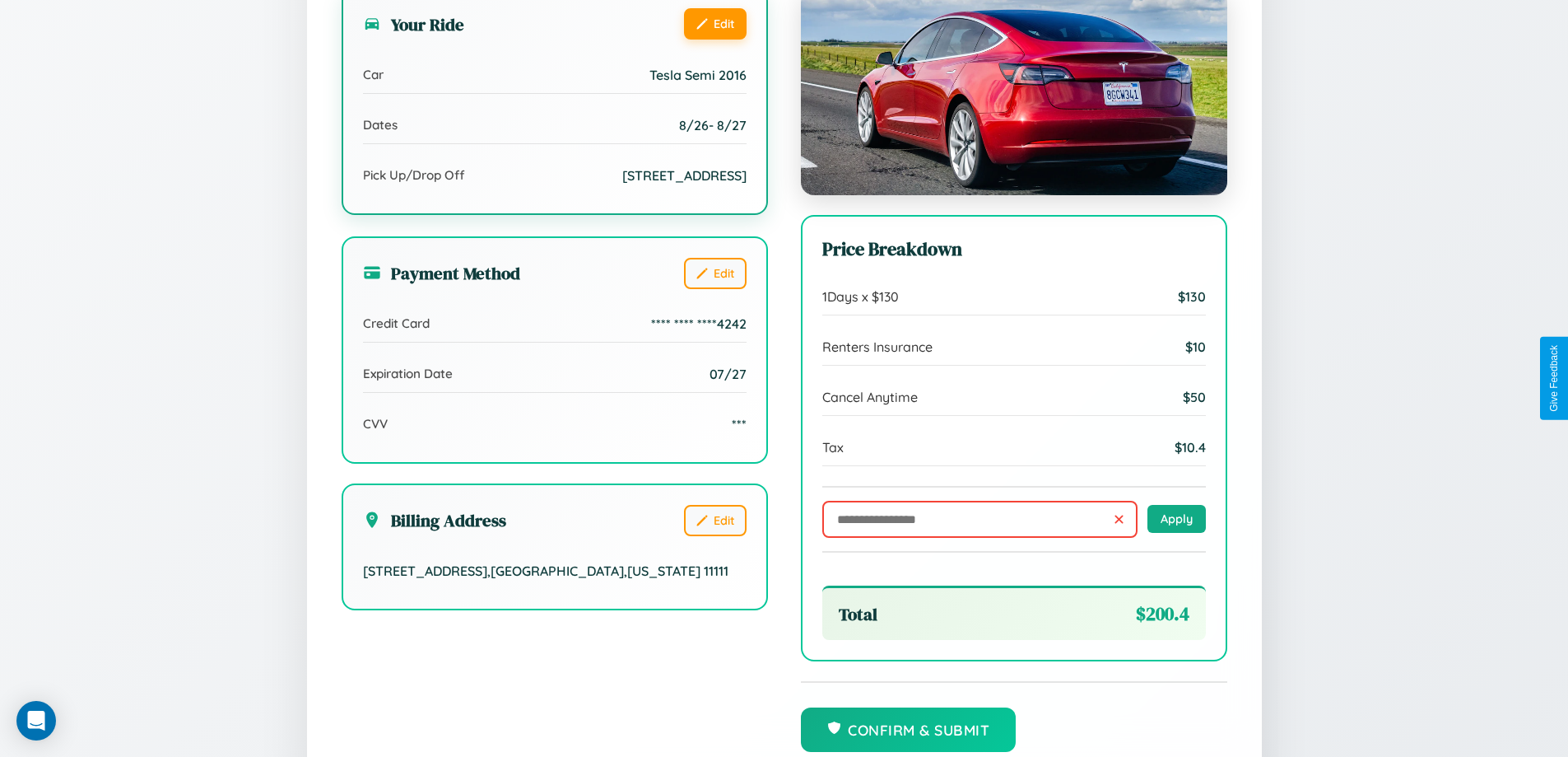
scroll to position [503, 0]
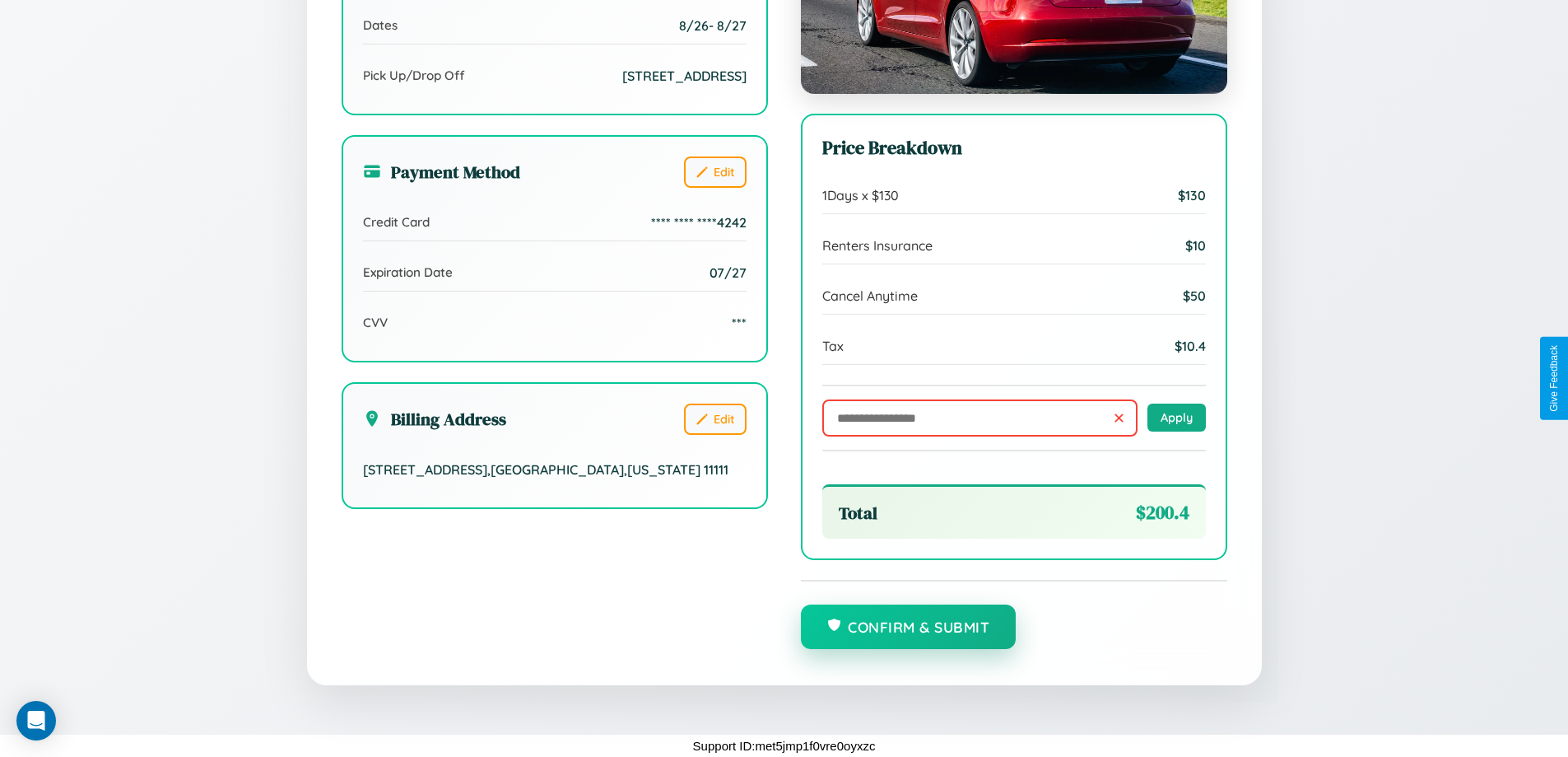
click at [908, 628] on button "Confirm & Submit" at bounding box center [908, 626] width 216 height 45
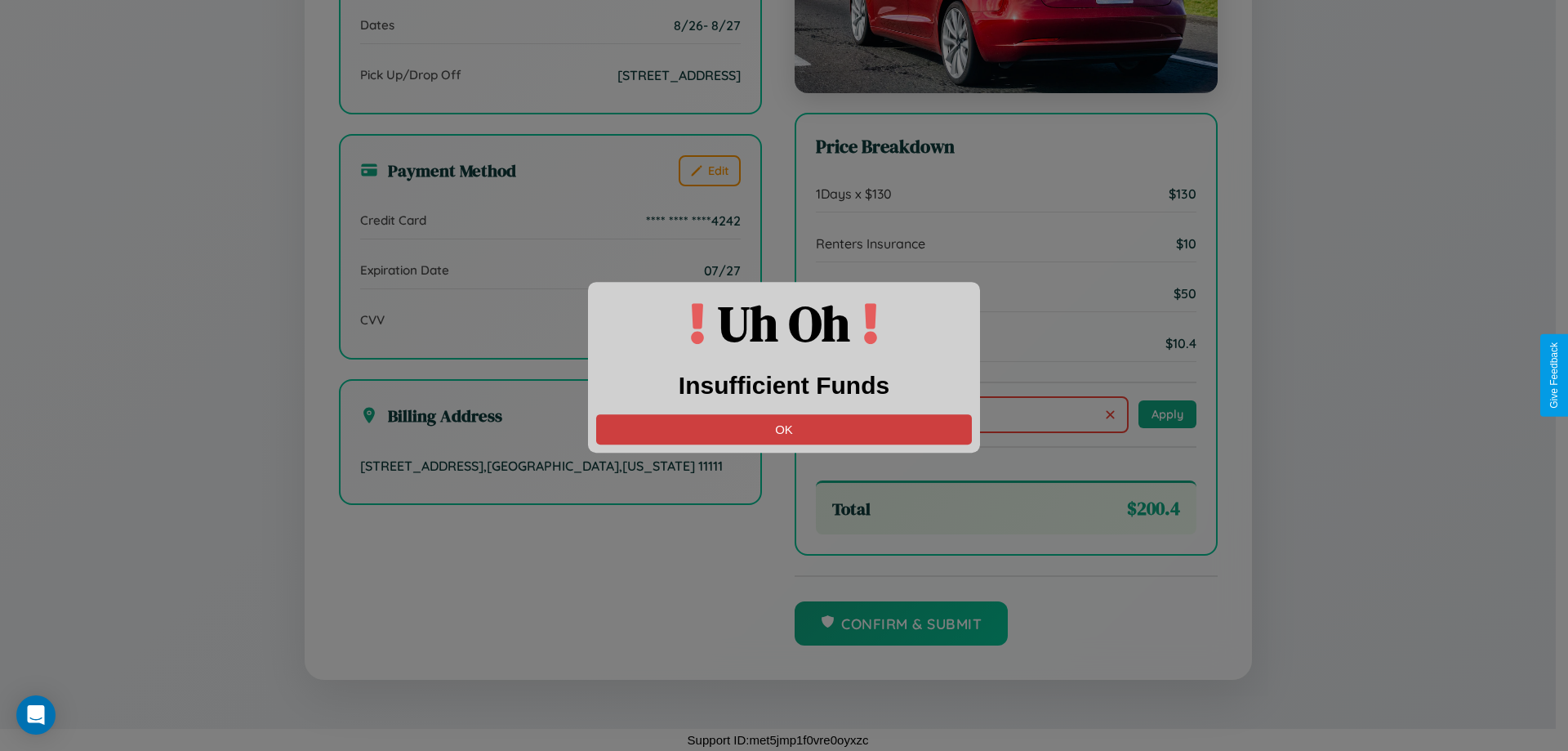
click at [784, 429] on button "OK" at bounding box center [784, 429] width 375 height 31
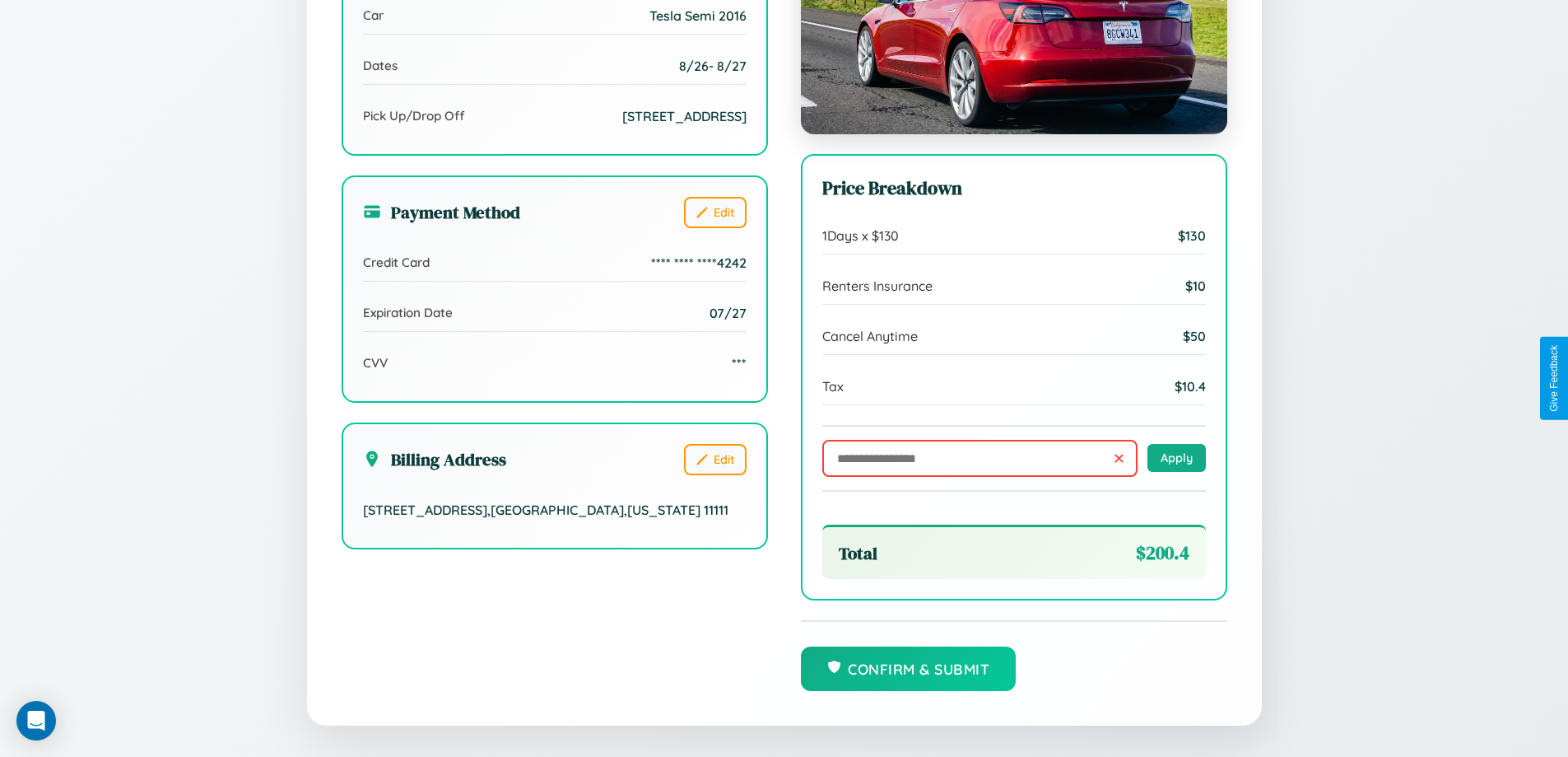
scroll to position [0, 0]
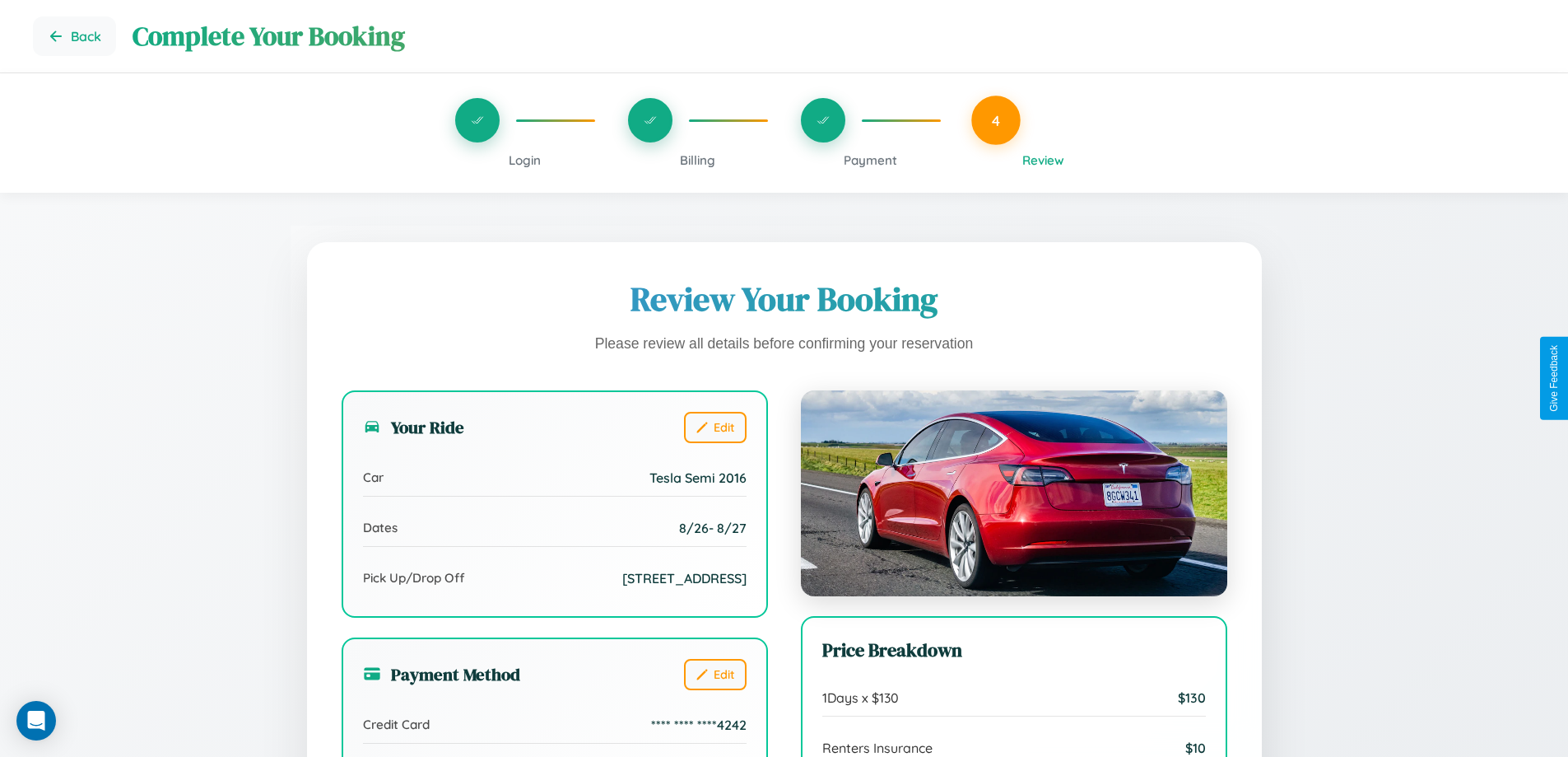
click at [870, 159] on span "Payment" at bounding box center [870, 160] width 54 height 16
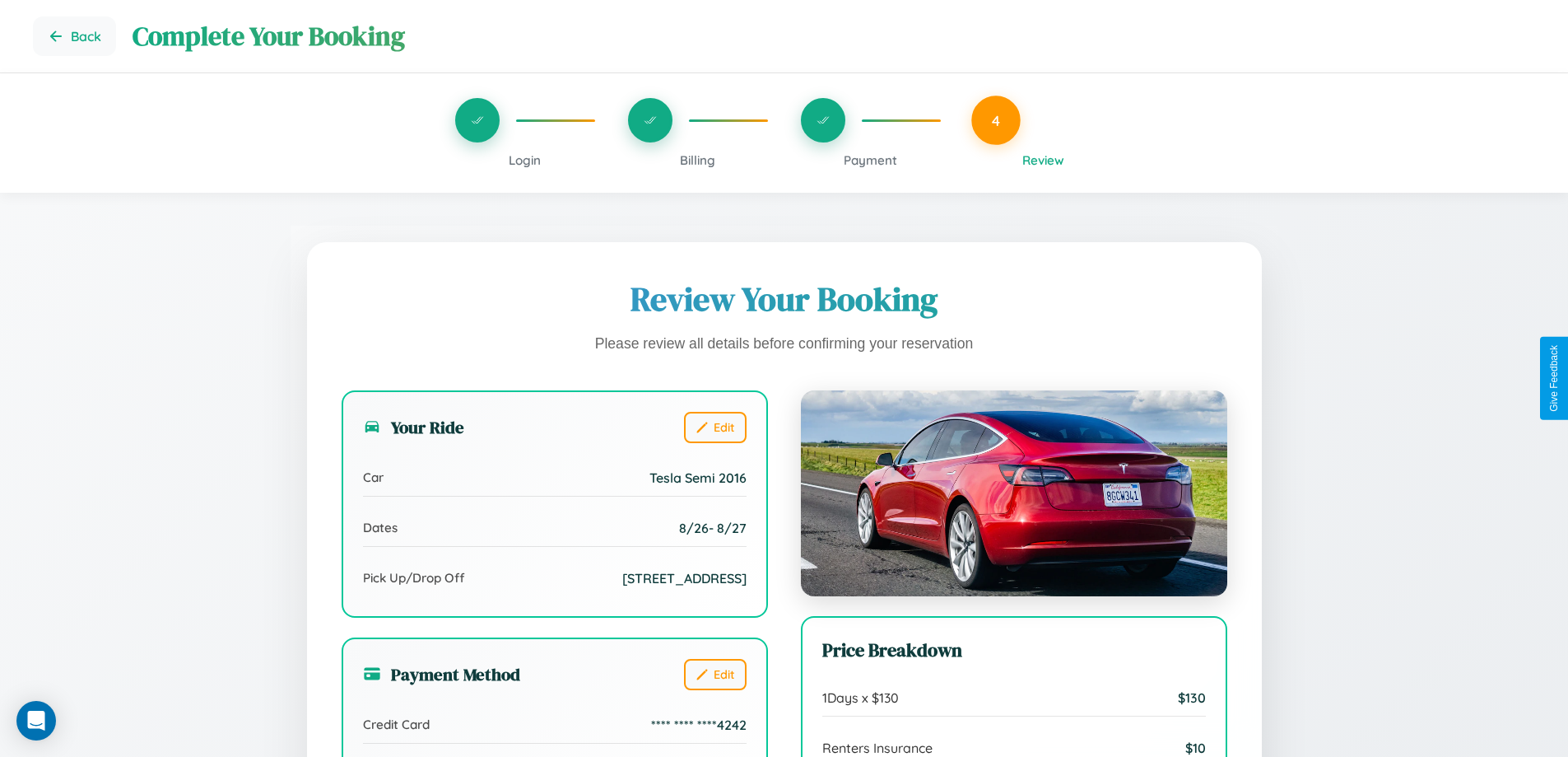
click at [870, 159] on span "Payment" at bounding box center [870, 160] width 54 height 16
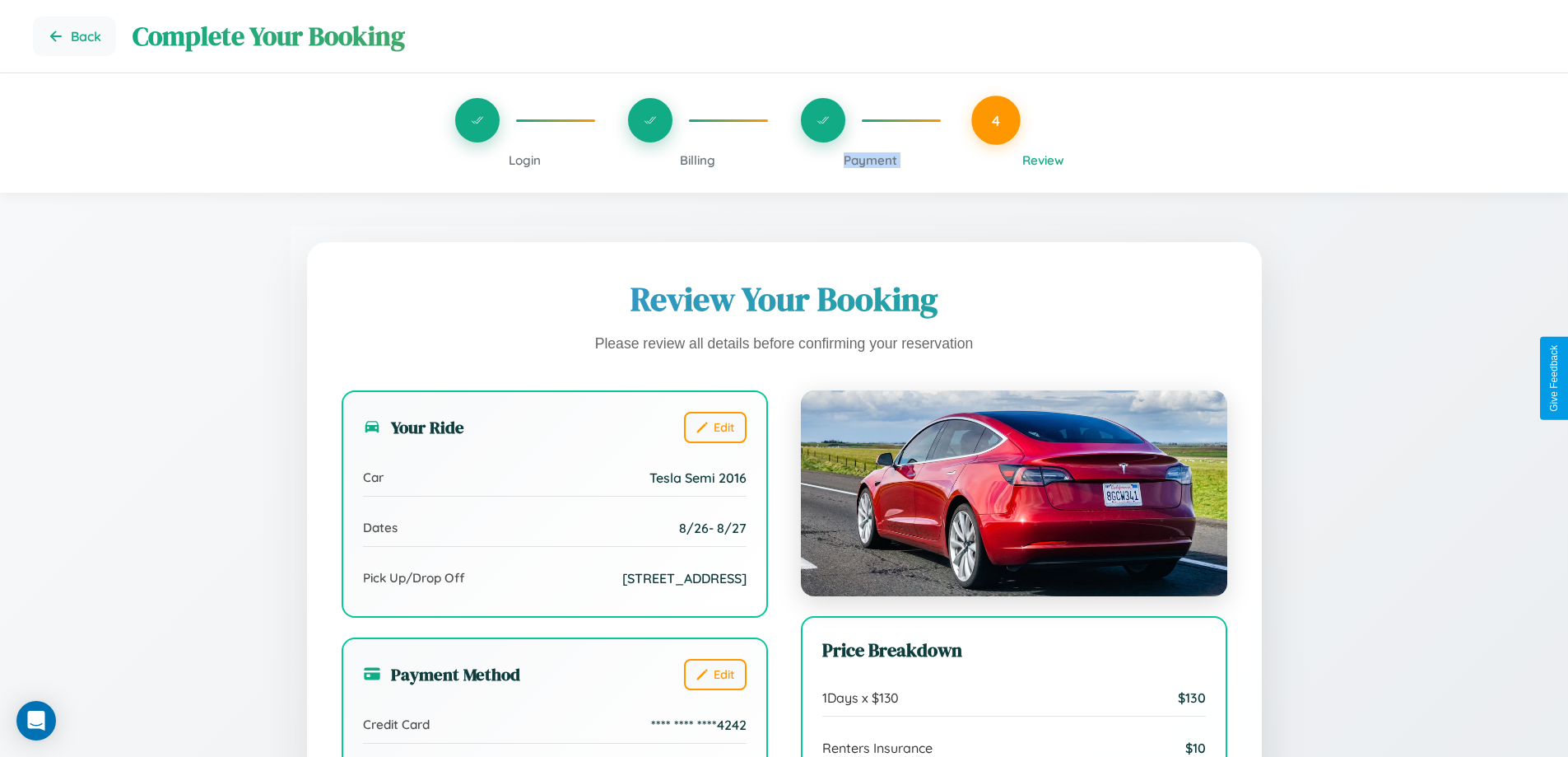
click at [870, 159] on span "Payment" at bounding box center [870, 160] width 54 height 16
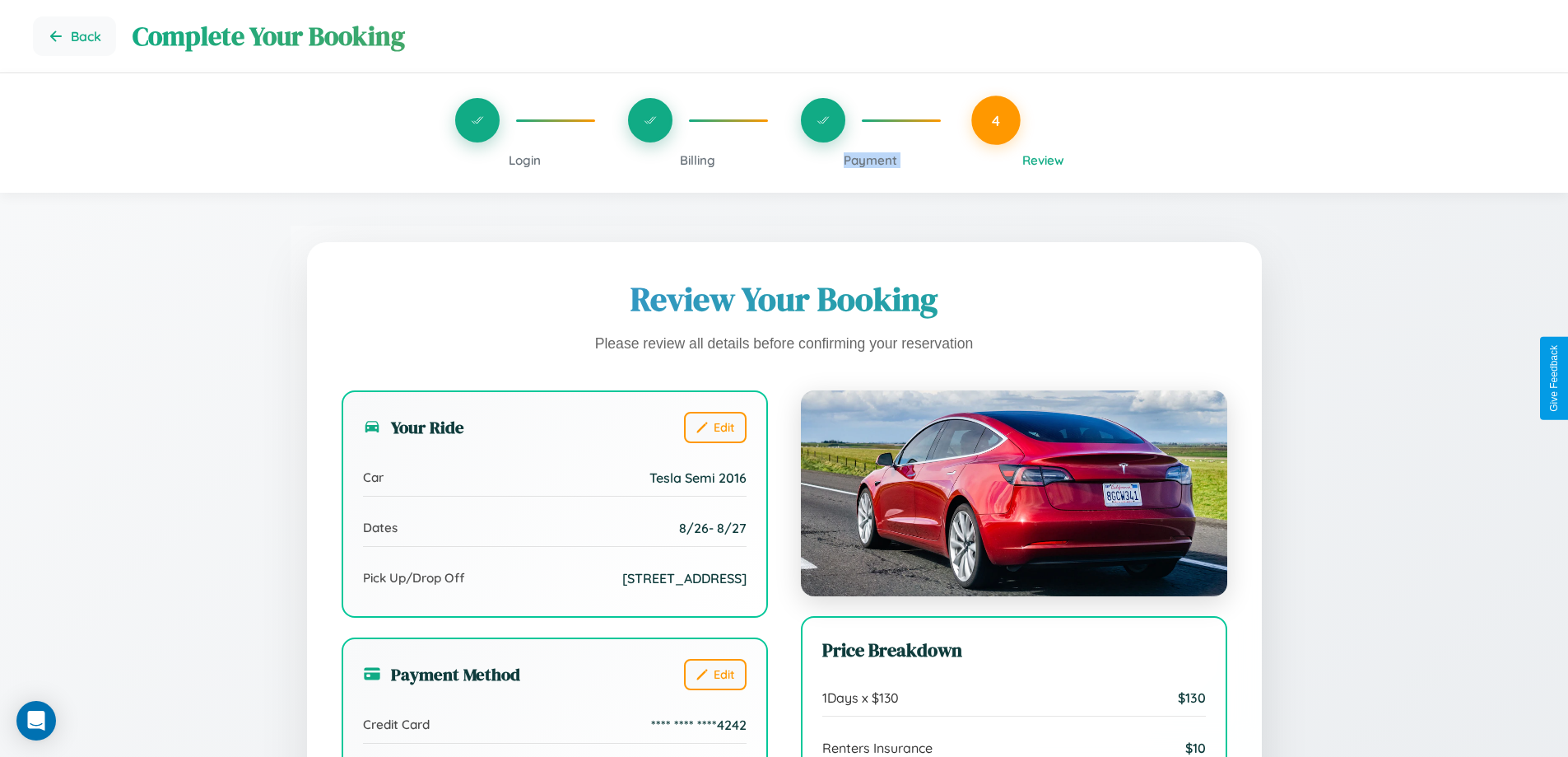
click at [870, 159] on span "Payment" at bounding box center [870, 160] width 54 height 16
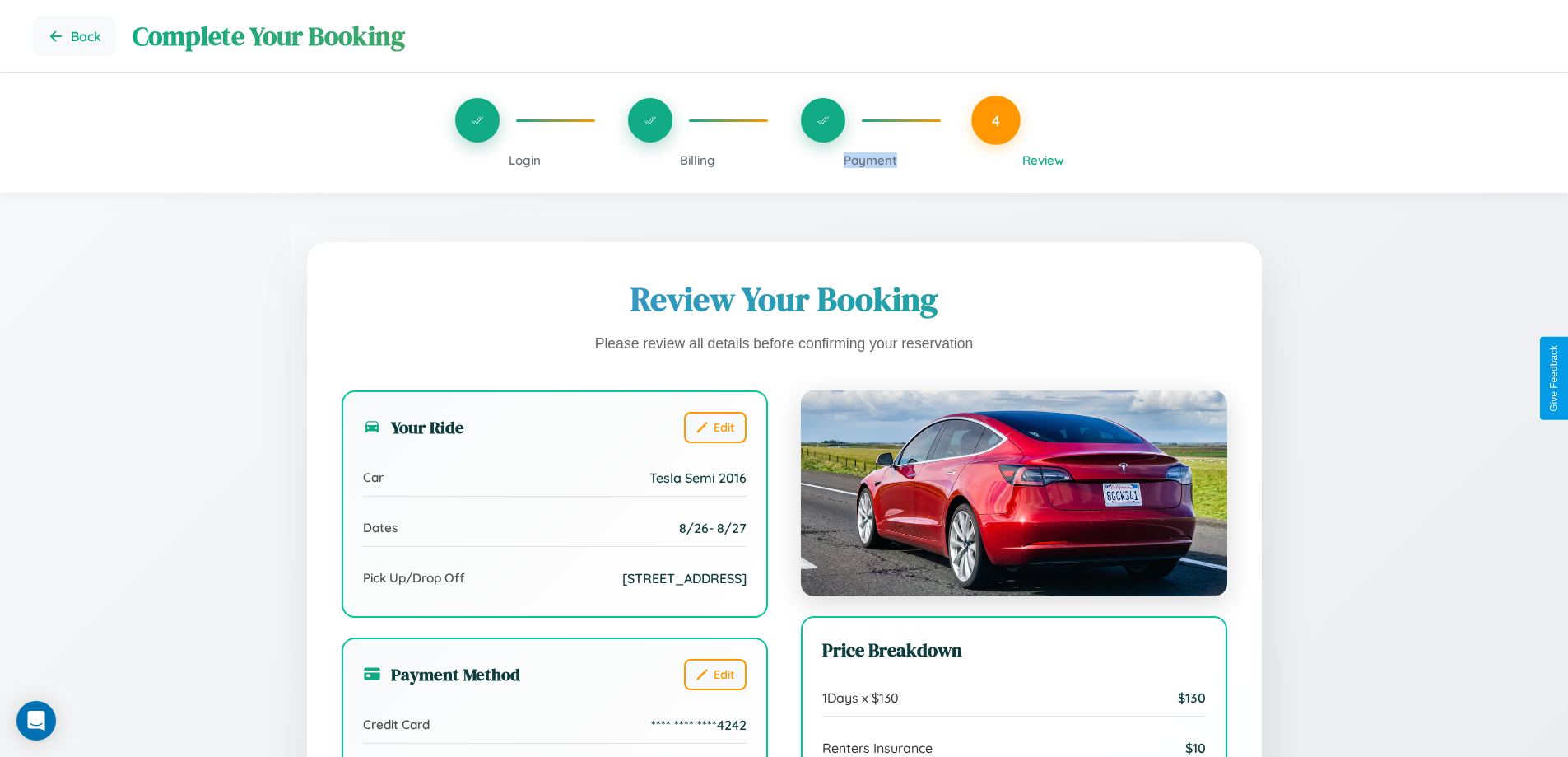
click at [870, 159] on span "Payment" at bounding box center [870, 160] width 54 height 16
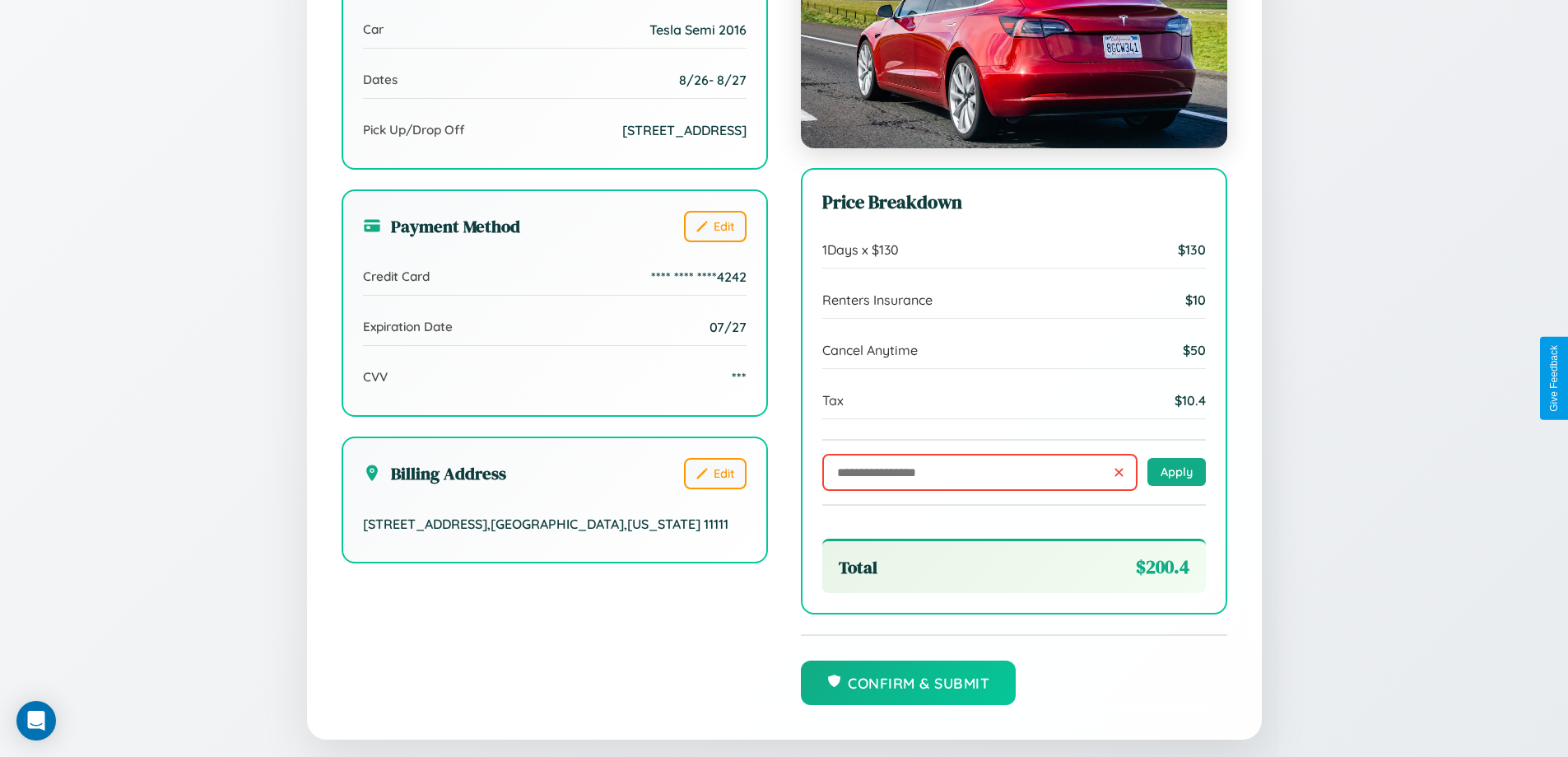
scroll to position [503, 0]
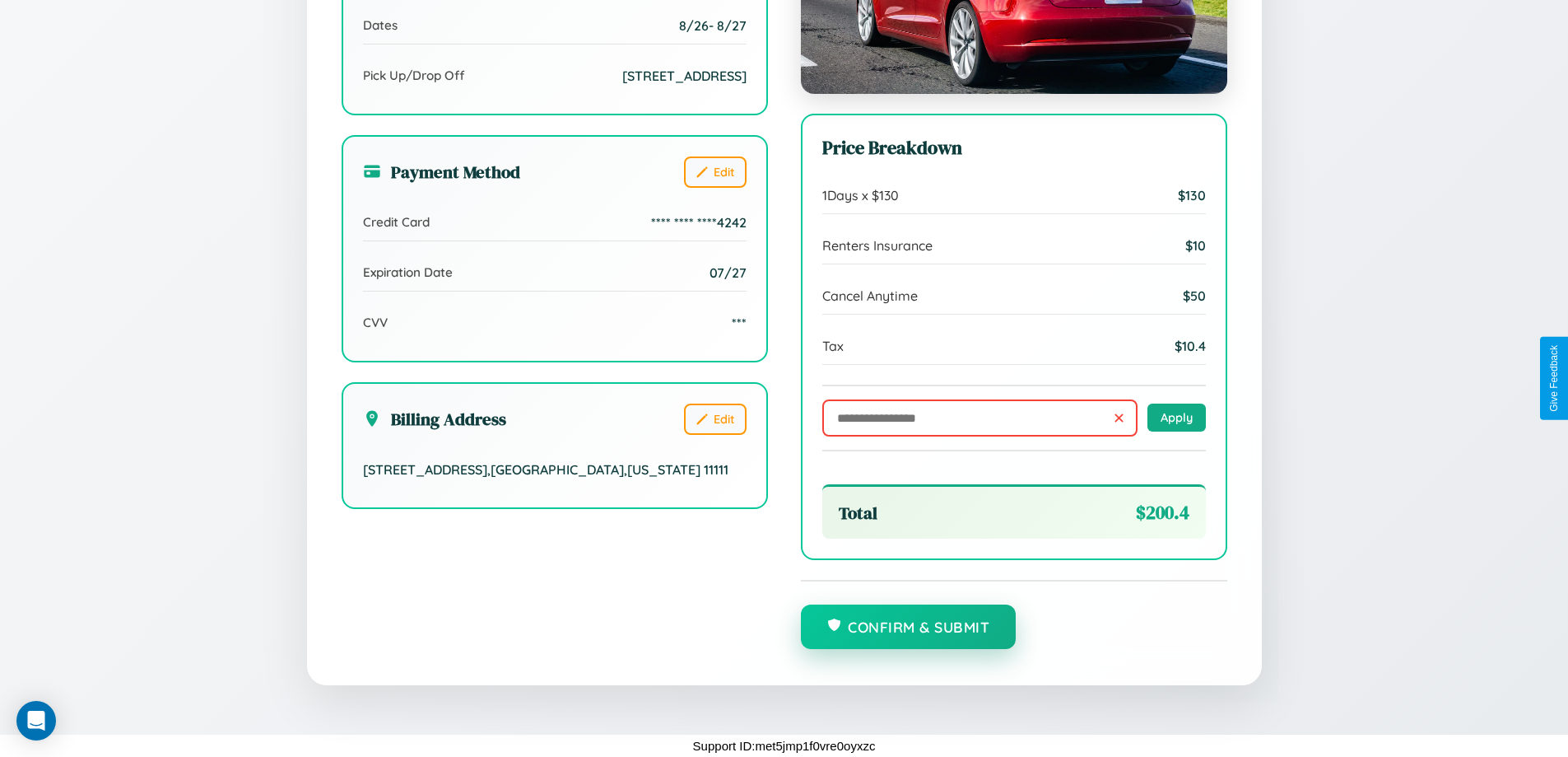
click at [908, 628] on button "Confirm & Submit" at bounding box center [908, 626] width 216 height 45
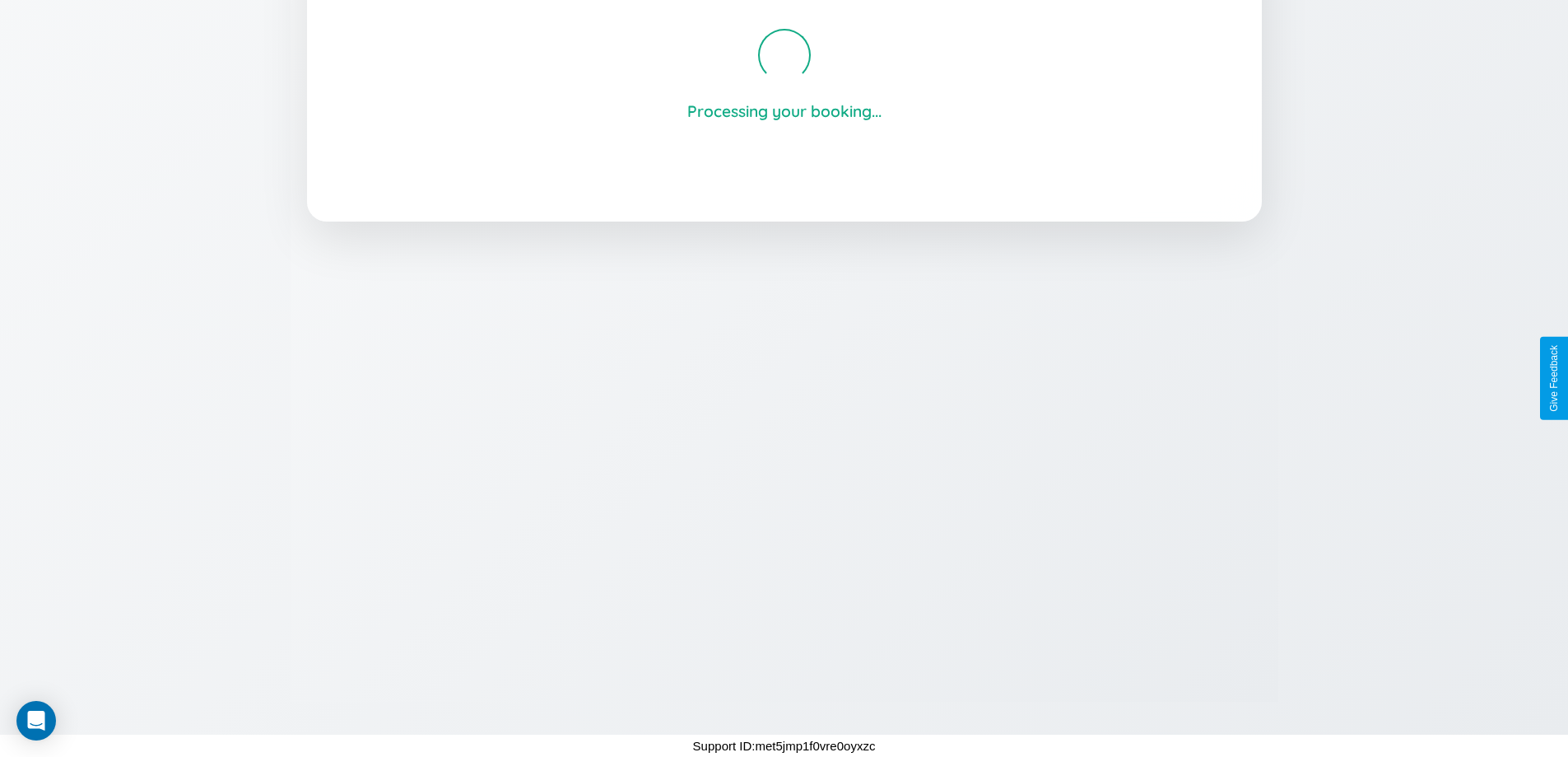
scroll to position [313, 0]
